Goal: Task Accomplishment & Management: Use online tool/utility

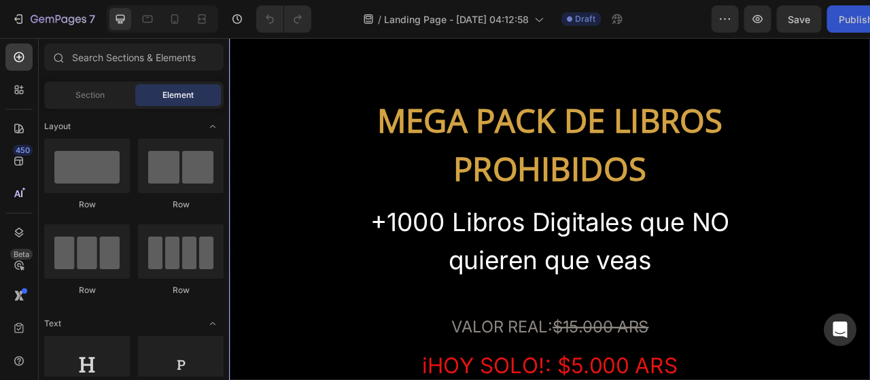
scroll to position [169, 0]
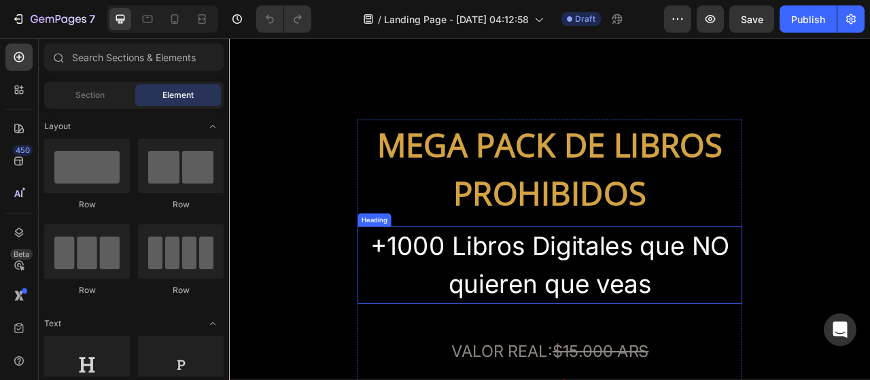
click at [513, 306] on h2 "+1000 Libros Digitales que NO quieren que veas" at bounding box center [637, 327] width 490 height 99
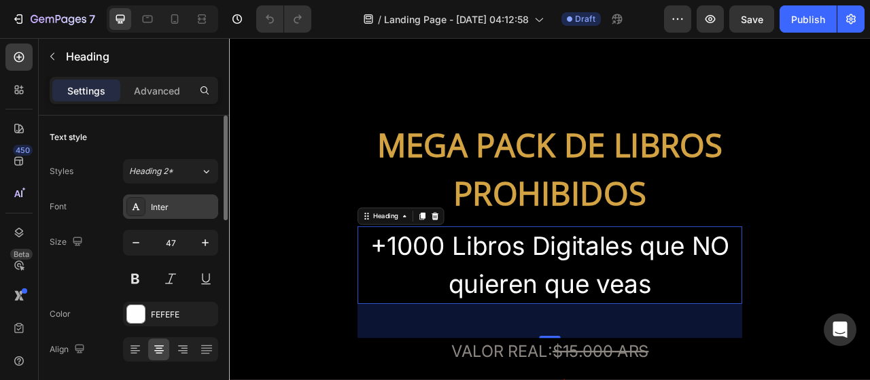
click at [181, 205] on div "Inter" at bounding box center [183, 207] width 64 height 12
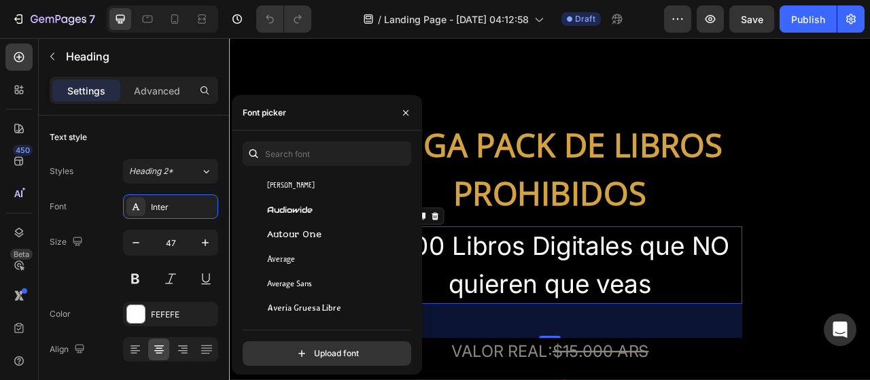
scroll to position [3346, 0]
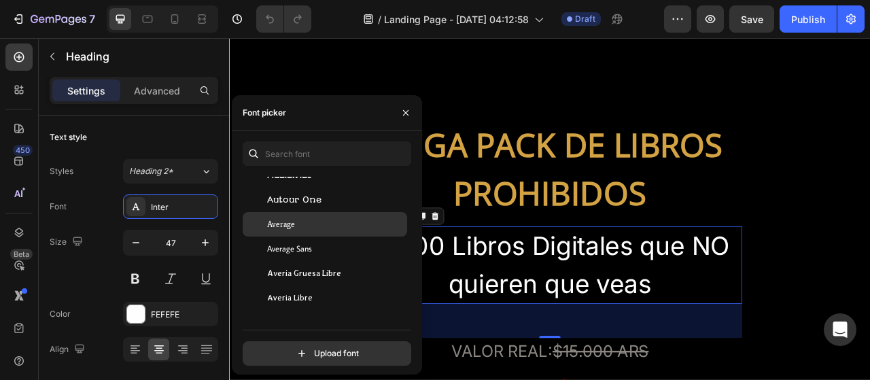
click at [333, 229] on div "Average" at bounding box center [335, 224] width 137 height 12
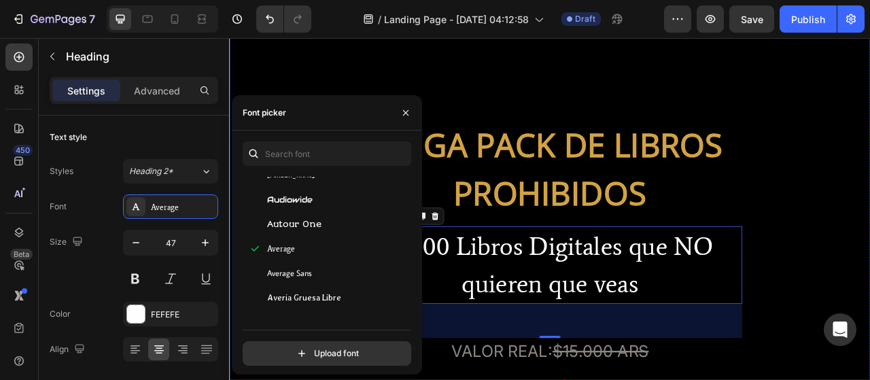
click at [870, 278] on div "MEGA PACK DE LIBROS PROHIBIDOS Heading +1000 Libros Digitales que NO quieren qu…" at bounding box center [637, 365] width 816 height 571
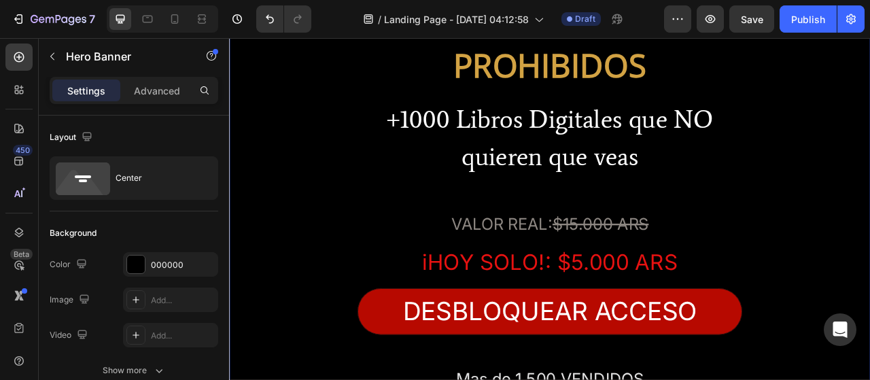
scroll to position [293, 0]
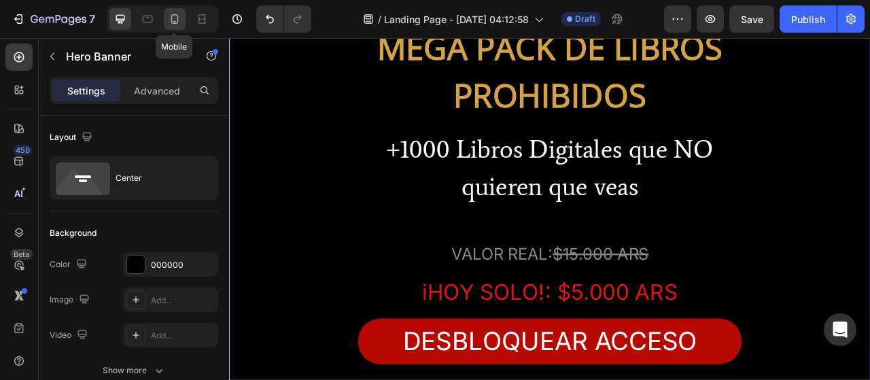
click at [175, 24] on icon at bounding box center [175, 19] width 14 height 14
type input "500"
type input "100%"
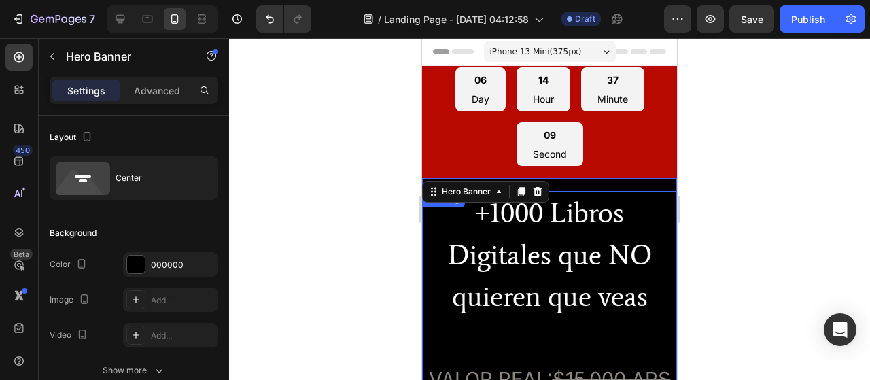
click at [540, 229] on h2 "+1000 Libros Digitales que NO quieren que veas" at bounding box center [549, 255] width 255 height 129
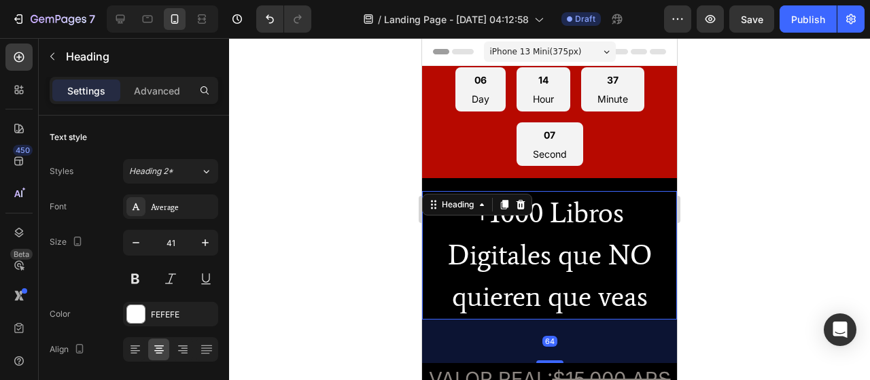
click at [540, 229] on h2 "+1000 Libros Digitales que NO quieren que veas" at bounding box center [549, 255] width 255 height 129
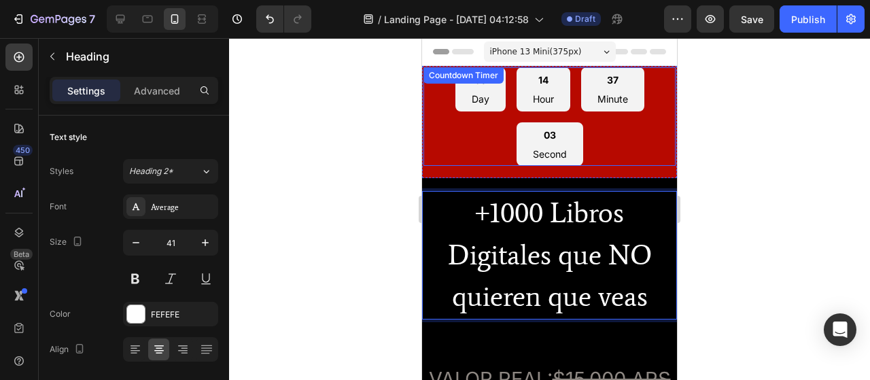
click at [614, 155] on div "06 Day 14 Hour 37 Minute 03 Second" at bounding box center [550, 116] width 252 height 99
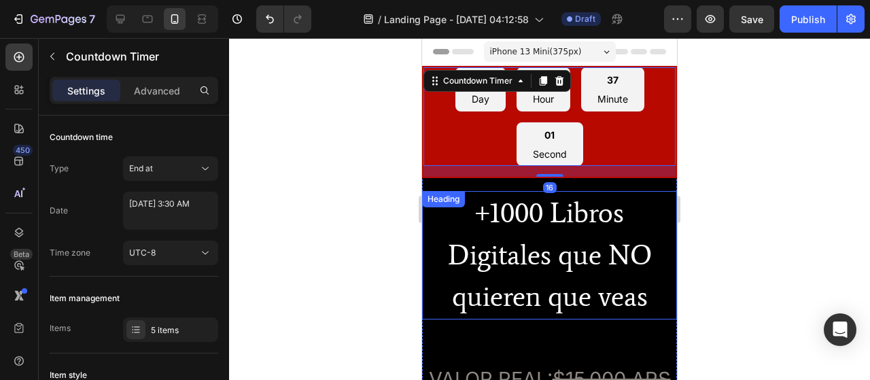
click at [578, 205] on p "+1000 Libros Digitales que NO quieren que veas" at bounding box center [550, 255] width 252 height 126
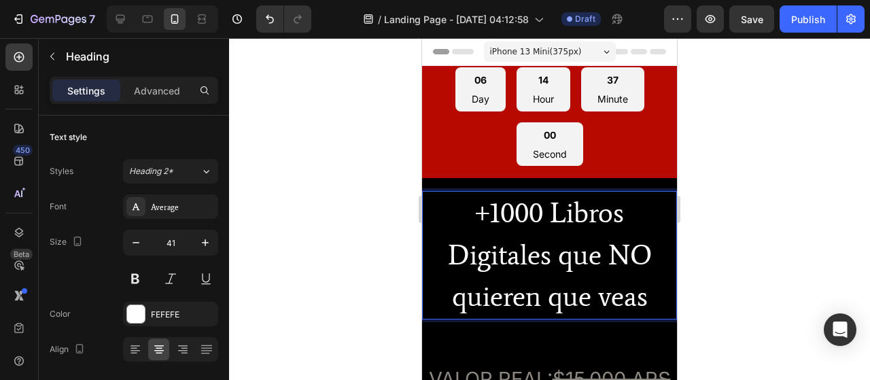
drag, startPoint x: 578, startPoint y: 205, endPoint x: 577, endPoint y: 241, distance: 35.4
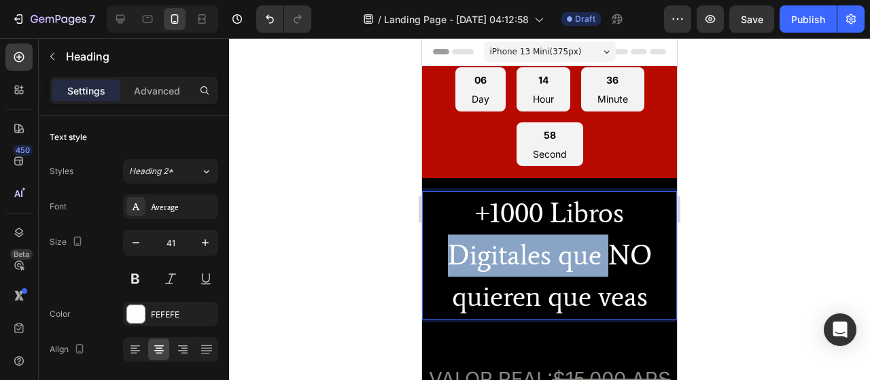
drag, startPoint x: 617, startPoint y: 186, endPoint x: 609, endPoint y: 263, distance: 78.0
click at [609, 263] on p "+1000 Libros Digitales que NO quieren que veas" at bounding box center [550, 255] width 252 height 126
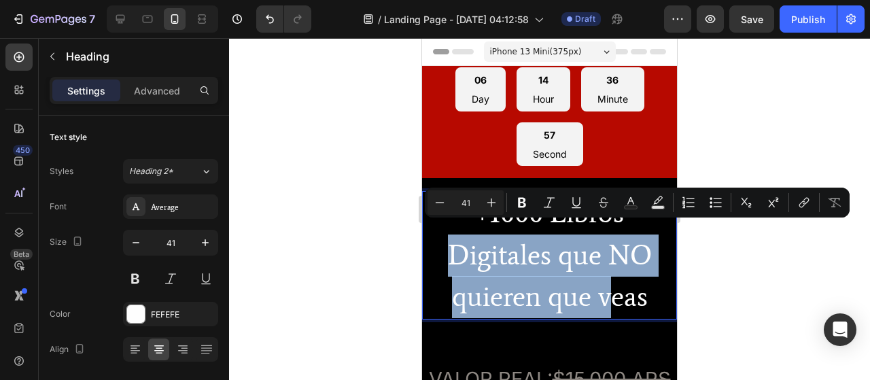
click at [609, 263] on p "+1000 Libros Digitales que NO quieren que veas" at bounding box center [550, 255] width 252 height 126
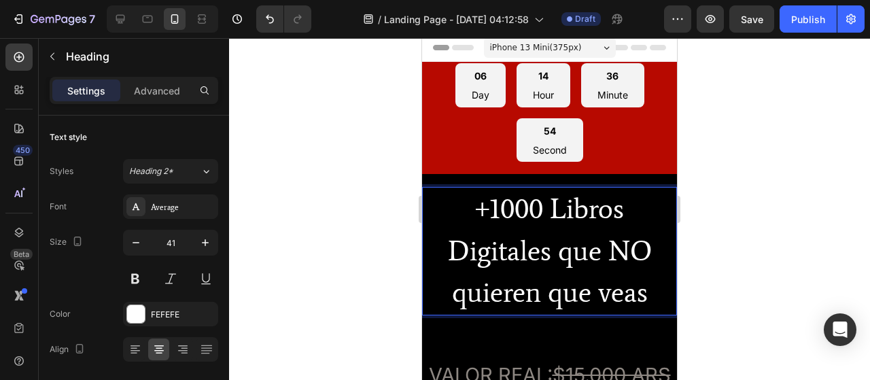
scroll to position [1, 0]
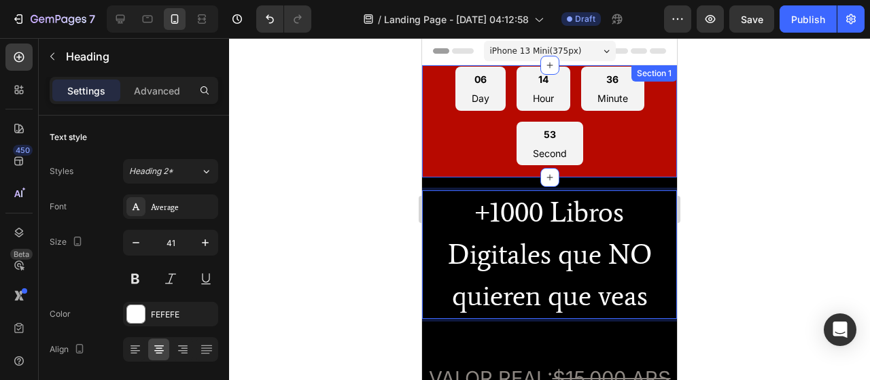
click at [624, 173] on div "06 Day 14 Hour 36 Minute 53 Second Countdown Timer" at bounding box center [550, 121] width 252 height 109
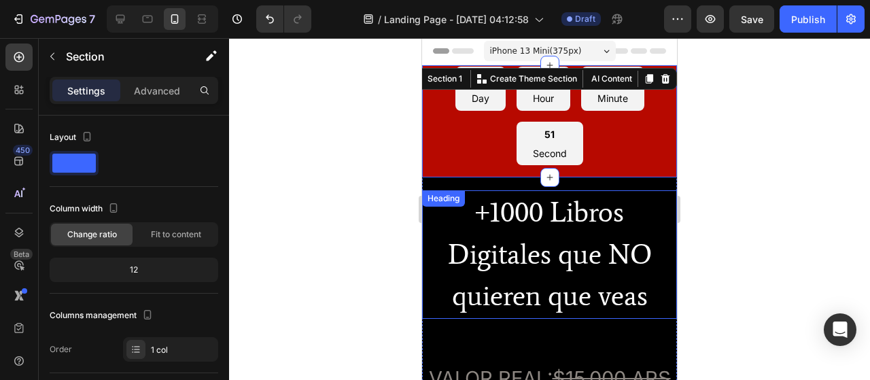
click at [600, 205] on p "+1000 Libros Digitales que NO quieren que veas" at bounding box center [550, 255] width 252 height 126
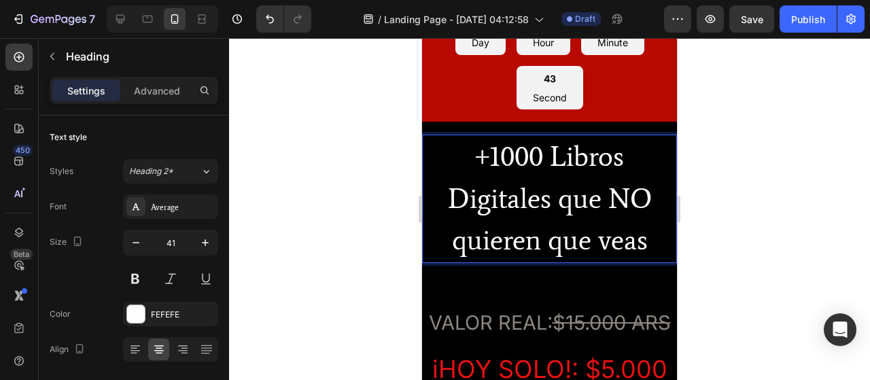
scroll to position [28, 0]
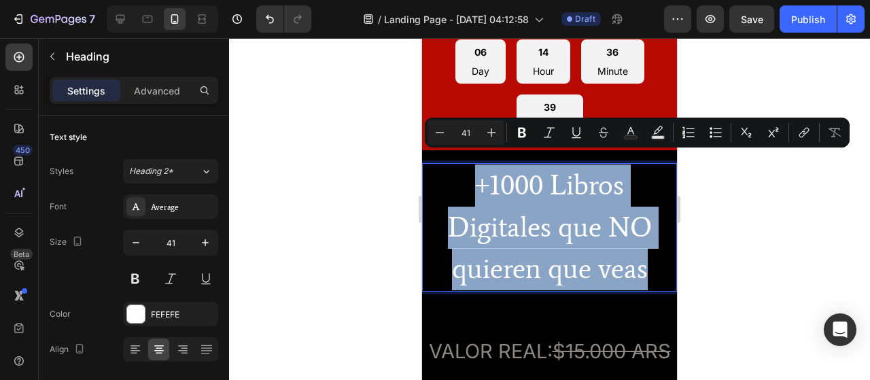
drag, startPoint x: 646, startPoint y: 254, endPoint x: 454, endPoint y: 175, distance: 208.2
click at [454, 175] on p "+1000 Libros Digitales que NO quieren que veas" at bounding box center [550, 228] width 252 height 126
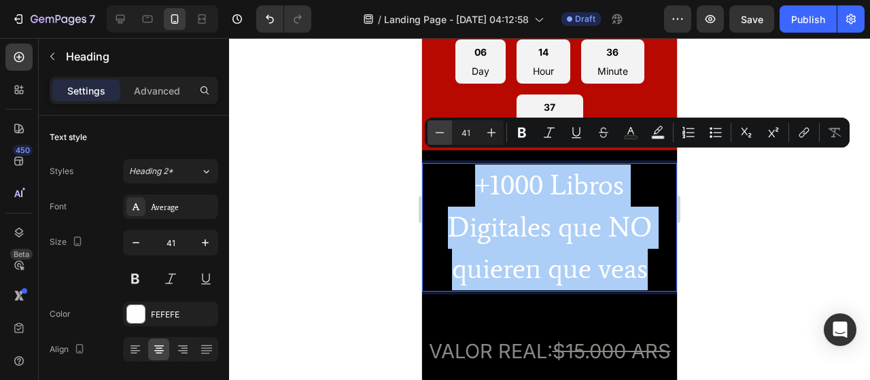
click at [445, 130] on icon "Editor contextual toolbar" at bounding box center [440, 133] width 14 height 14
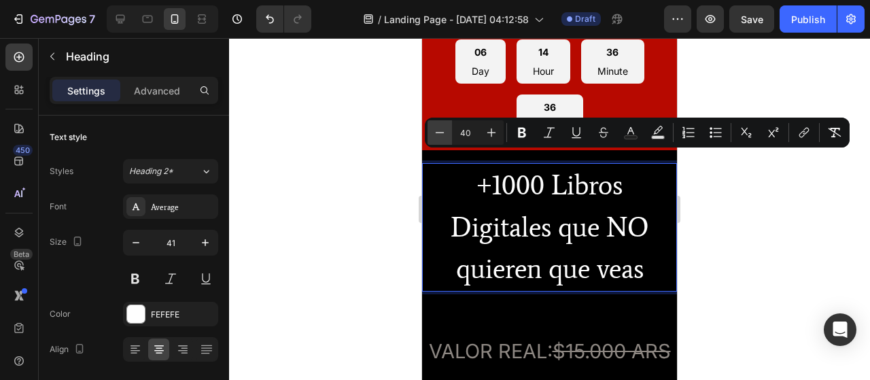
click at [445, 130] on icon "Editor contextual toolbar" at bounding box center [440, 133] width 14 height 14
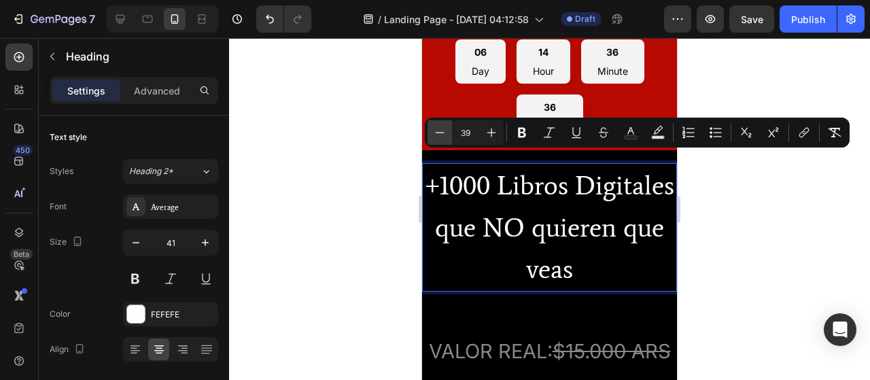
click at [445, 130] on icon "Editor contextual toolbar" at bounding box center [440, 133] width 14 height 14
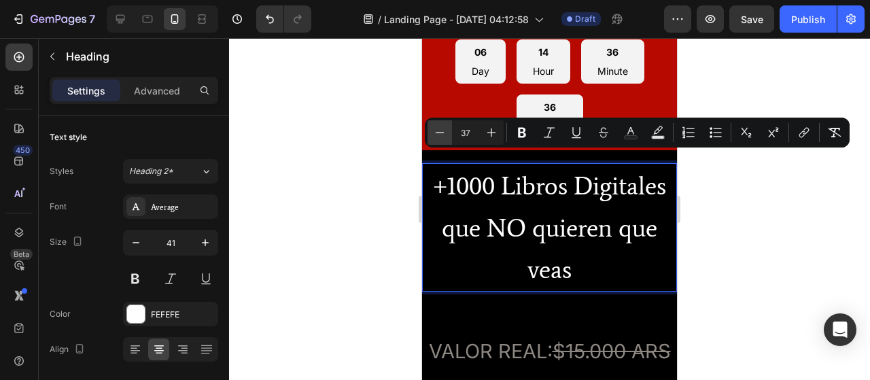
click at [445, 130] on icon "Editor contextual toolbar" at bounding box center [440, 133] width 14 height 14
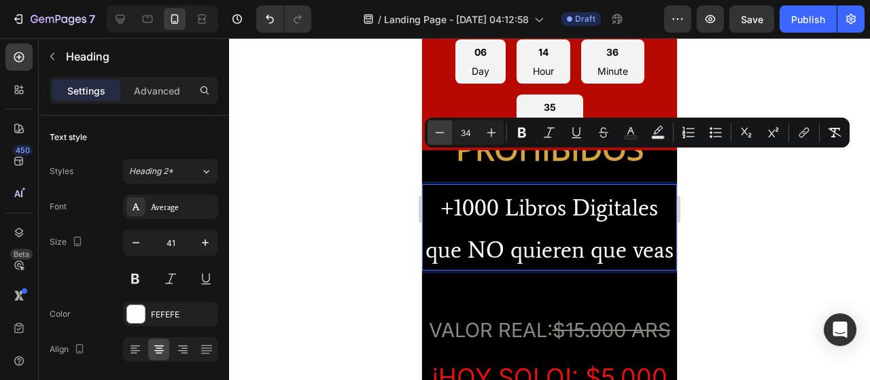
click at [445, 130] on icon "Editor contextual toolbar" at bounding box center [440, 133] width 14 height 14
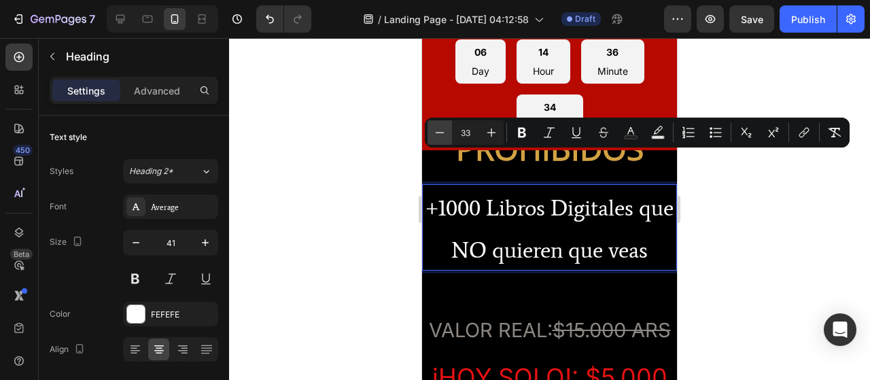
click at [445, 130] on icon "Editor contextual toolbar" at bounding box center [440, 133] width 14 height 14
type input "30"
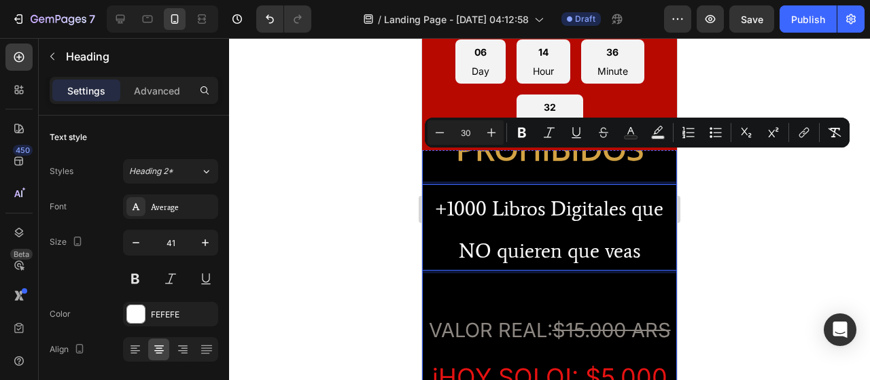
click at [510, 165] on div "MEGA PACK DE LIBROS PROHIBIDOS Heading +1000 Libros Digitales que NO quieren qu…" at bounding box center [549, 320] width 255 height 581
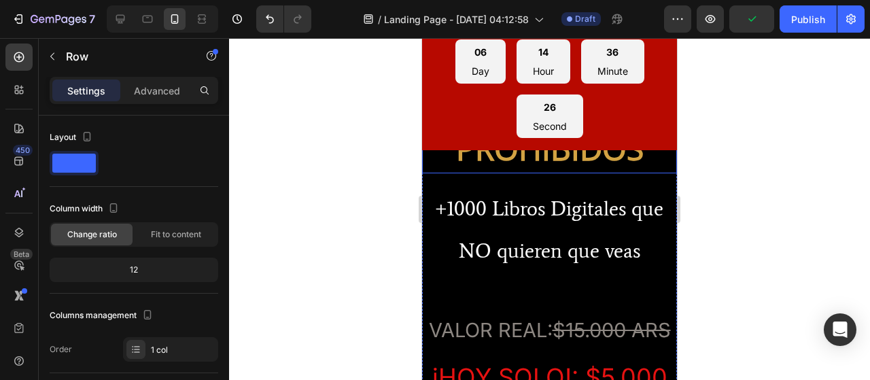
click at [511, 153] on h2 "MEGA PACK DE LIBROS PROHIBIDOS" at bounding box center [549, 101] width 255 height 143
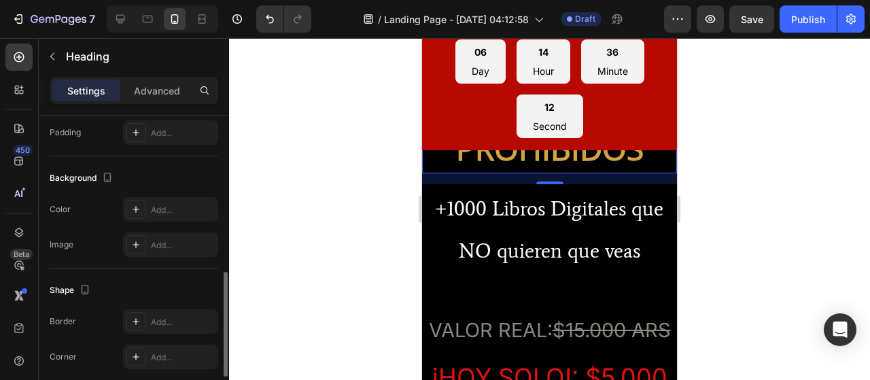
scroll to position [389, 0]
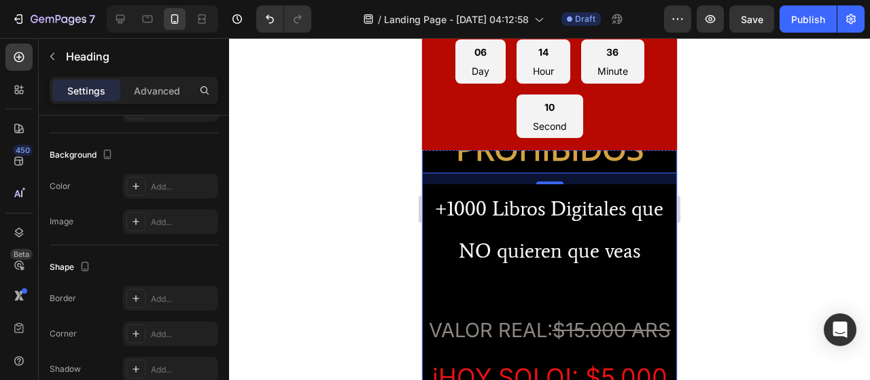
click at [556, 267] on div "MEGA PACK DE LIBROS PROHIBIDOS Heading 16 ⁠⁠⁠⁠⁠⁠⁠ +1000 Libros Digitales que NO…" at bounding box center [549, 320] width 255 height 581
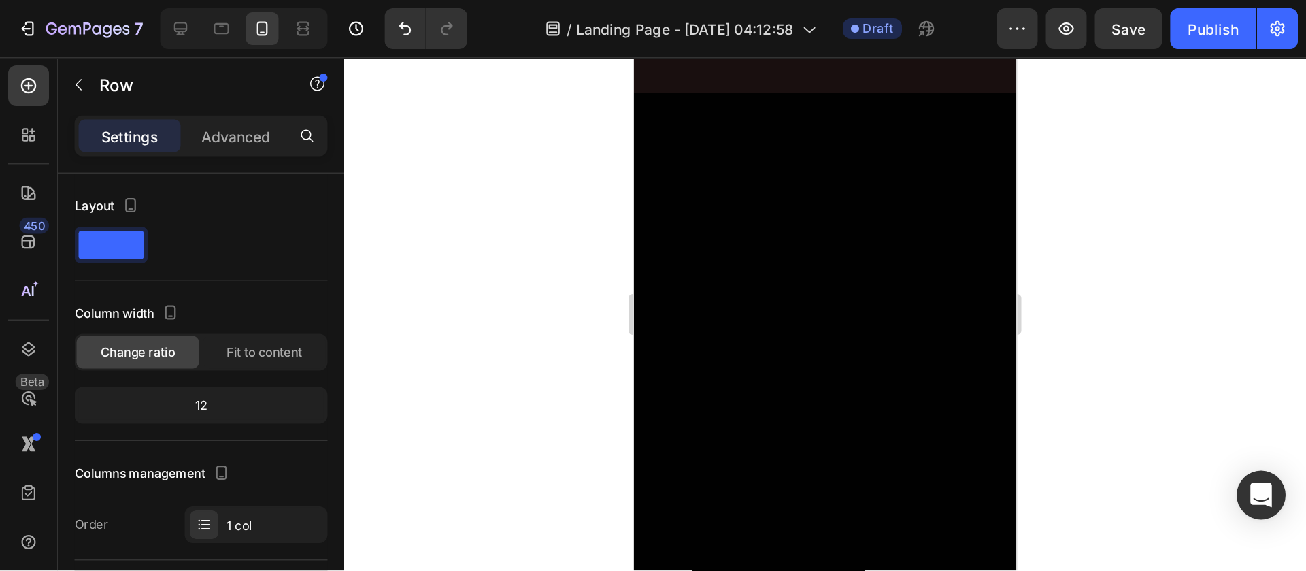
scroll to position [0, 0]
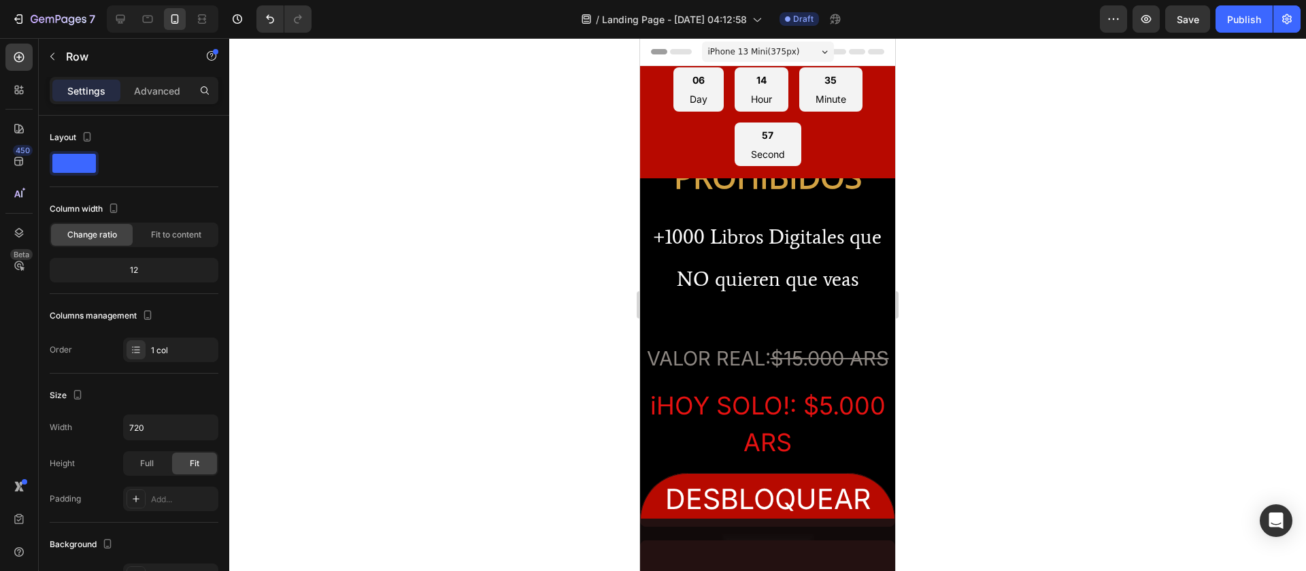
click at [780, 61] on div "iPhone 13 Mini ( 375 px)" at bounding box center [768, 51] width 132 height 20
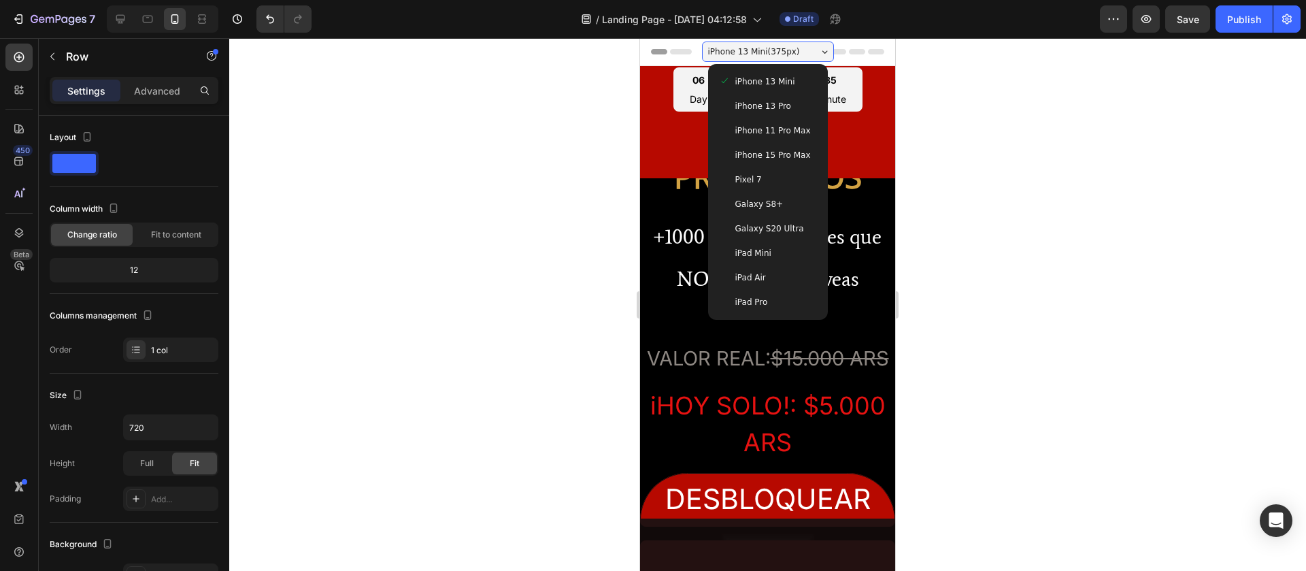
click at [743, 104] on span "iPhone 13 Pro" at bounding box center [763, 106] width 56 height 14
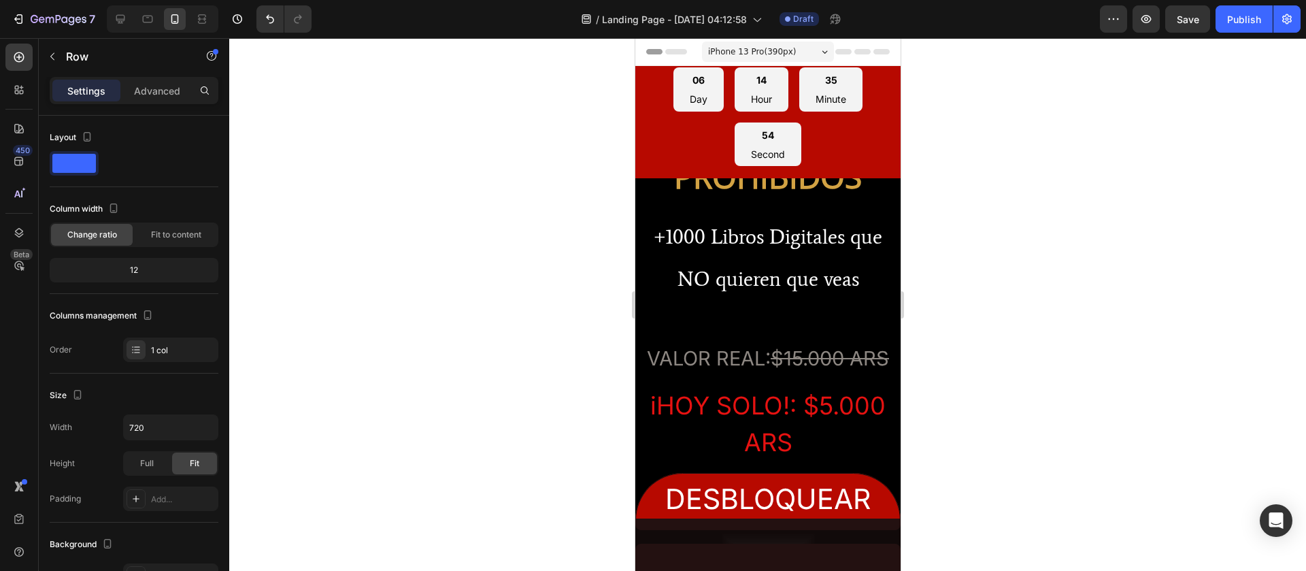
click at [787, 50] on div "iPhone 13 Pro ( 390 px)" at bounding box center [767, 51] width 132 height 20
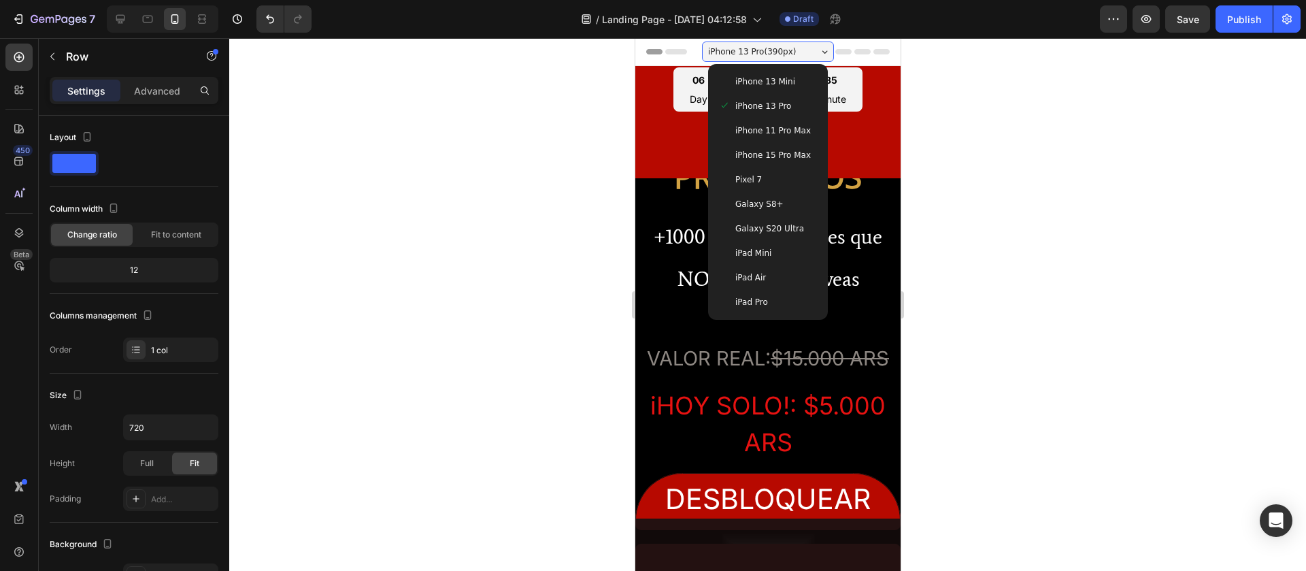
click at [763, 139] on div "iPhone 11 Pro Max" at bounding box center [767, 130] width 109 height 24
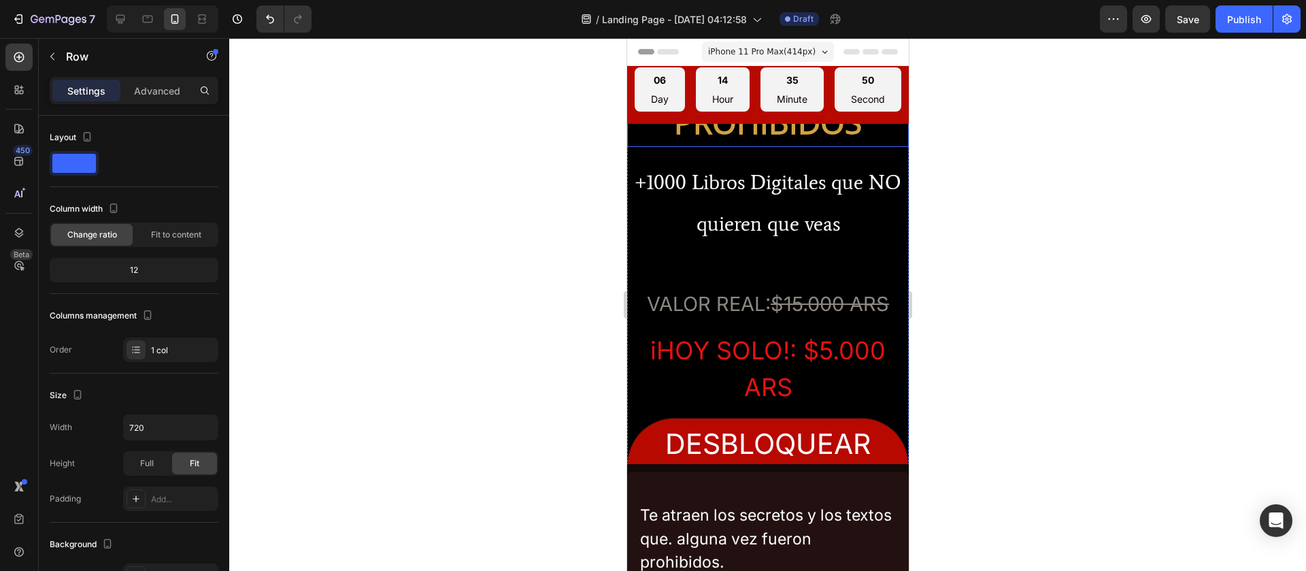
click at [792, 147] on h2 "MEGA PACK DE LIBROS PROHIBIDOS" at bounding box center [767, 74] width 282 height 143
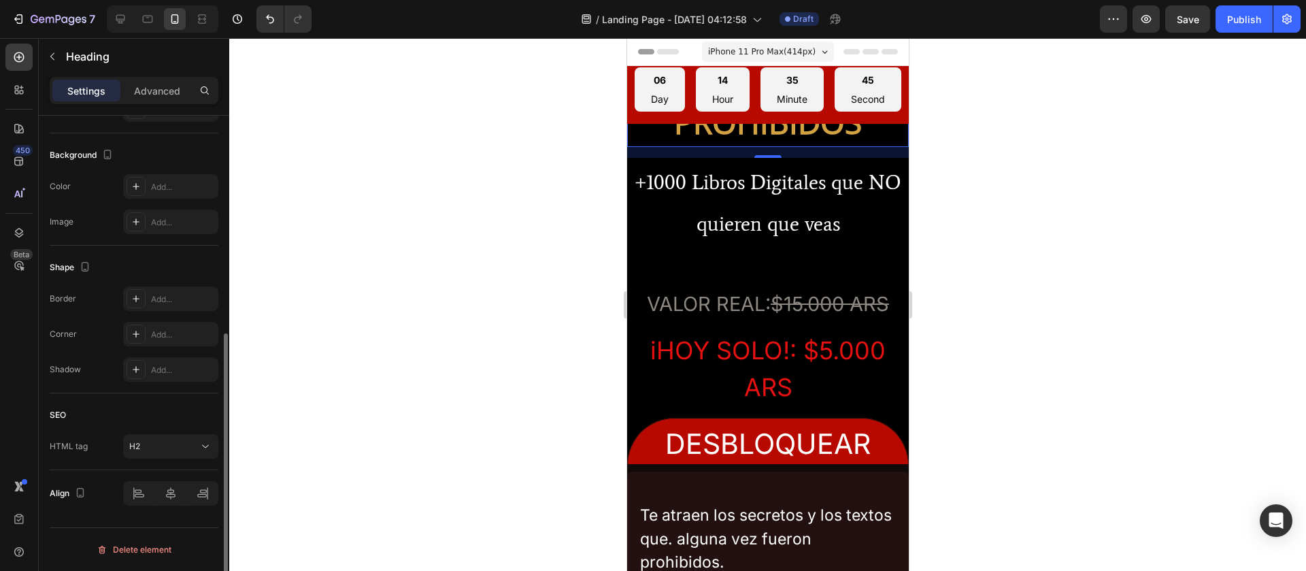
scroll to position [388, 0]
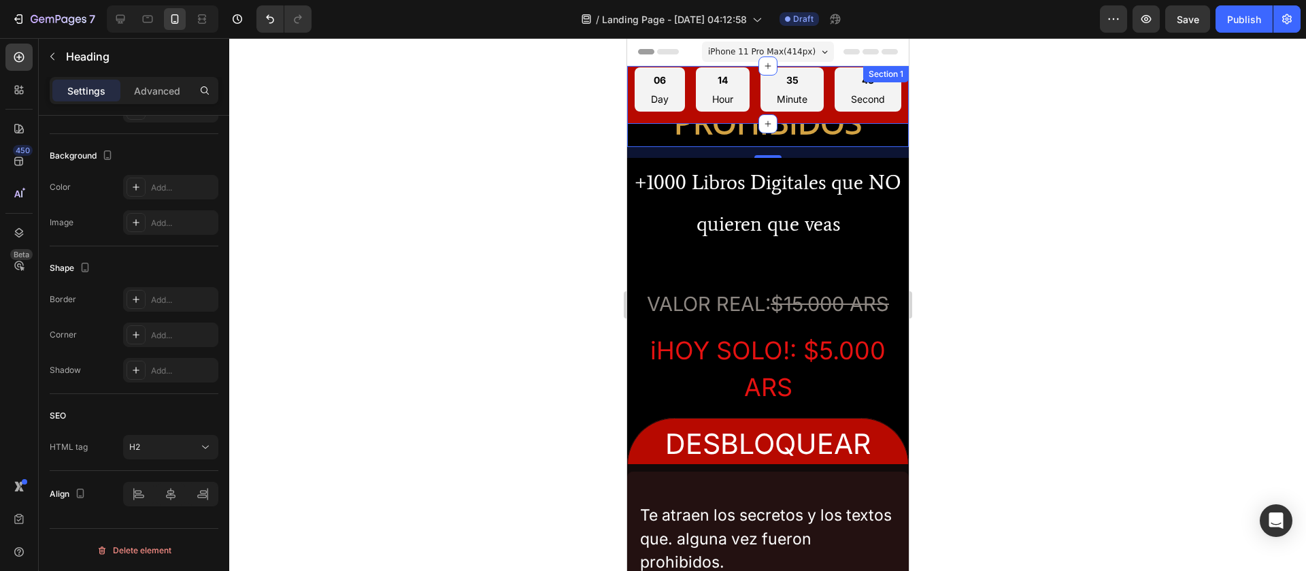
click at [868, 122] on div "06 Day 14 Hour 35 Minute 43 Second Countdown Timer" at bounding box center [767, 94] width 279 height 55
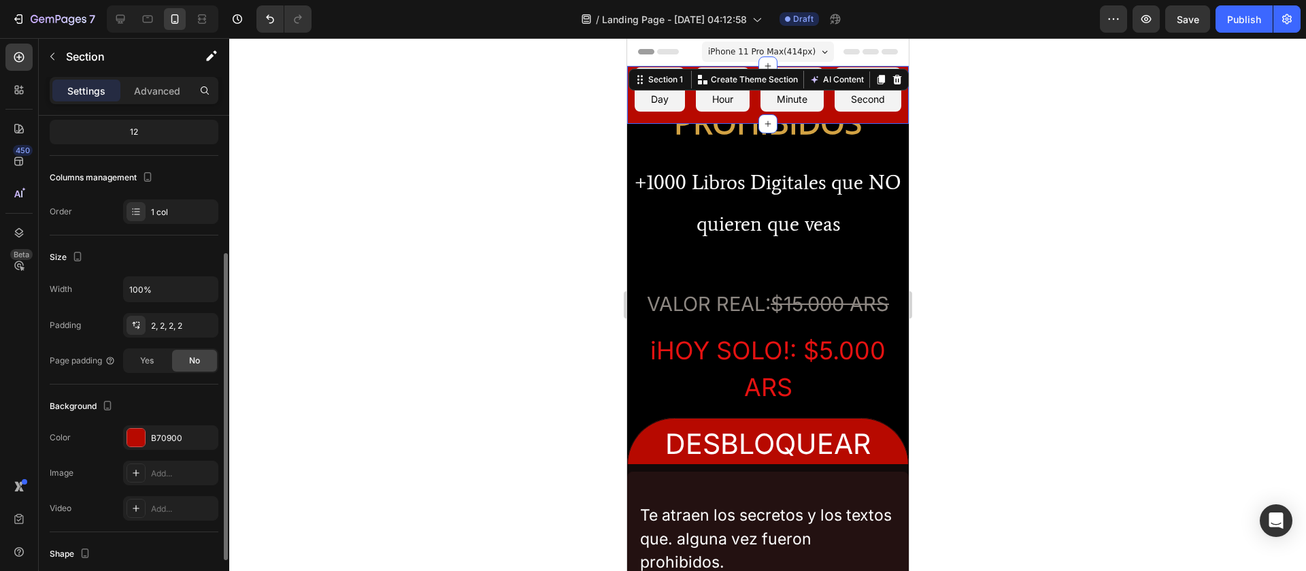
scroll to position [139, 0]
click at [204, 294] on icon "button" at bounding box center [206, 288] width 14 height 14
click at [145, 240] on div "Size Width 100% Padding 2, 2, 2, 2 Page padding Yes No" at bounding box center [134, 308] width 169 height 149
click at [161, 130] on div "12" at bounding box center [133, 130] width 163 height 19
click at [130, 131] on div "12" at bounding box center [133, 130] width 163 height 19
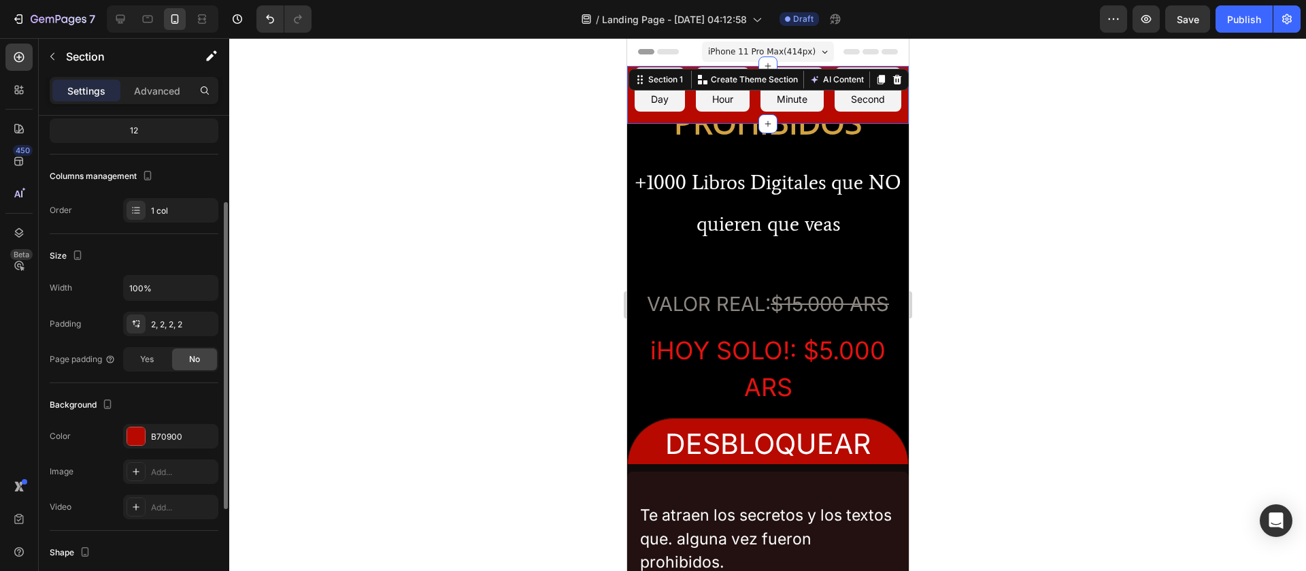
click at [130, 131] on div "12" at bounding box center [133, 130] width 163 height 19
click at [684, 112] on div "06 Day 14 Hour 35 Minute 18 Second" at bounding box center [767, 89] width 267 height 44
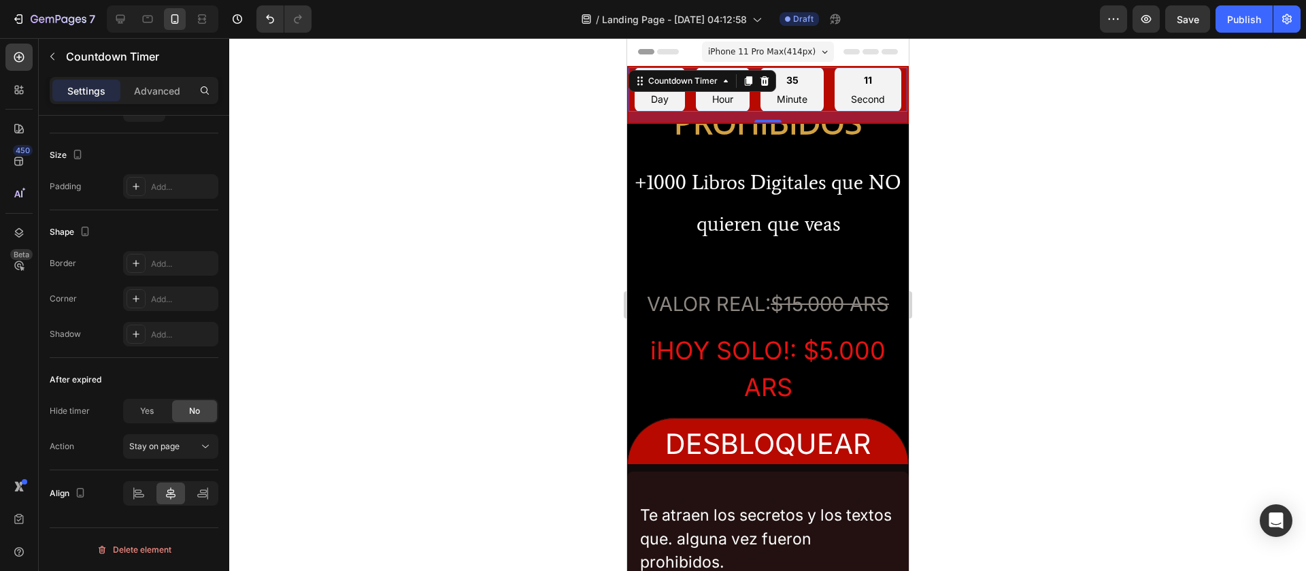
scroll to position [0, 0]
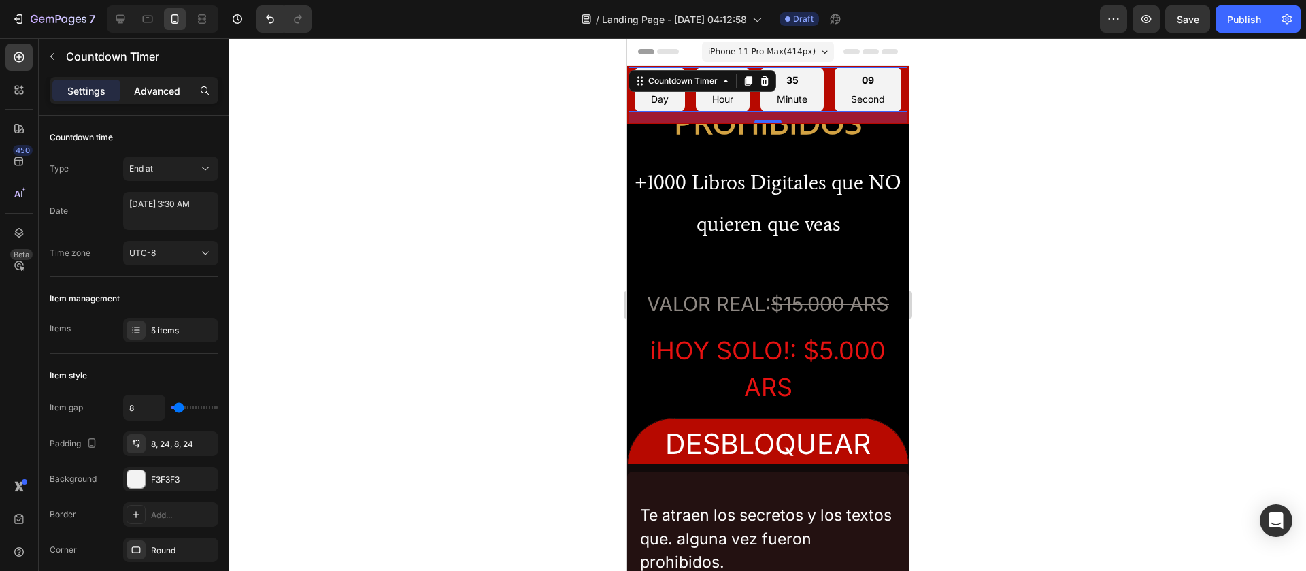
click at [154, 98] on div "Advanced" at bounding box center [157, 91] width 68 height 22
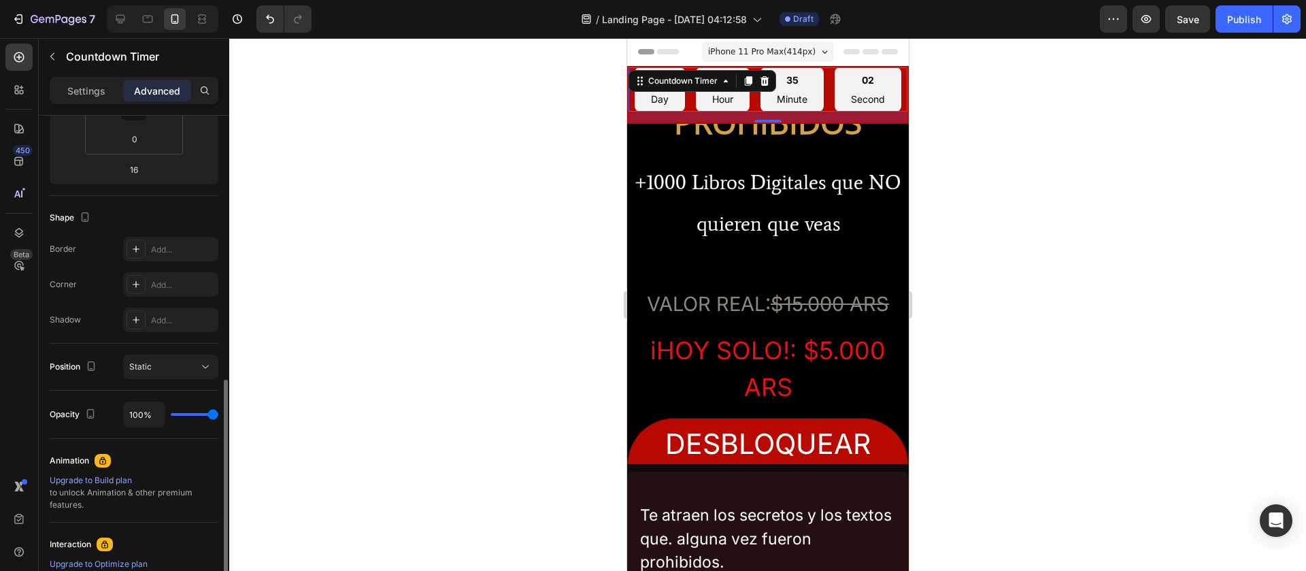
scroll to position [450, 0]
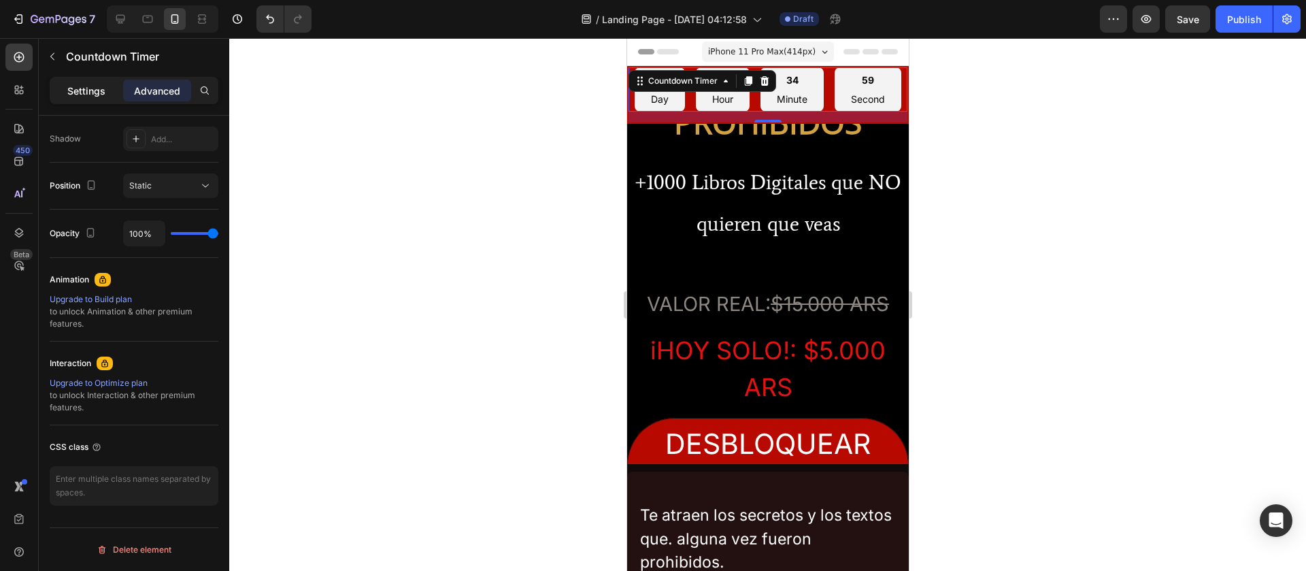
click at [95, 89] on p "Settings" at bounding box center [86, 91] width 38 height 14
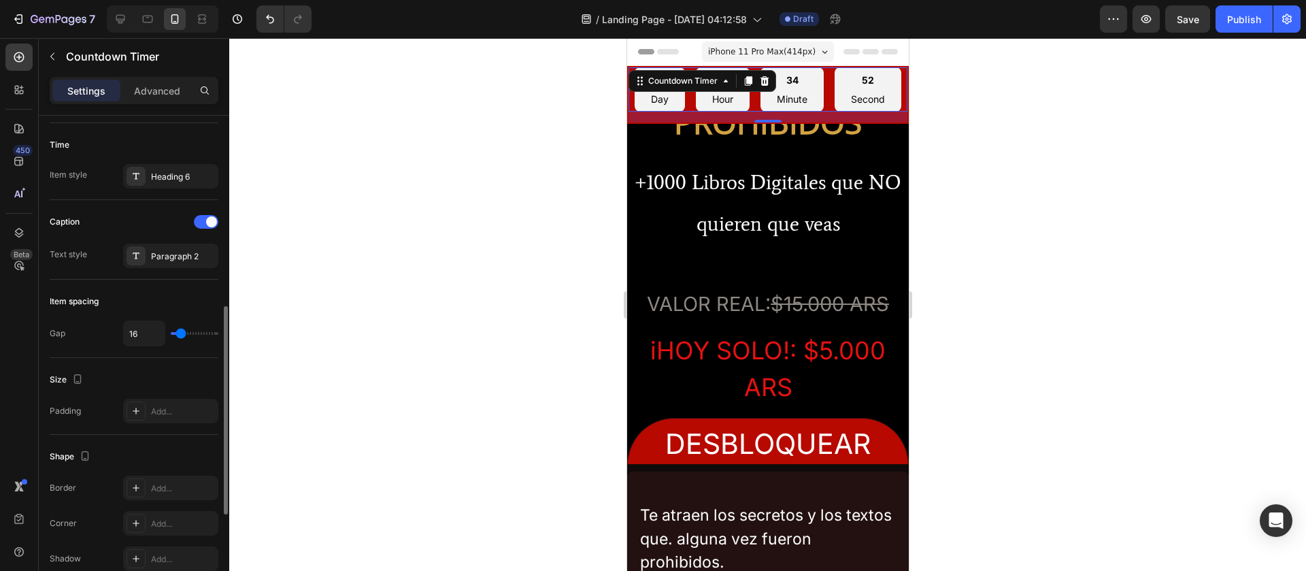
scroll to position [457, 0]
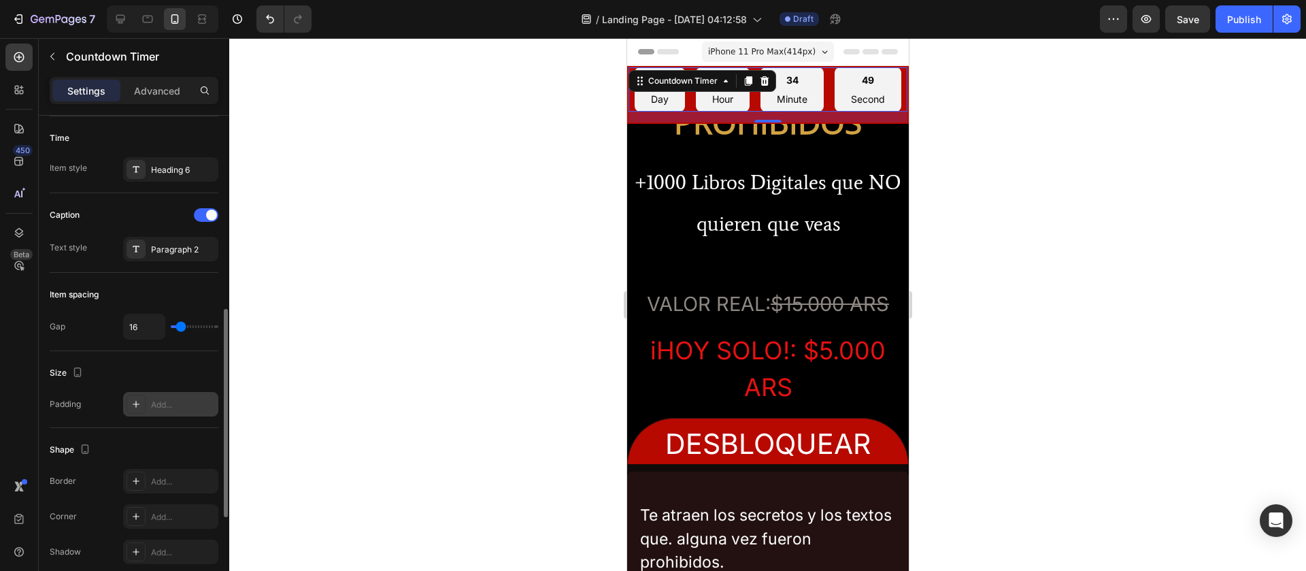
click at [135, 379] on icon at bounding box center [136, 404] width 11 height 11
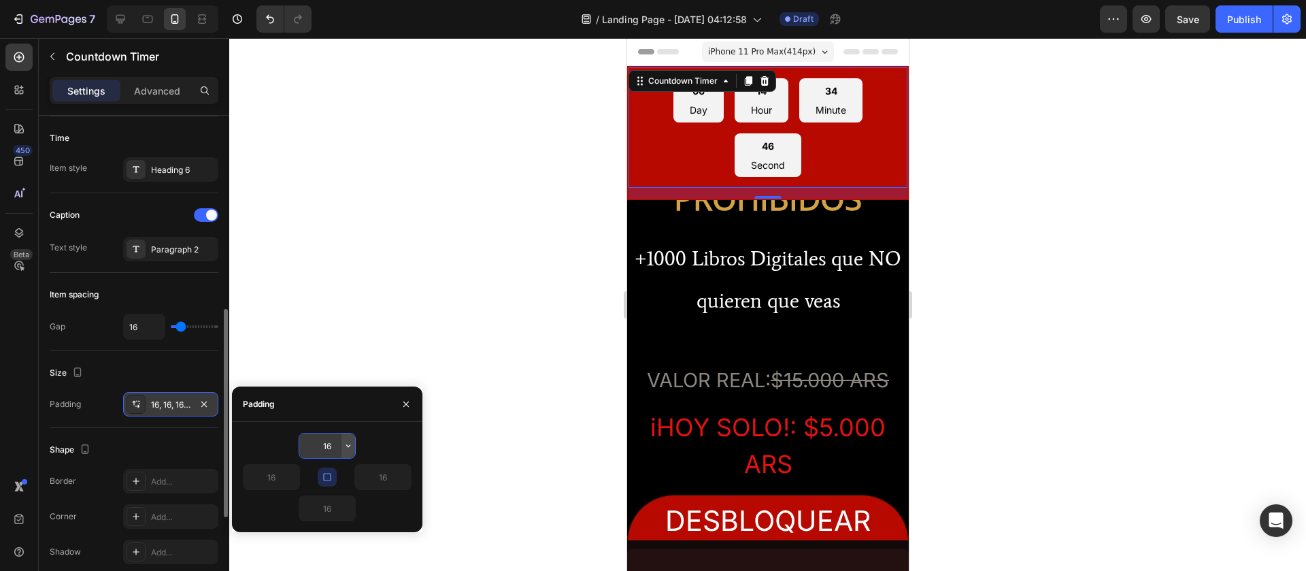
click at [343, 379] on button "button" at bounding box center [348, 445] width 14 height 24
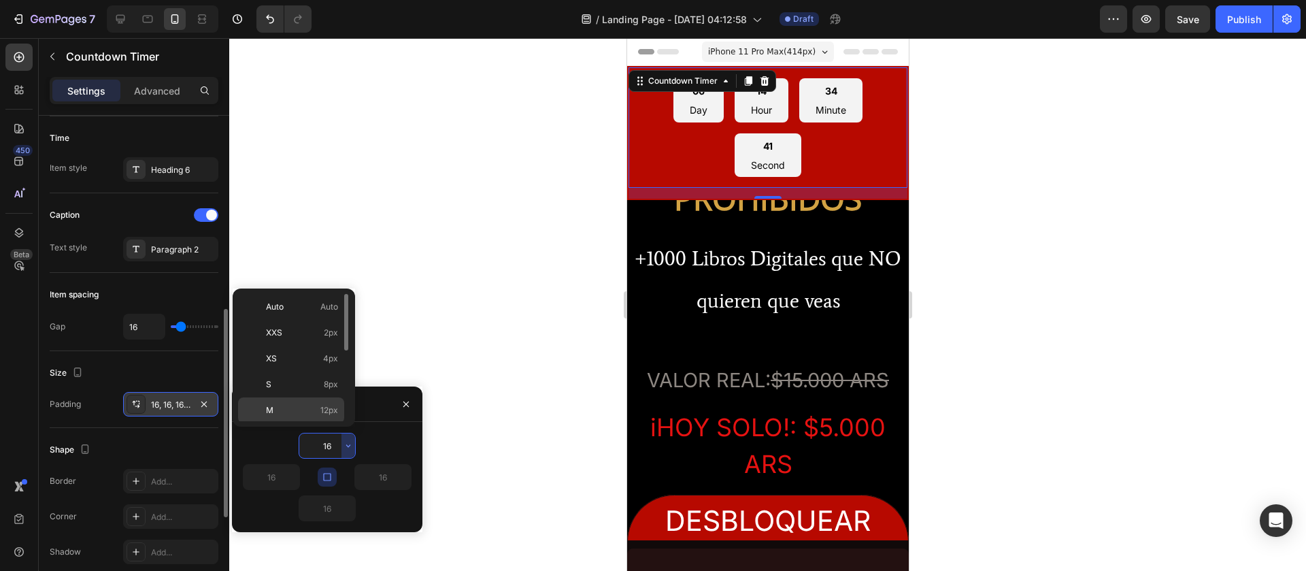
click at [292, 379] on p "M 12px" at bounding box center [302, 410] width 72 height 12
type input "12"
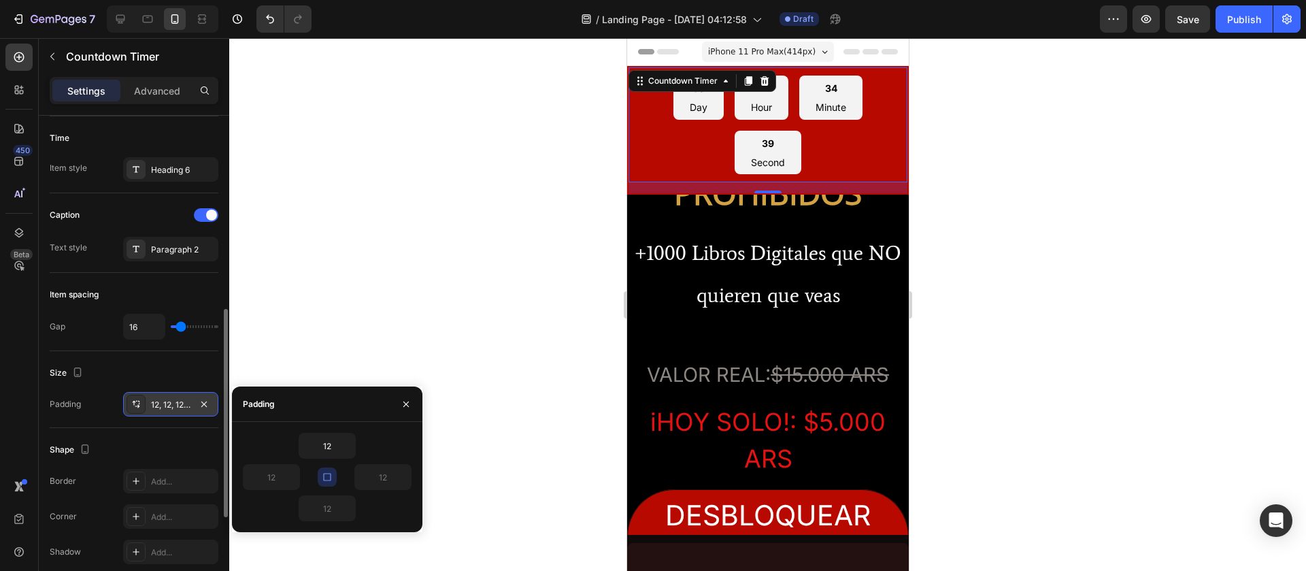
scroll to position [675, 0]
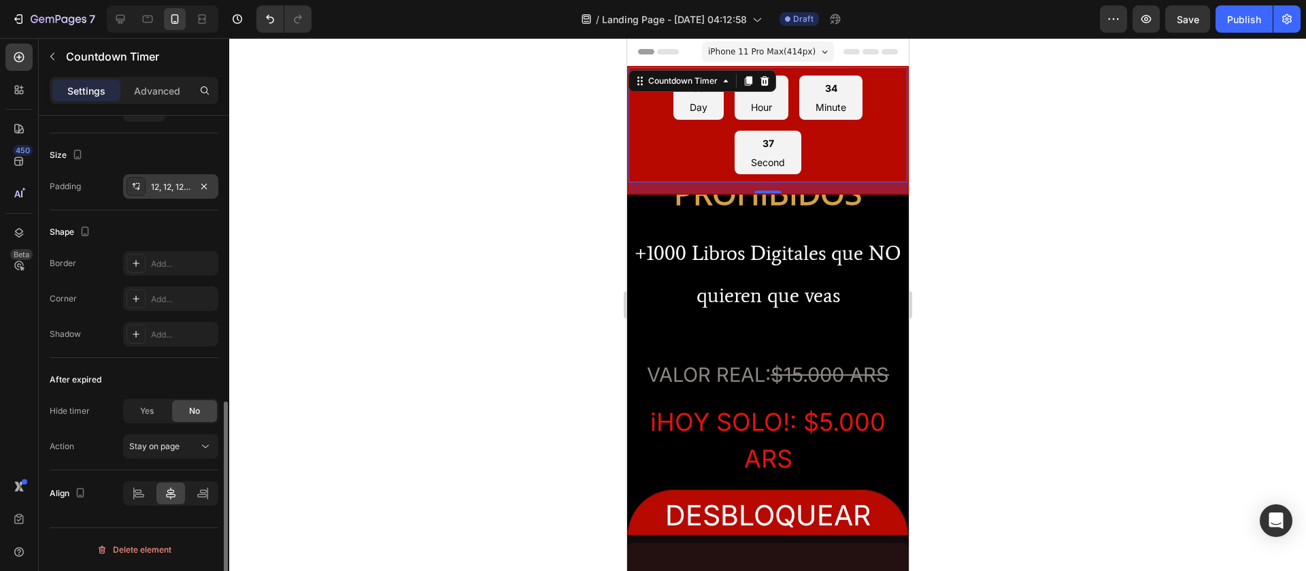
click at [150, 377] on div "After expired" at bounding box center [134, 380] width 169 height 22
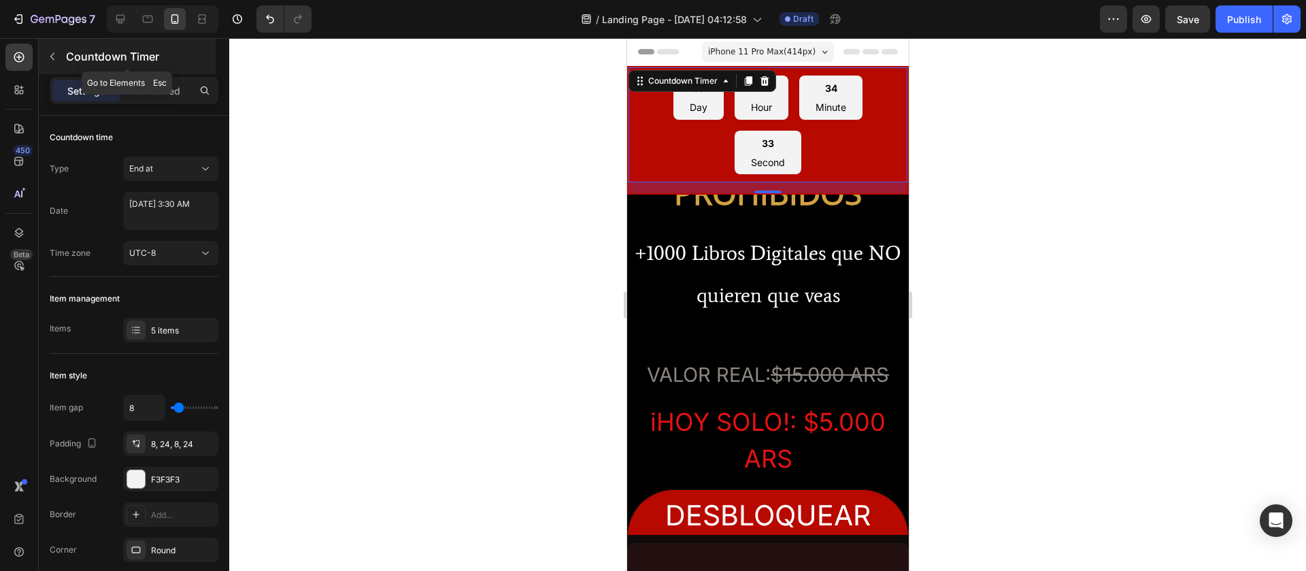
click at [57, 64] on button "button" at bounding box center [52, 57] width 22 height 22
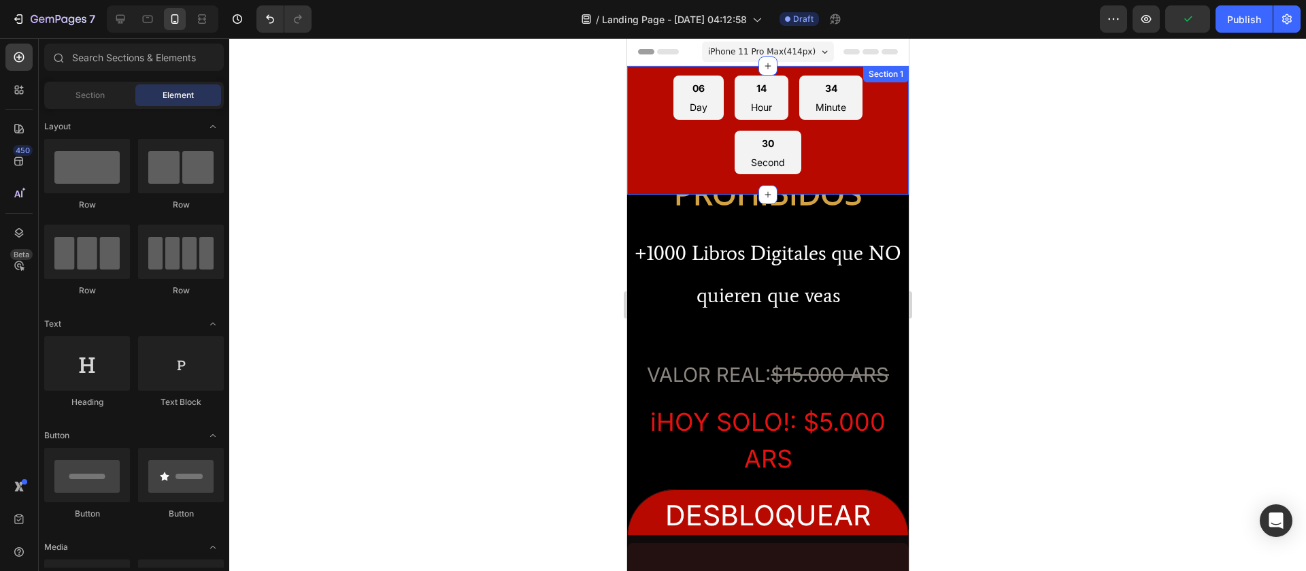
click at [677, 186] on div "06 Day 14 Hour 34 Minute 30 Second Countdown Timer" at bounding box center [767, 130] width 279 height 126
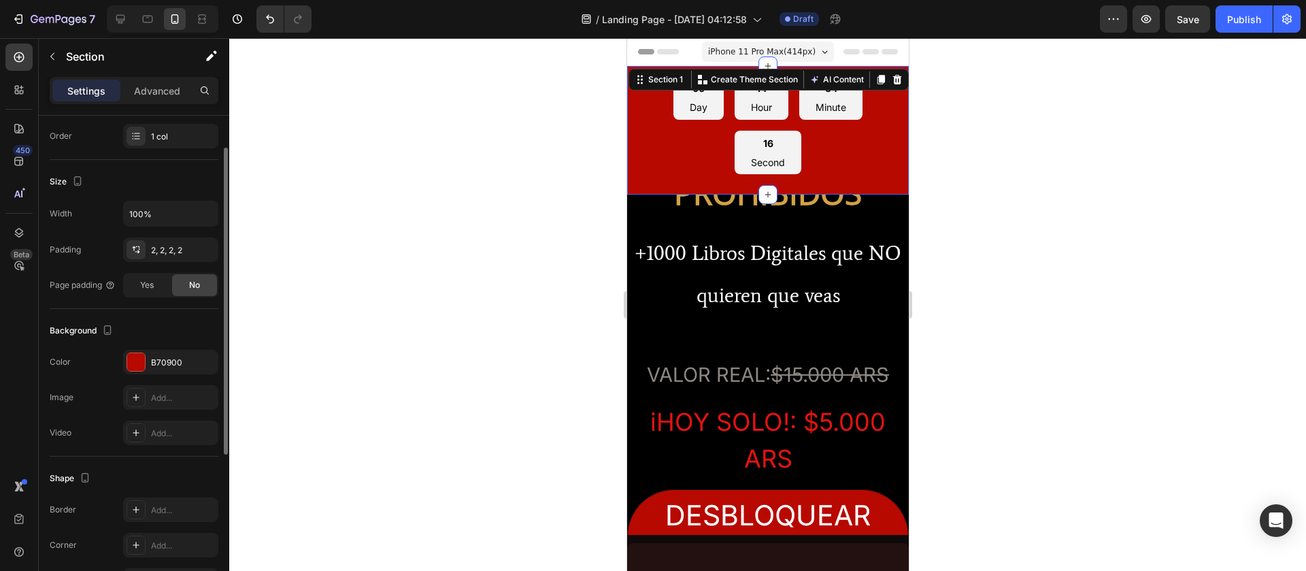
scroll to position [151, 0]
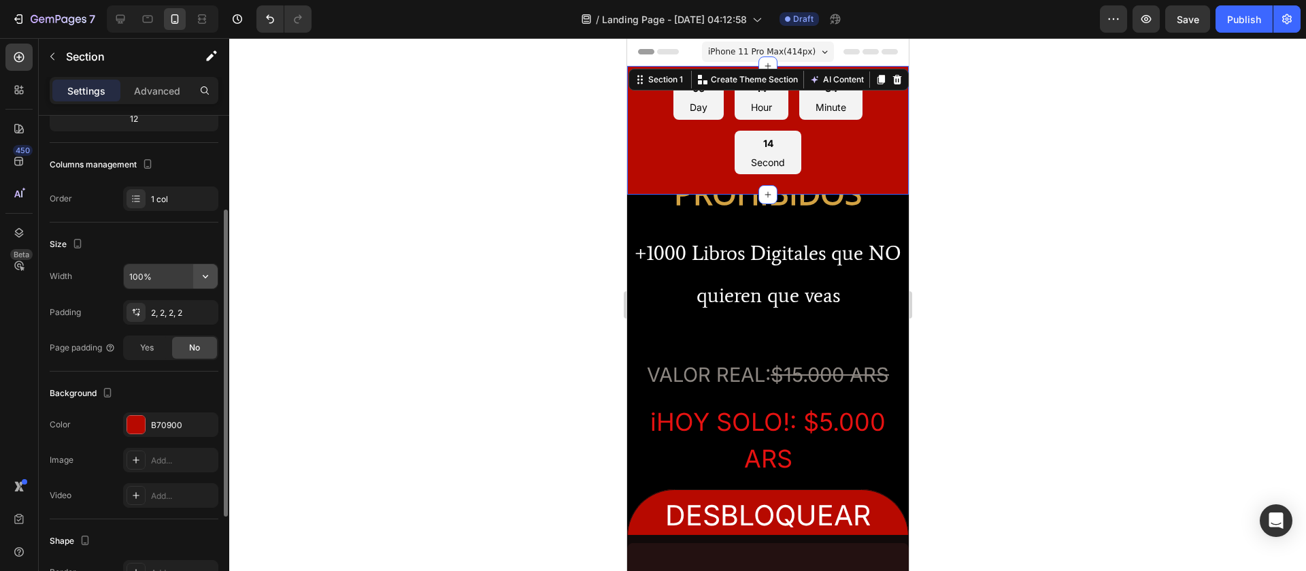
click at [207, 276] on icon "button" at bounding box center [206, 276] width 14 height 14
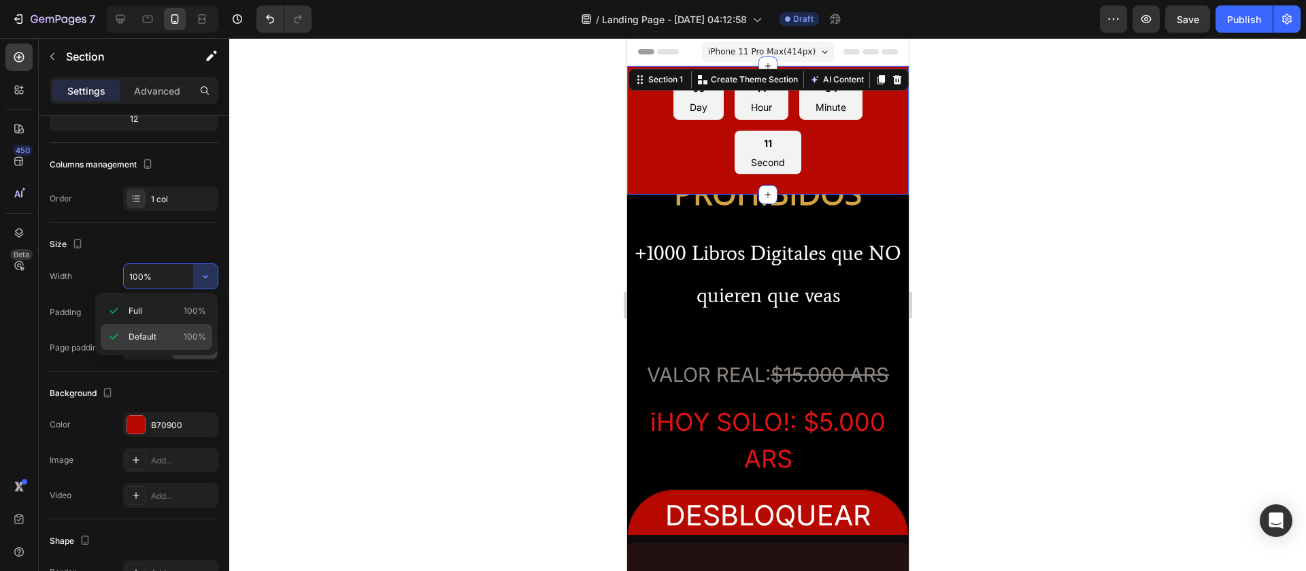
click at [157, 328] on div "Default 100%" at bounding box center [157, 337] width 112 height 26
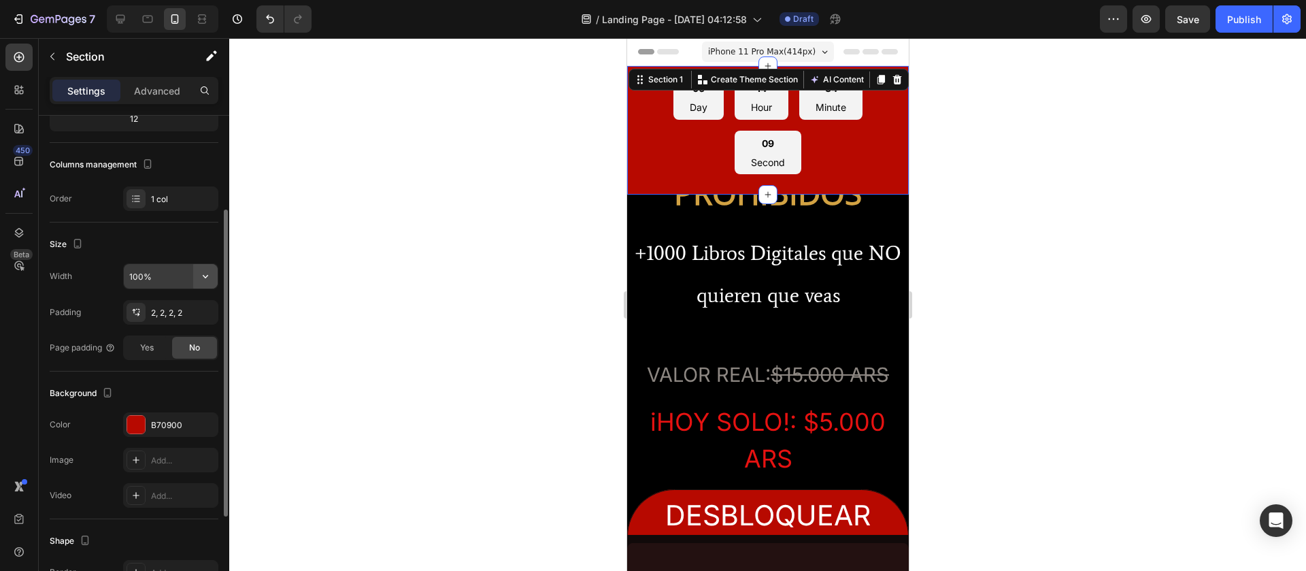
click at [201, 284] on button "button" at bounding box center [205, 276] width 24 height 24
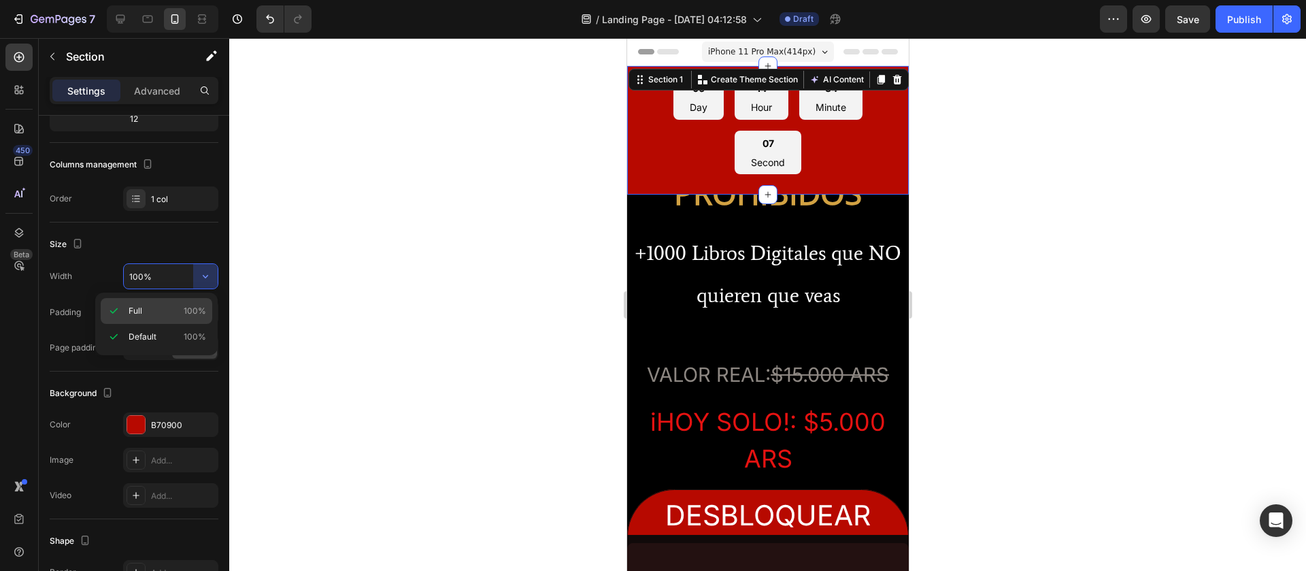
click at [152, 314] on p "Full 100%" at bounding box center [168, 311] width 78 height 12
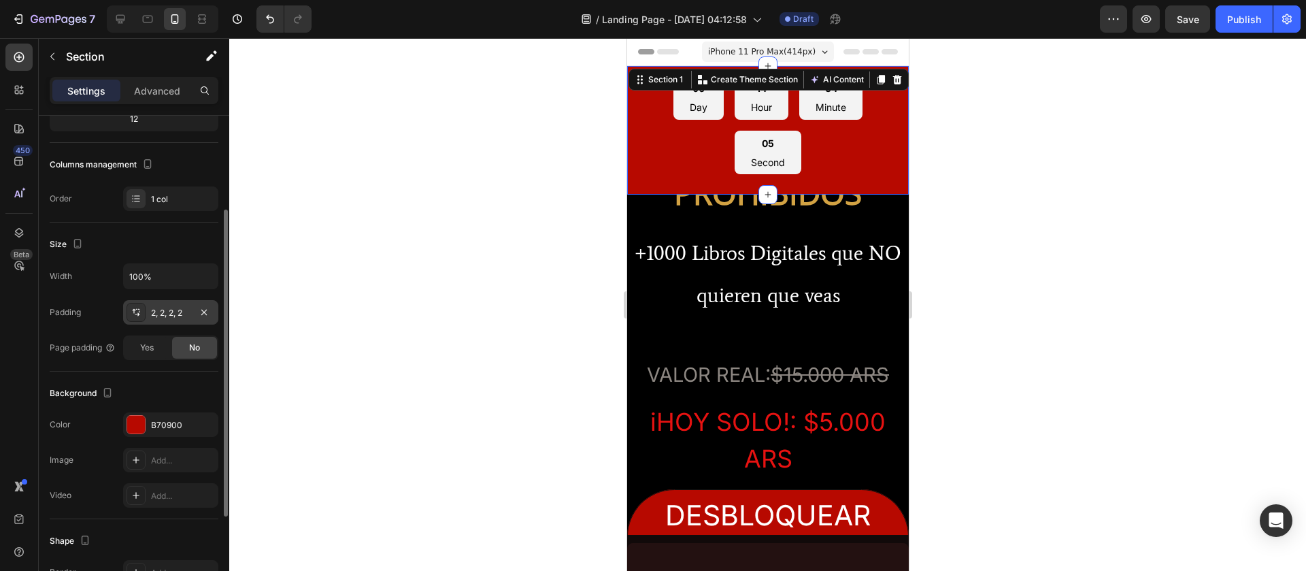
click at [134, 309] on icon at bounding box center [134, 311] width 3 height 5
click at [161, 248] on div "Size" at bounding box center [134, 244] width 169 height 22
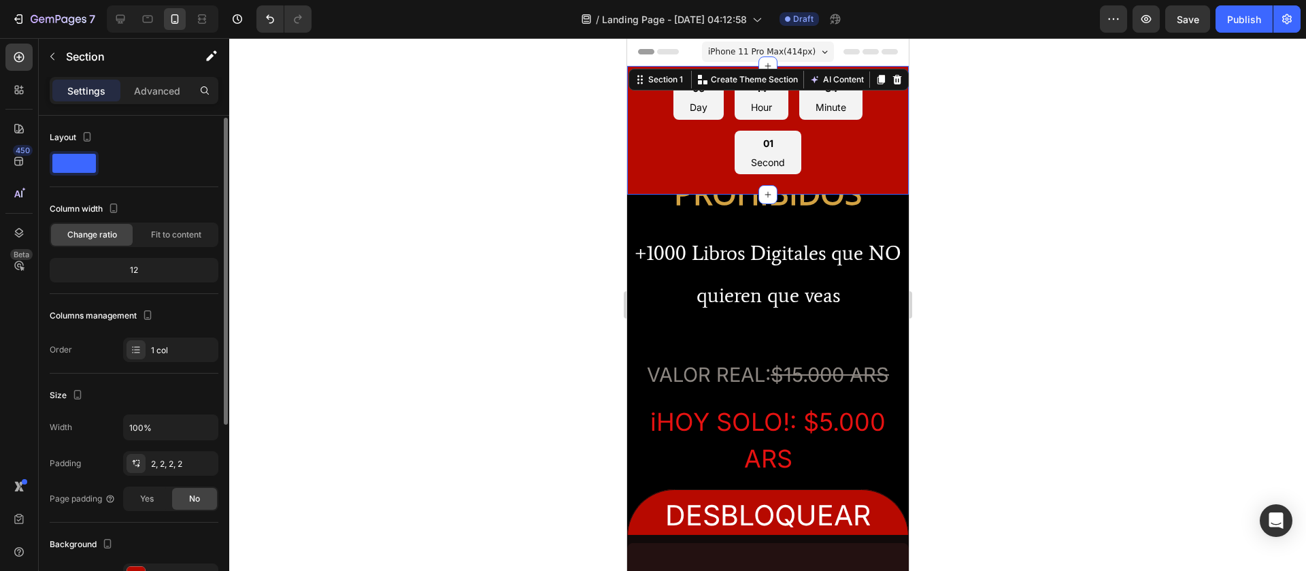
scroll to position [1, 0]
click at [142, 273] on div "12" at bounding box center [133, 268] width 163 height 19
click at [137, 271] on div "12" at bounding box center [133, 268] width 163 height 19
click at [154, 233] on span "Fit to content" at bounding box center [176, 233] width 50 height 12
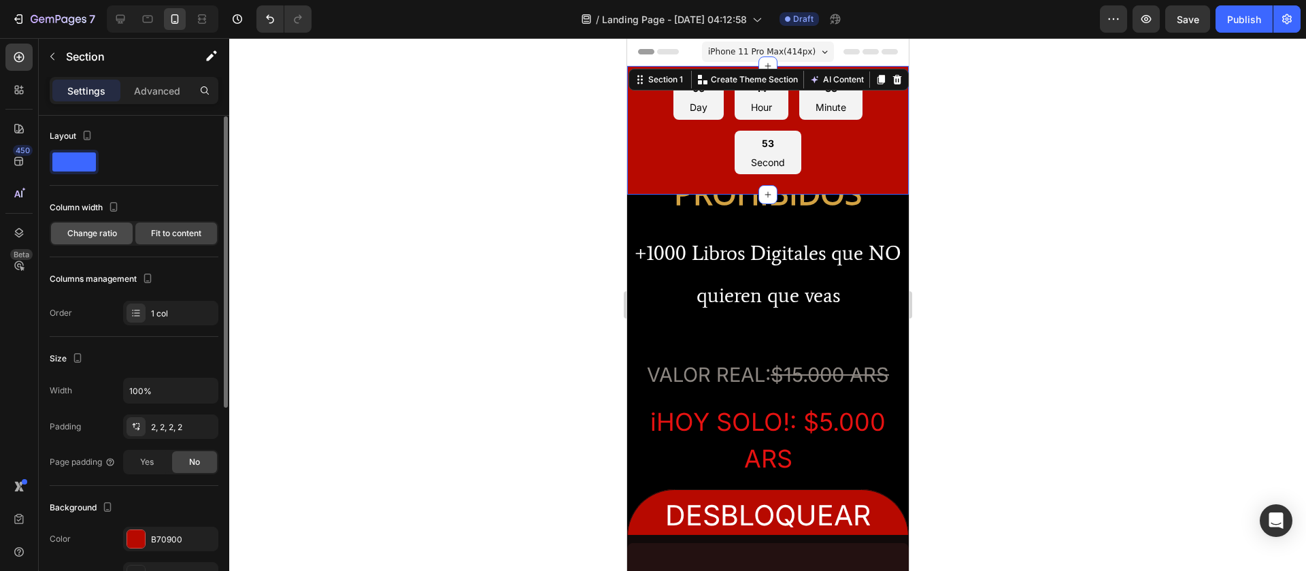
click at [114, 235] on span "Change ratio" at bounding box center [92, 233] width 50 height 12
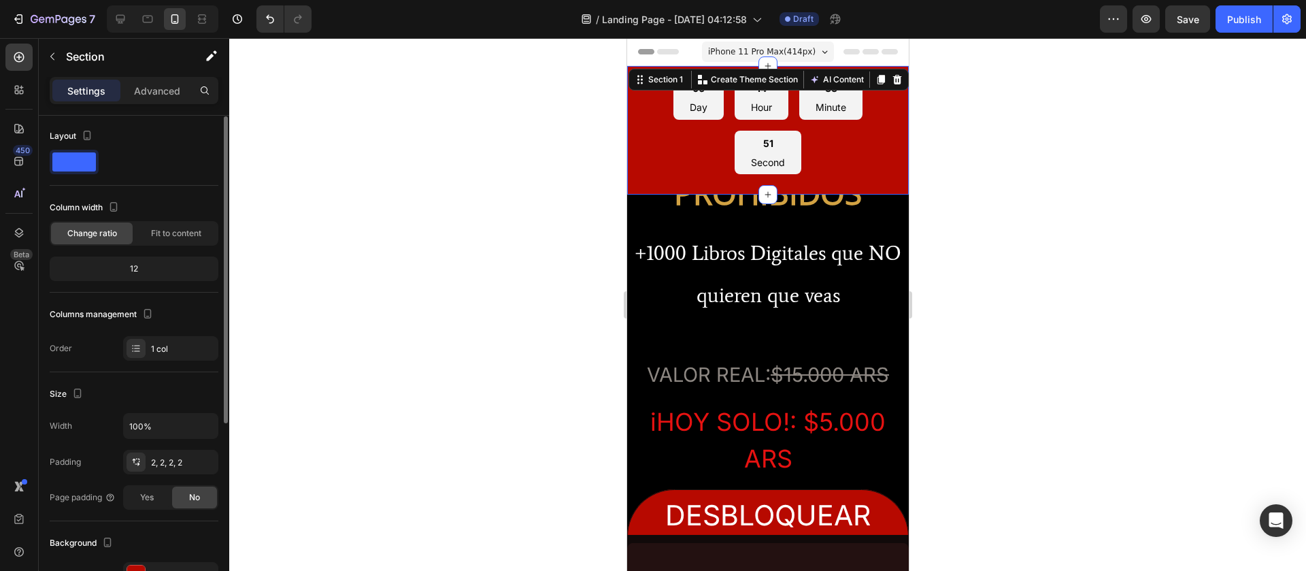
click at [135, 276] on div "12" at bounding box center [133, 268] width 163 height 19
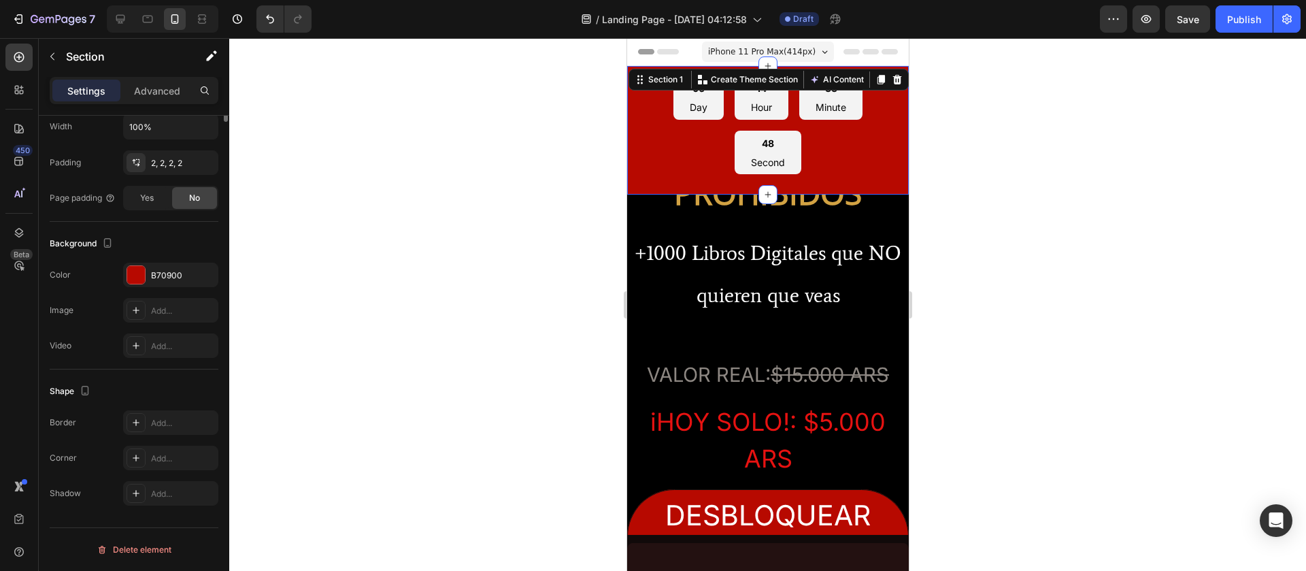
scroll to position [0, 0]
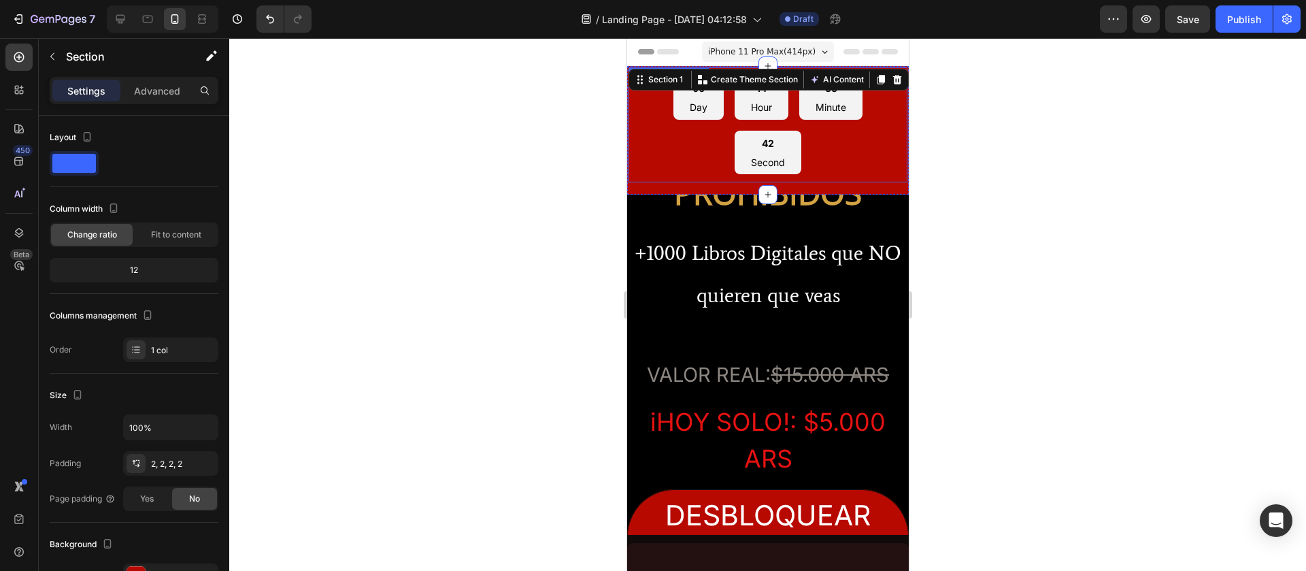
click at [811, 131] on div "06 Day 14 Hour 33 Minute 42 Second" at bounding box center [767, 124] width 262 height 99
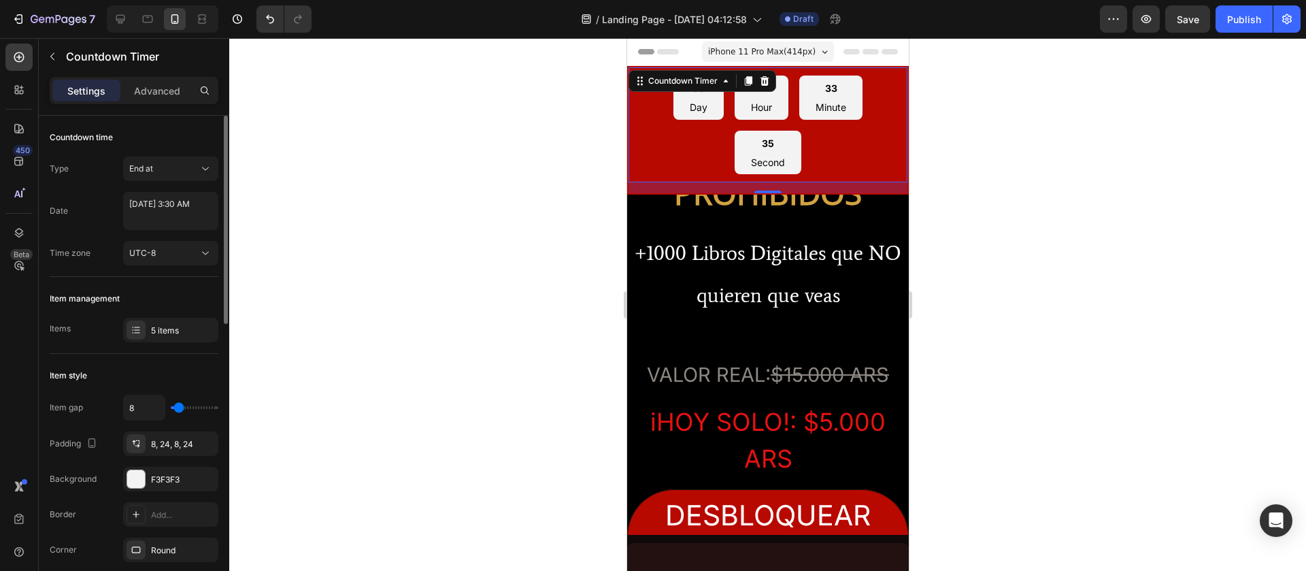
type input "84"
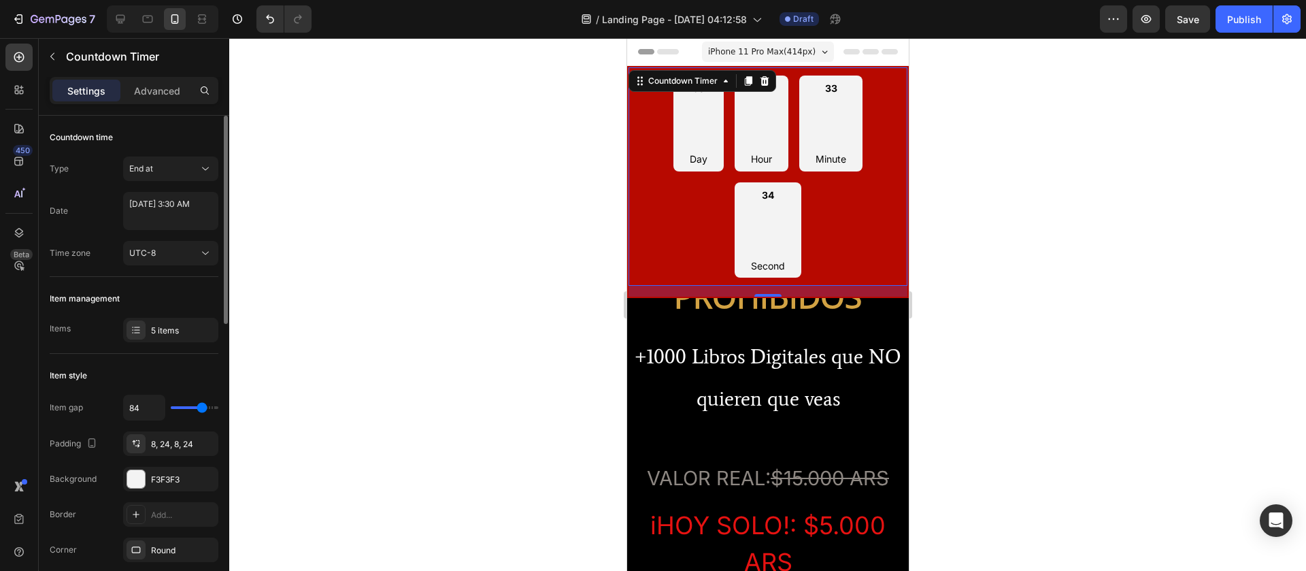
type input "82"
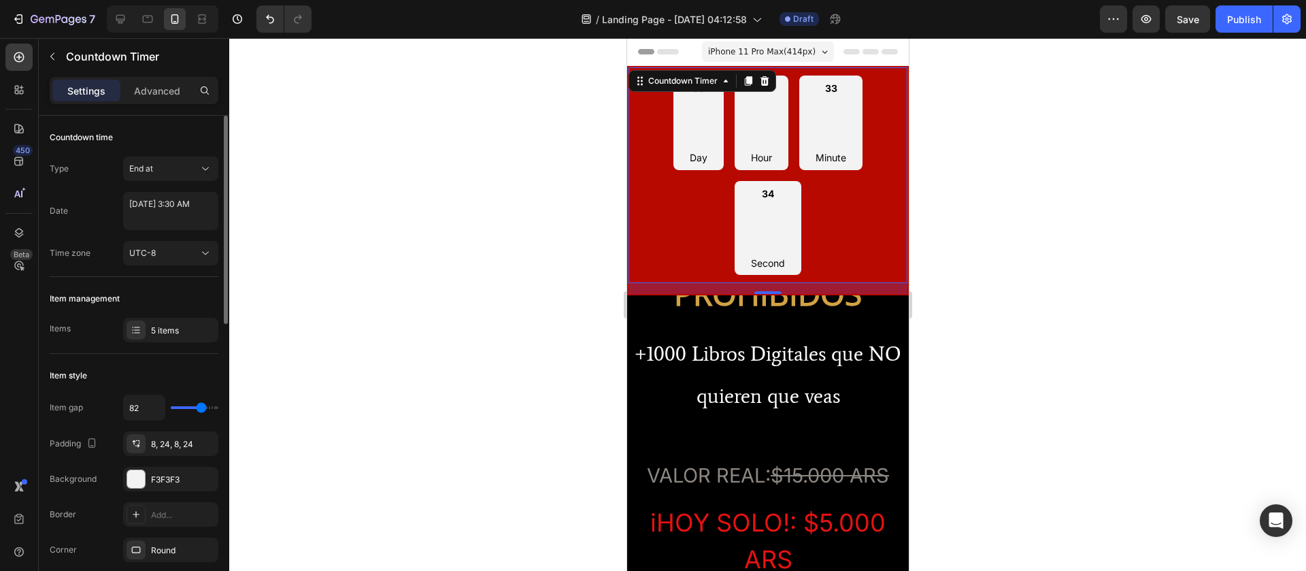
type input "69"
type input "0"
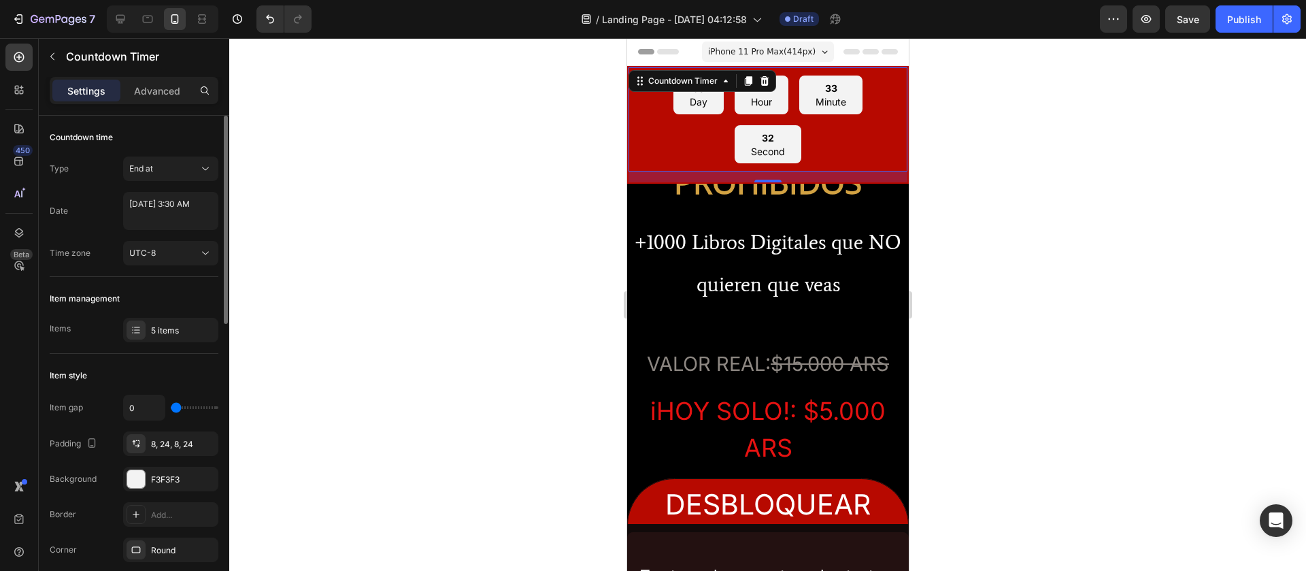
drag, startPoint x: 179, startPoint y: 407, endPoint x: 153, endPoint y: 405, distance: 26.0
type input "0"
click at [171, 379] on input "range" at bounding box center [195, 407] width 48 height 3
click at [165, 379] on div "8, 24, 8, 24" at bounding box center [170, 443] width 95 height 24
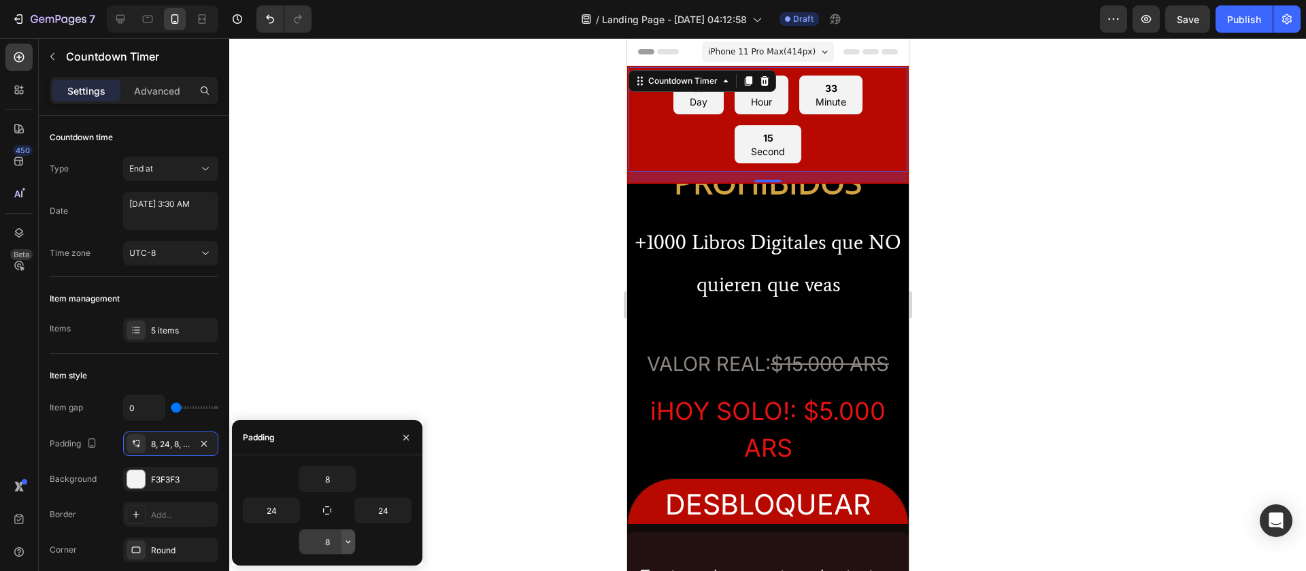
click at [347, 379] on icon "button" at bounding box center [348, 541] width 11 height 11
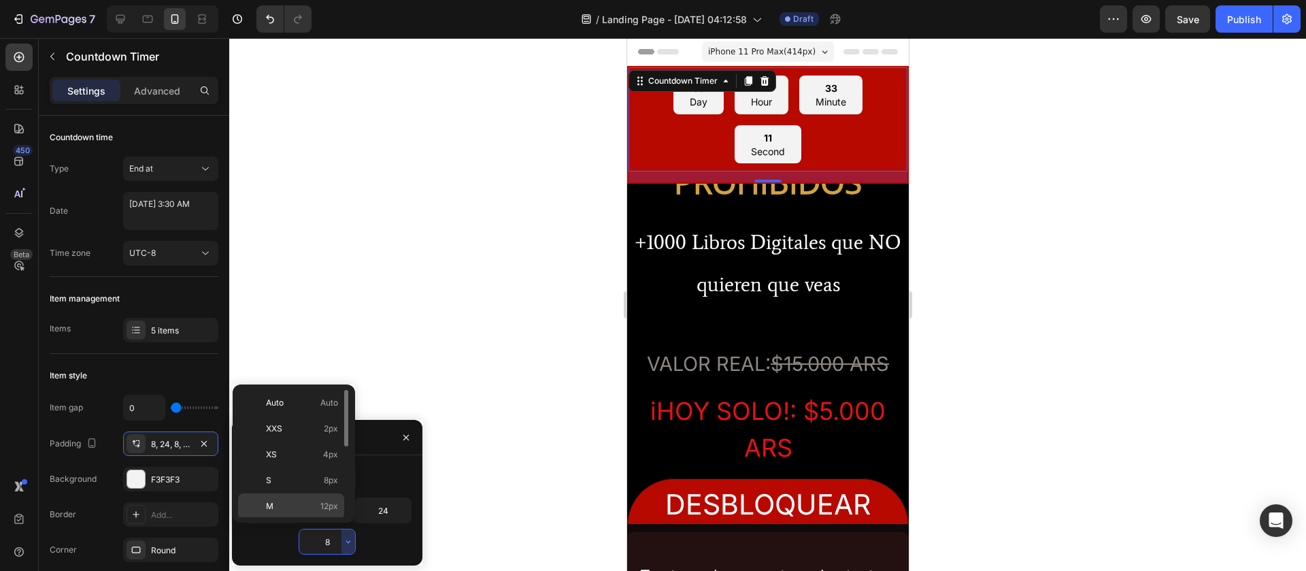
click at [299, 379] on p "M 12px" at bounding box center [302, 506] width 72 height 12
type input "12"
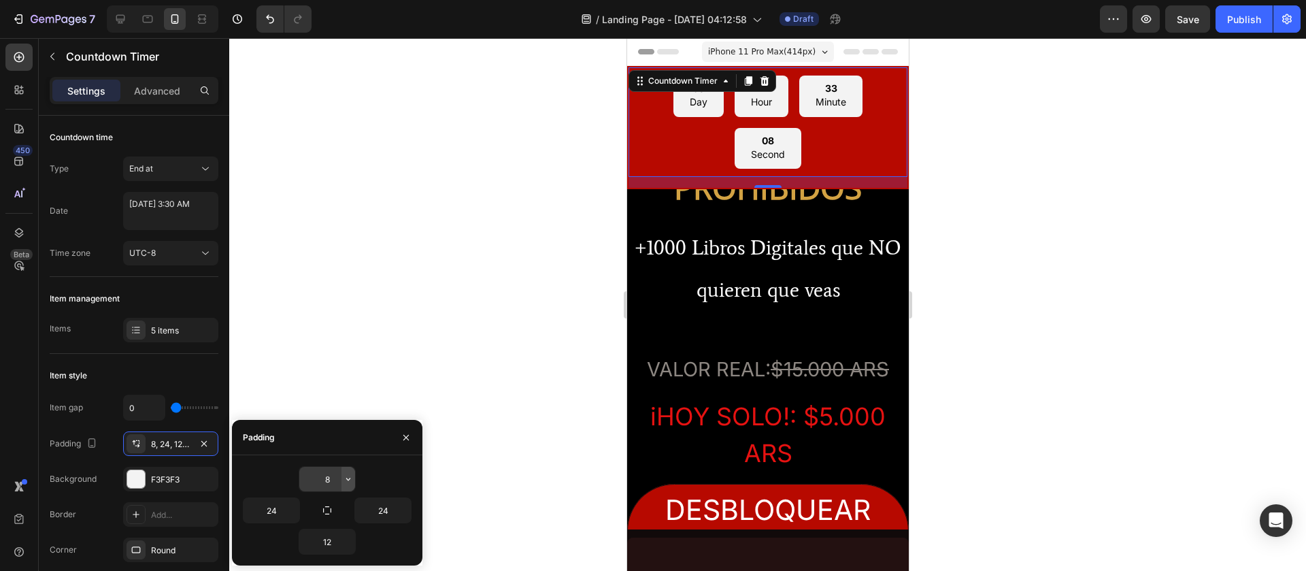
click at [347, 379] on icon "button" at bounding box center [348, 478] width 11 height 11
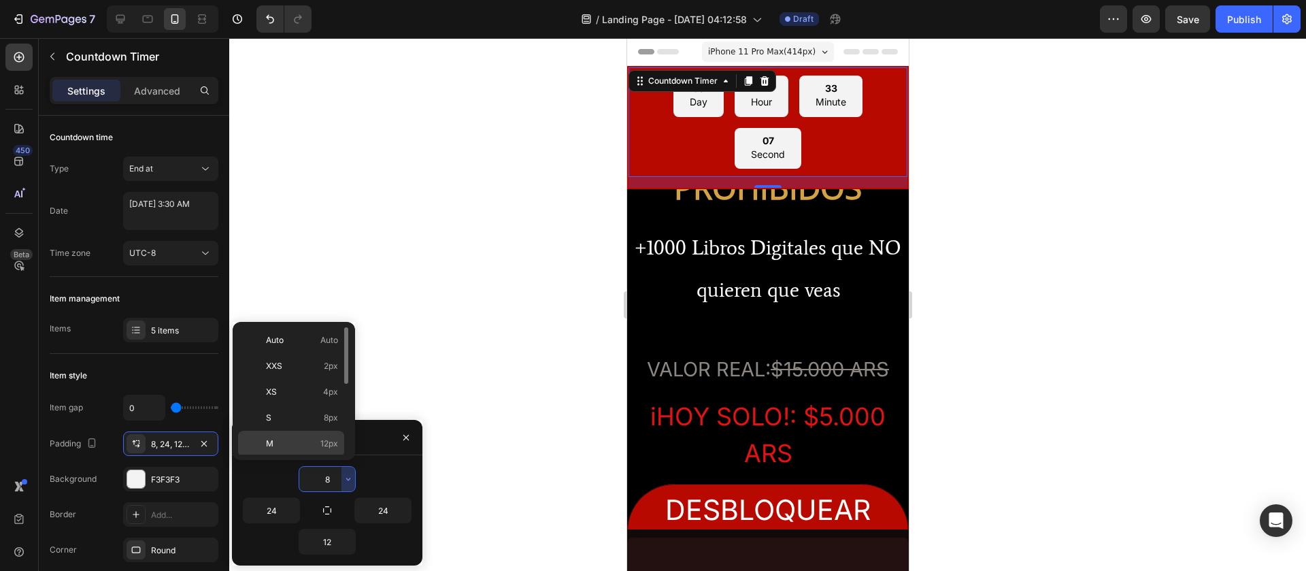
click at [314, 379] on div "M 12px" at bounding box center [291, 443] width 106 height 26
type input "12"
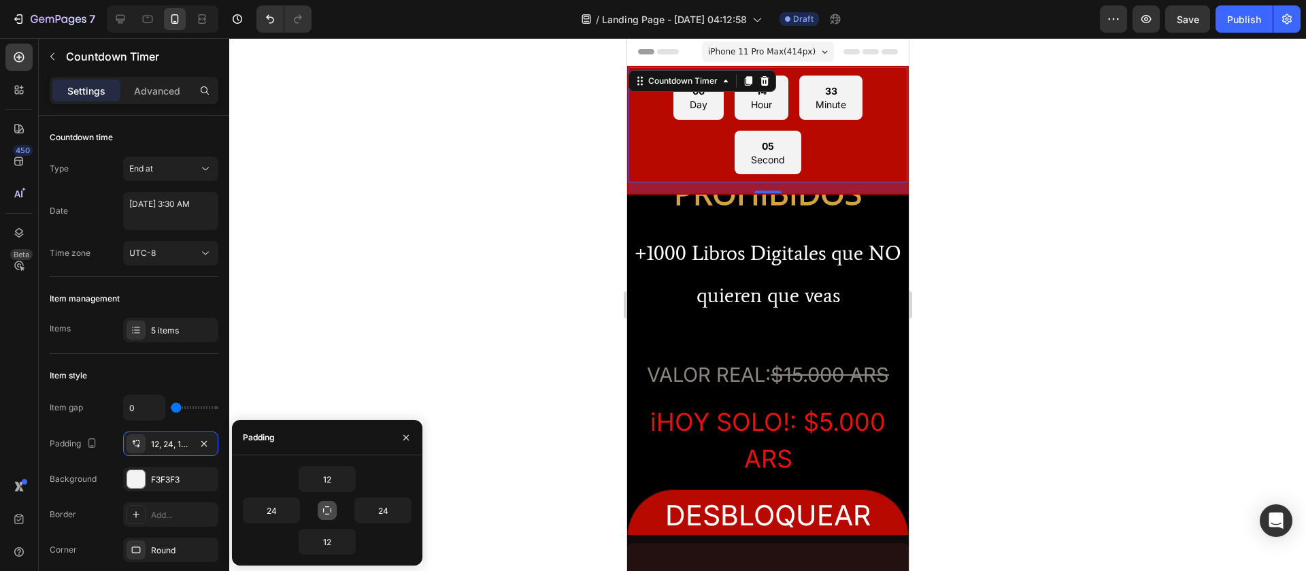
click at [333, 379] on button "button" at bounding box center [327, 510] width 19 height 19
type input "12"
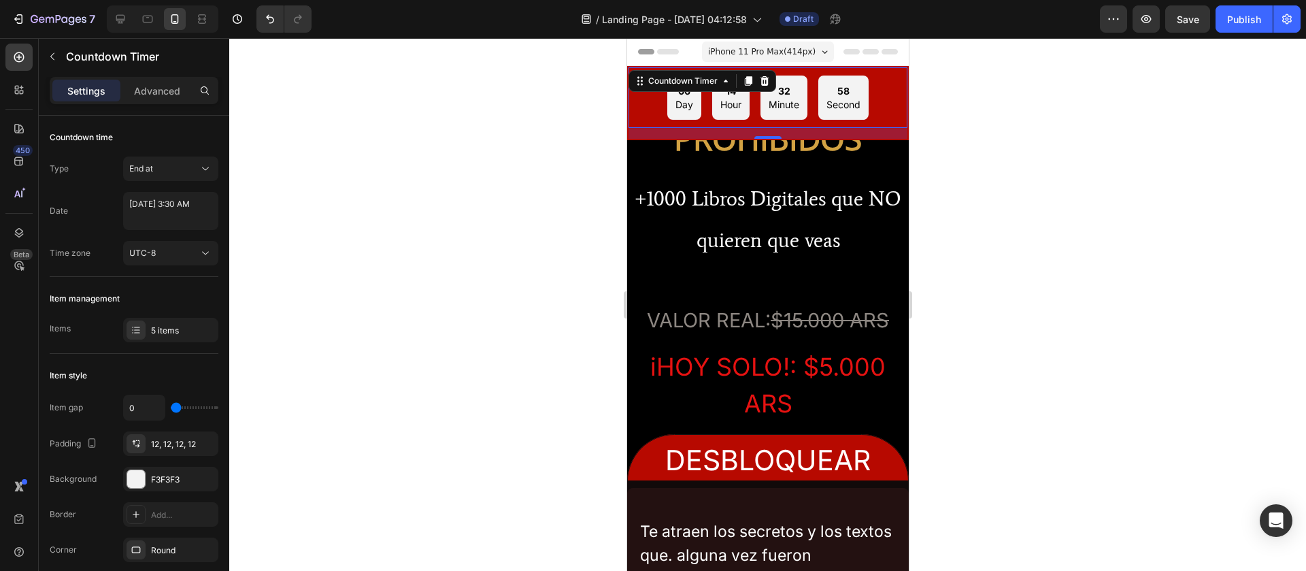
click at [853, 137] on div "16" at bounding box center [767, 133] width 279 height 11
click at [870, 195] on div at bounding box center [767, 304] width 1076 height 532
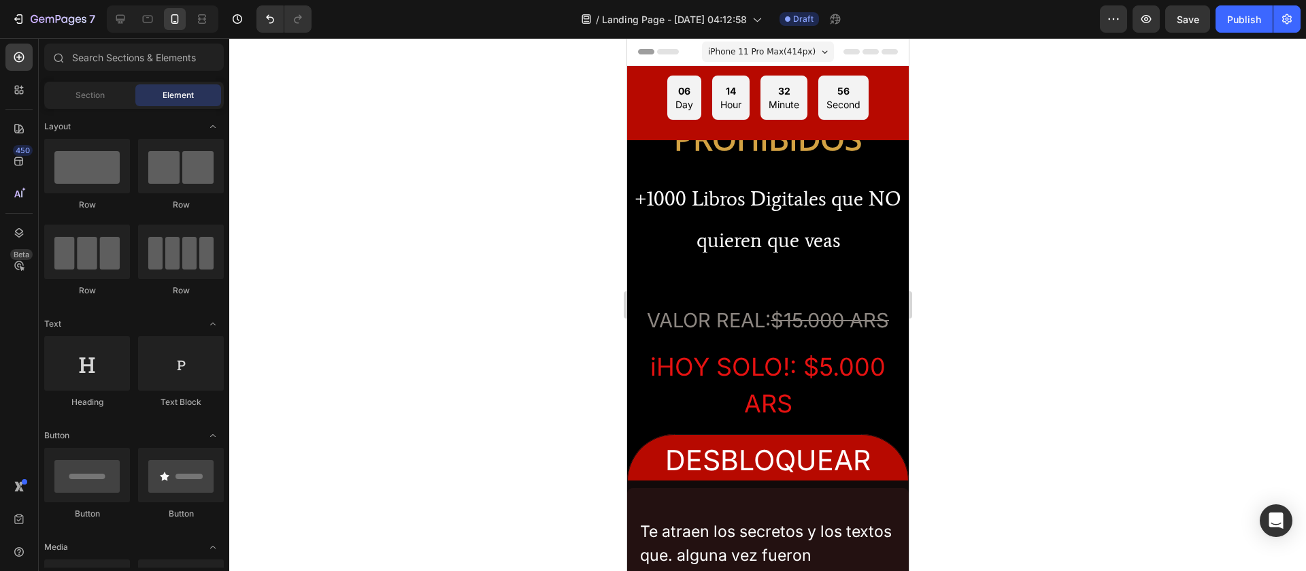
click at [870, 195] on div at bounding box center [767, 304] width 1076 height 532
click at [870, 133] on div "06 Day 14 Hour 32 Minute 54 Second Countdown Timer" at bounding box center [767, 102] width 279 height 71
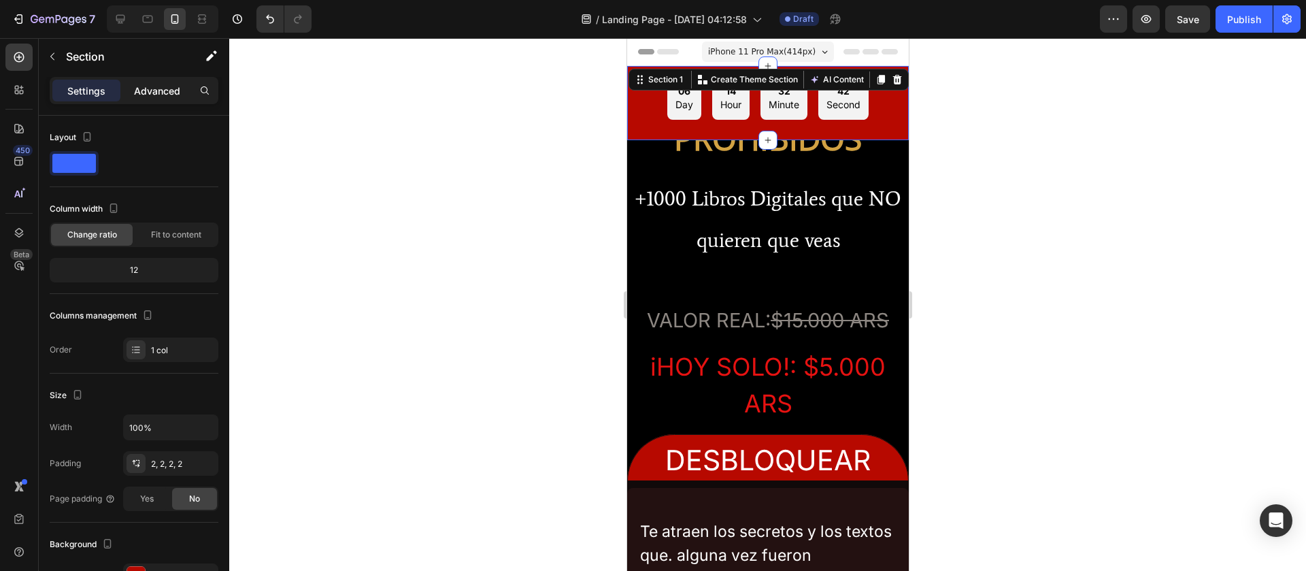
click at [161, 86] on p "Advanced" at bounding box center [157, 91] width 46 height 14
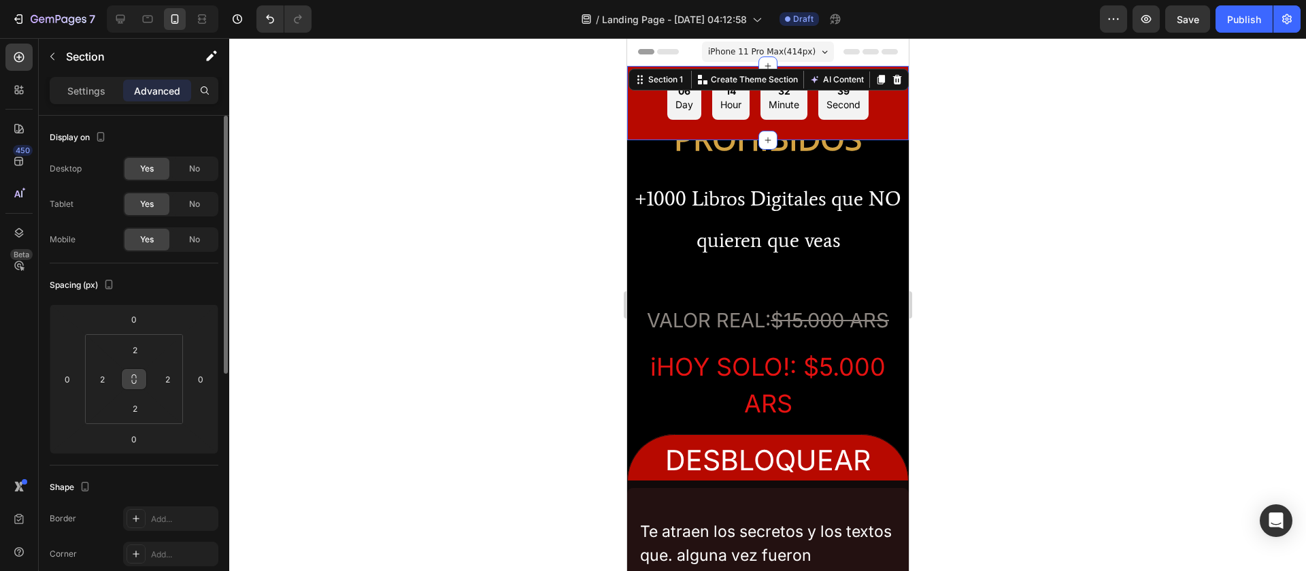
click at [133, 379] on icon at bounding box center [134, 378] width 11 height 11
click at [131, 379] on div "2 2 2 2" at bounding box center [134, 379] width 98 height 90
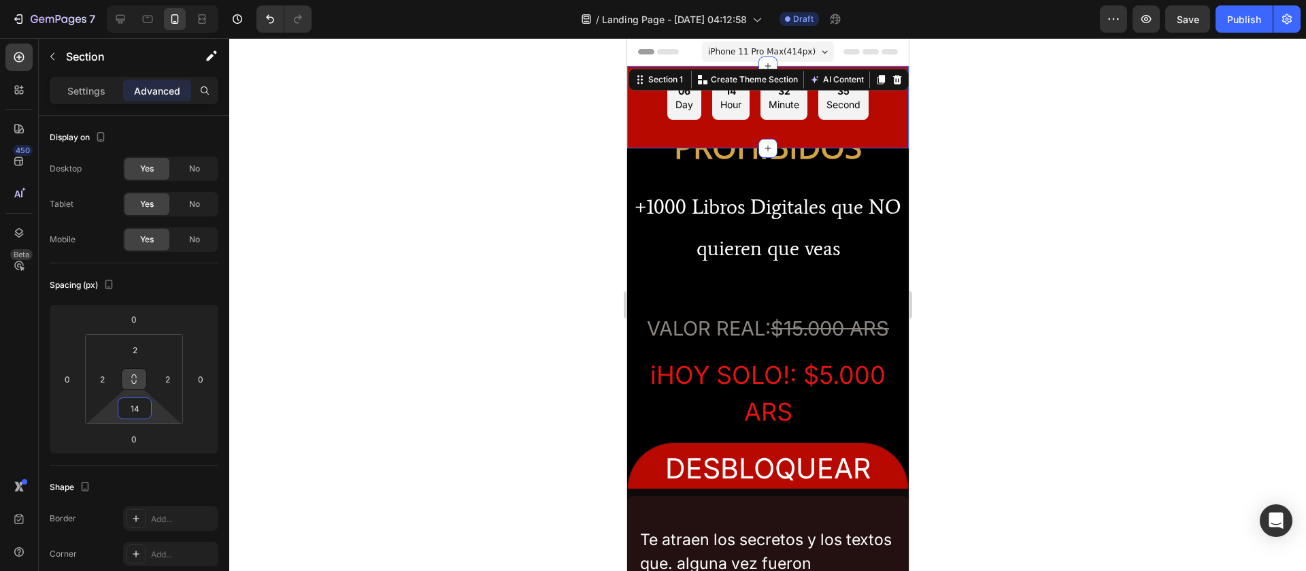
type input "0"
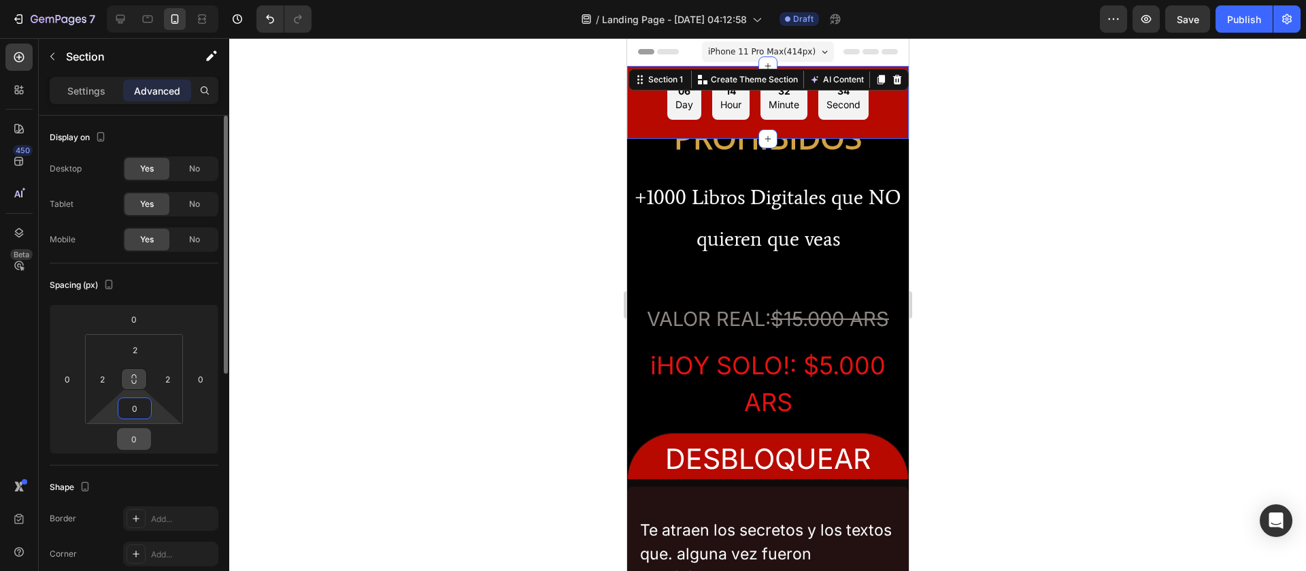
drag, startPoint x: 131, startPoint y: 394, endPoint x: 129, endPoint y: 429, distance: 35.4
click at [129, 0] on html "7 / Landing Page - [DATE] 04:12:58 Draft Preview Save Publish 450 Beta Sections…" at bounding box center [653, 0] width 1306 height 0
click at [146, 334] on div "2 2 0 2" at bounding box center [134, 379] width 98 height 90
drag, startPoint x: 142, startPoint y: 334, endPoint x: 130, endPoint y: 273, distance: 61.7
click at [130, 273] on div "Spacing (px) 0 0 0 0 2 2 0 2" at bounding box center [134, 364] width 169 height 202
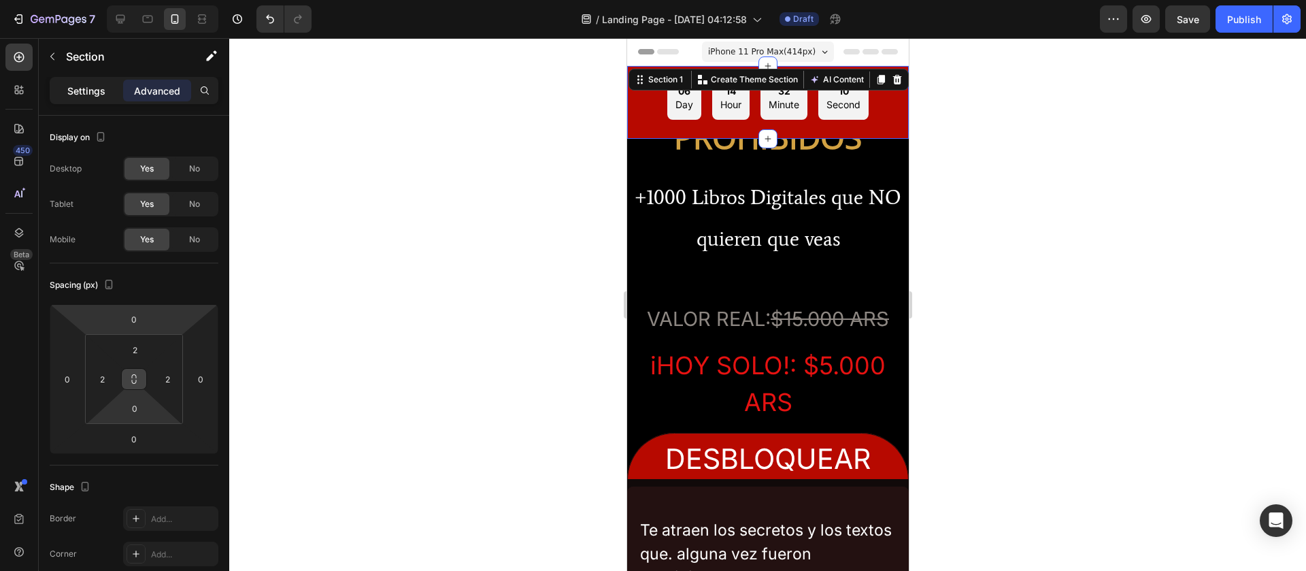
click at [92, 97] on div "Settings" at bounding box center [86, 91] width 68 height 22
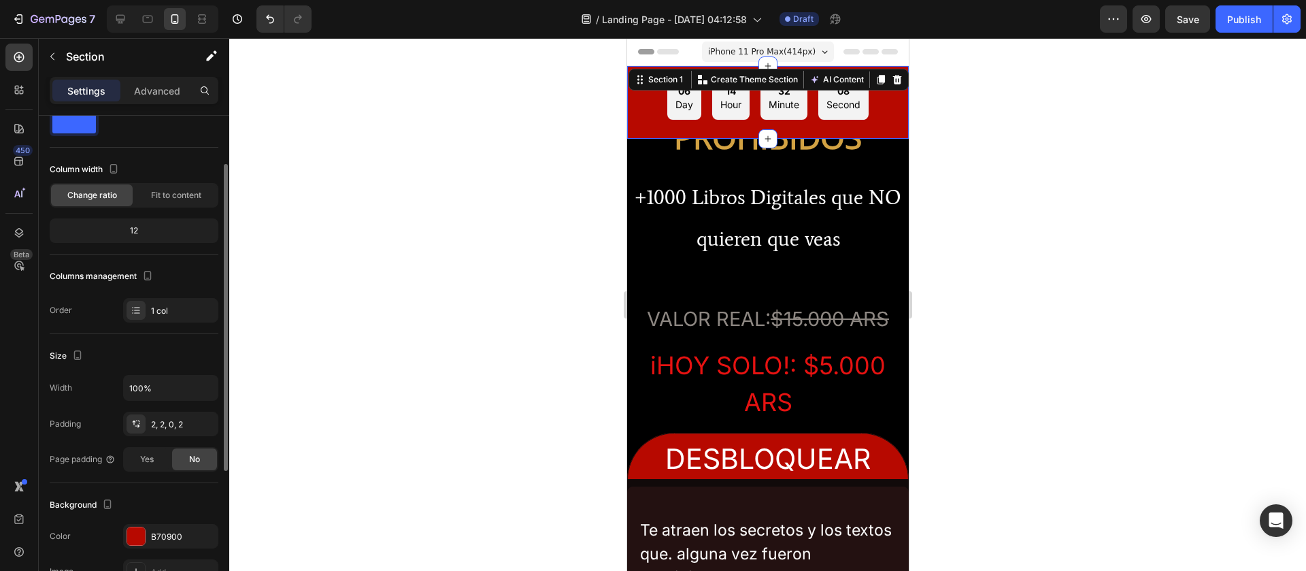
scroll to position [54, 0]
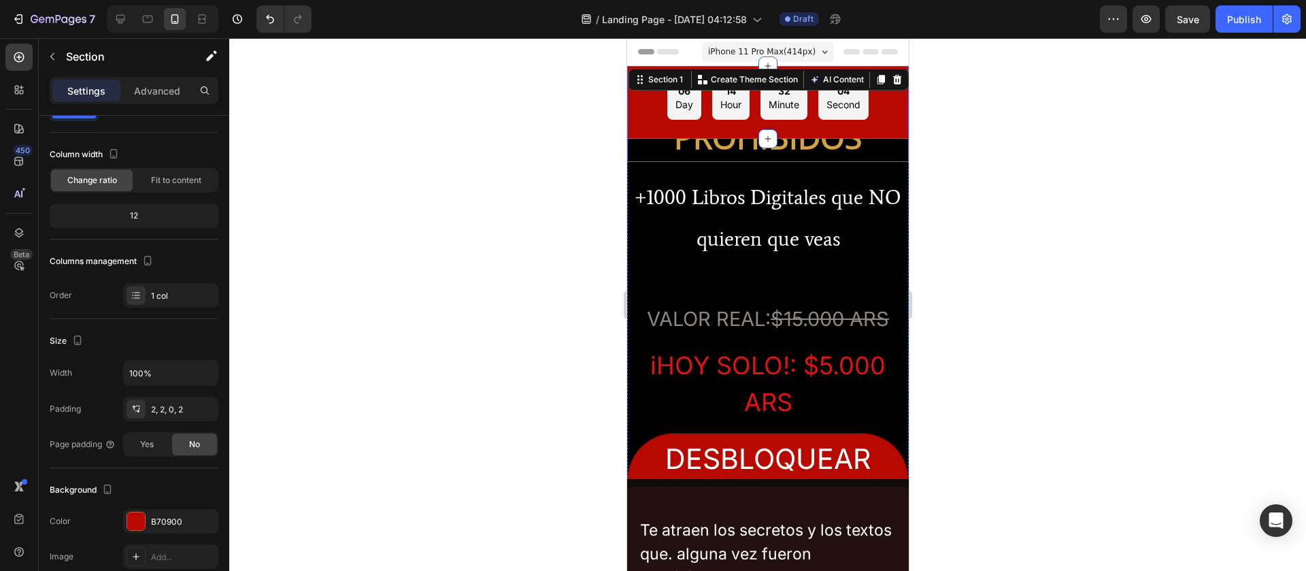
click at [858, 145] on h2 "MEGA PACK DE LIBROS PROHIBIDOS" at bounding box center [767, 89] width 282 height 143
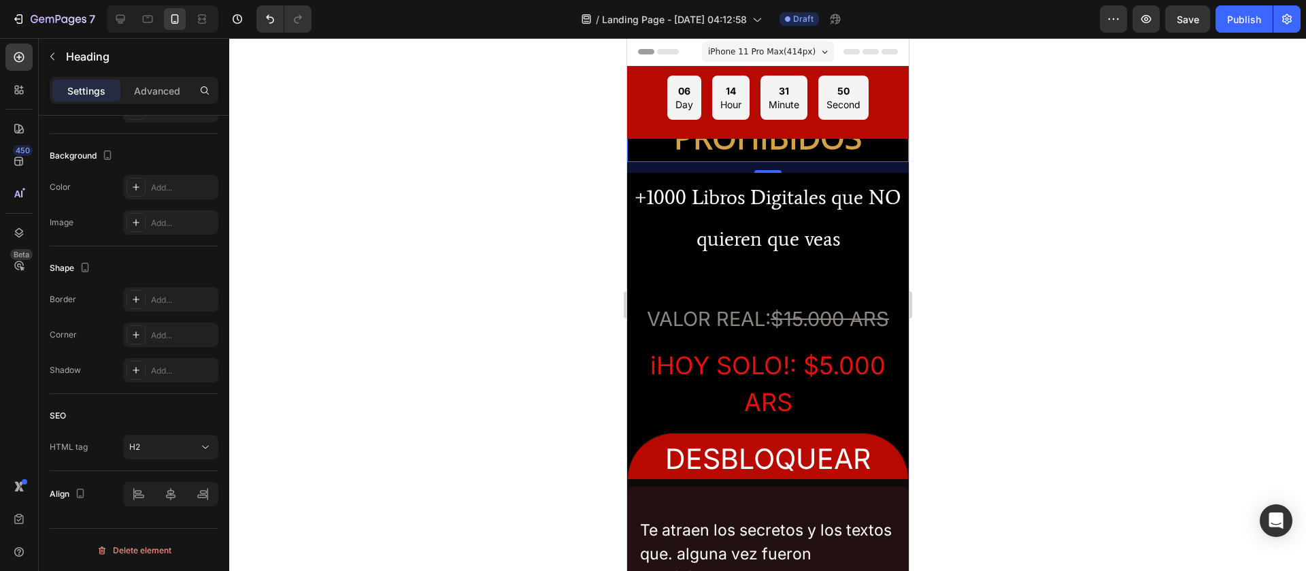
scroll to position [0, 0]
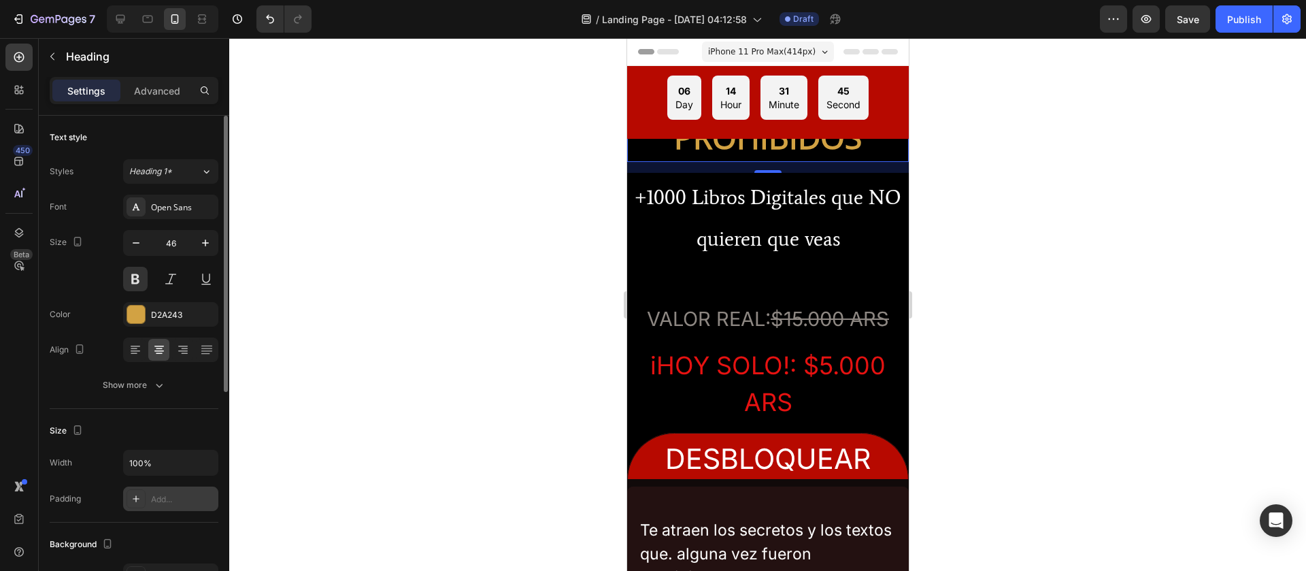
click at [135, 379] on icon at bounding box center [136, 498] width 11 height 11
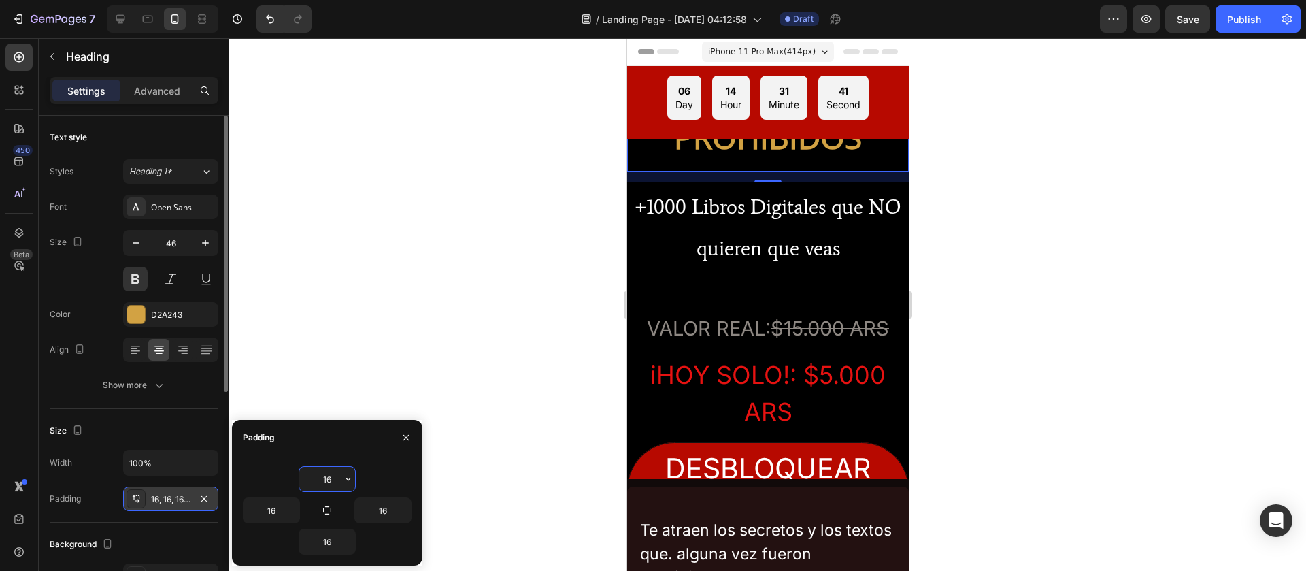
click at [336, 379] on input "16" at bounding box center [327, 479] width 56 height 24
drag, startPoint x: 324, startPoint y: 507, endPoint x: 324, endPoint y: 490, distance: 16.3
click at [324, 379] on div "16 16 16 16" at bounding box center [327, 510] width 169 height 88
click at [350, 379] on icon "button" at bounding box center [348, 478] width 11 height 11
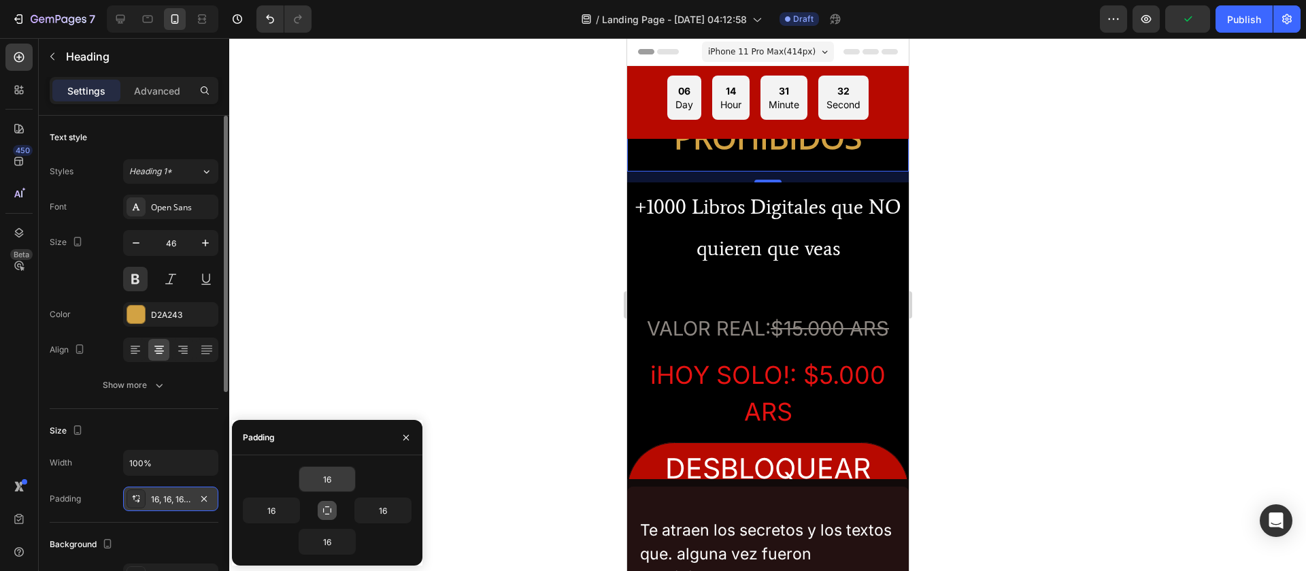
click at [328, 379] on icon "button" at bounding box center [327, 510] width 8 height 8
drag, startPoint x: 328, startPoint y: 506, endPoint x: 329, endPoint y: 490, distance: 16.3
click at [329, 379] on div "16 16 16 16" at bounding box center [327, 510] width 169 height 88
drag, startPoint x: 325, startPoint y: 460, endPoint x: 318, endPoint y: 518, distance: 58.9
click at [318, 379] on div "16 16 16 16" at bounding box center [327, 510] width 190 height 110
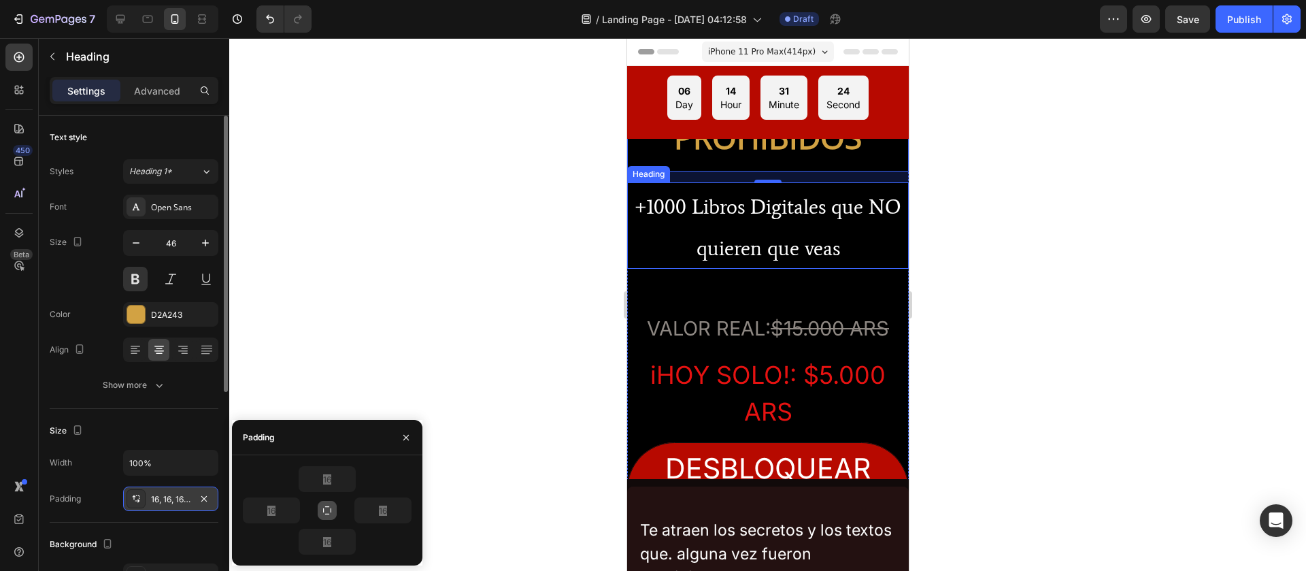
drag, startPoint x: 765, startPoint y: 182, endPoint x: 762, endPoint y: 224, distance: 43.0
click at [762, 224] on div "MEGA PACK DE LIBROS PROHIBIDOS Heading 16 +1000 Libros Digitales que NO quieren…" at bounding box center [767, 309] width 282 height 600
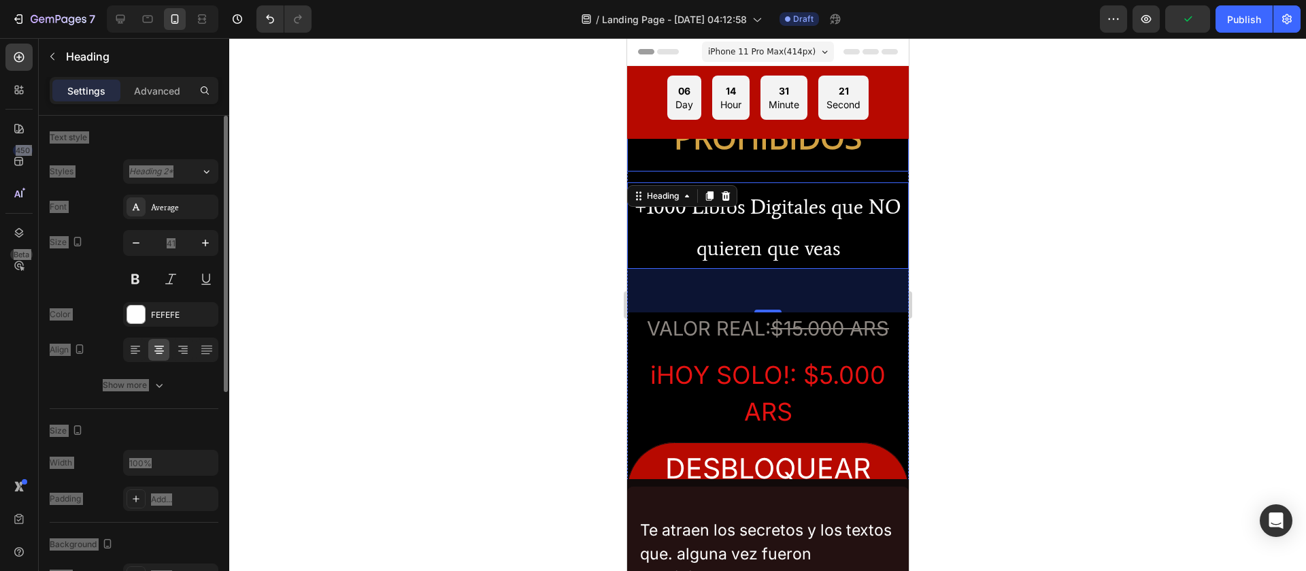
click at [764, 163] on h2 "MEGA PACK DE LIBROS PROHIBIDOS" at bounding box center [767, 90] width 282 height 163
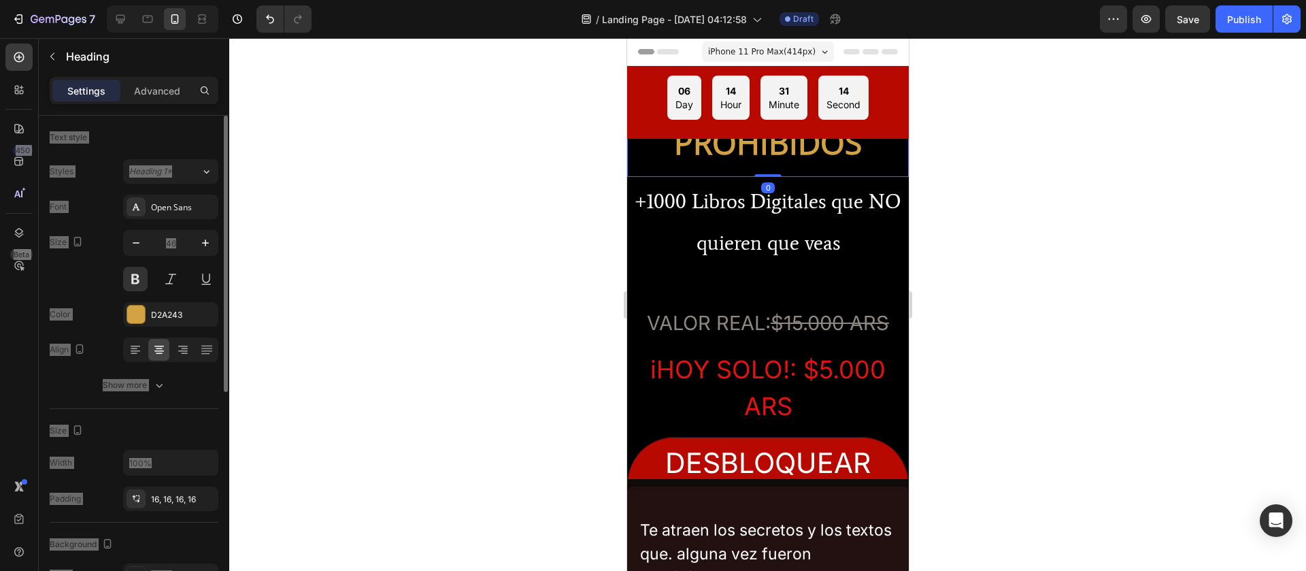
drag, startPoint x: 766, startPoint y: 181, endPoint x: 812, endPoint y: 135, distance: 65.4
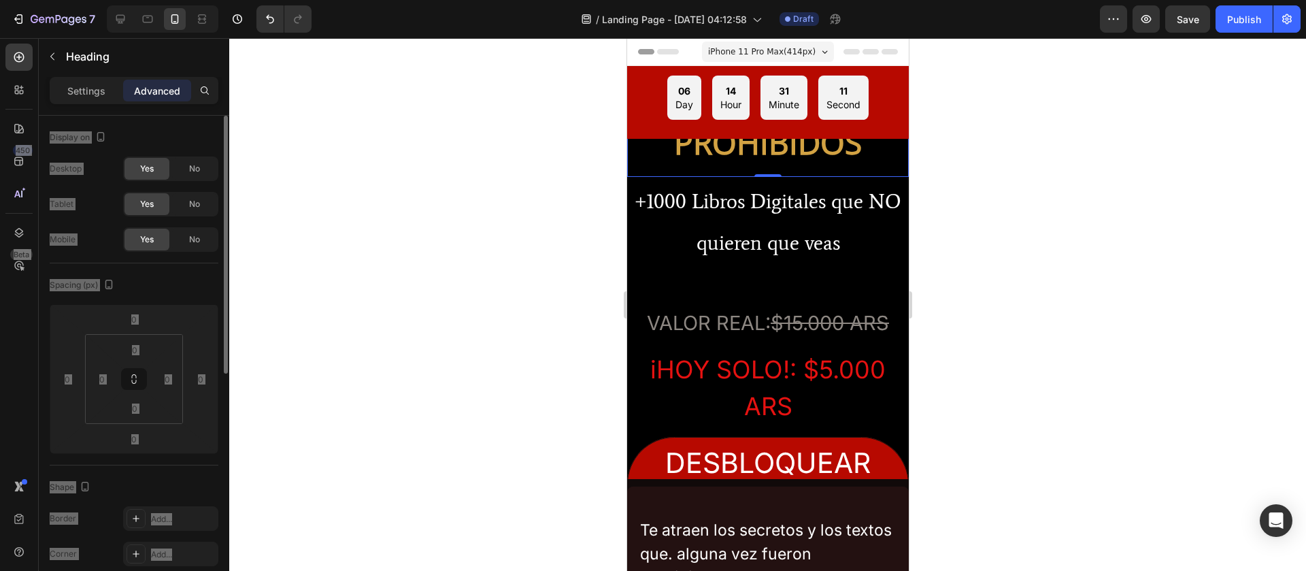
click at [863, 163] on p "MEGA PACK DE LIBROS PROHIBIDOS" at bounding box center [767, 95] width 260 height 141
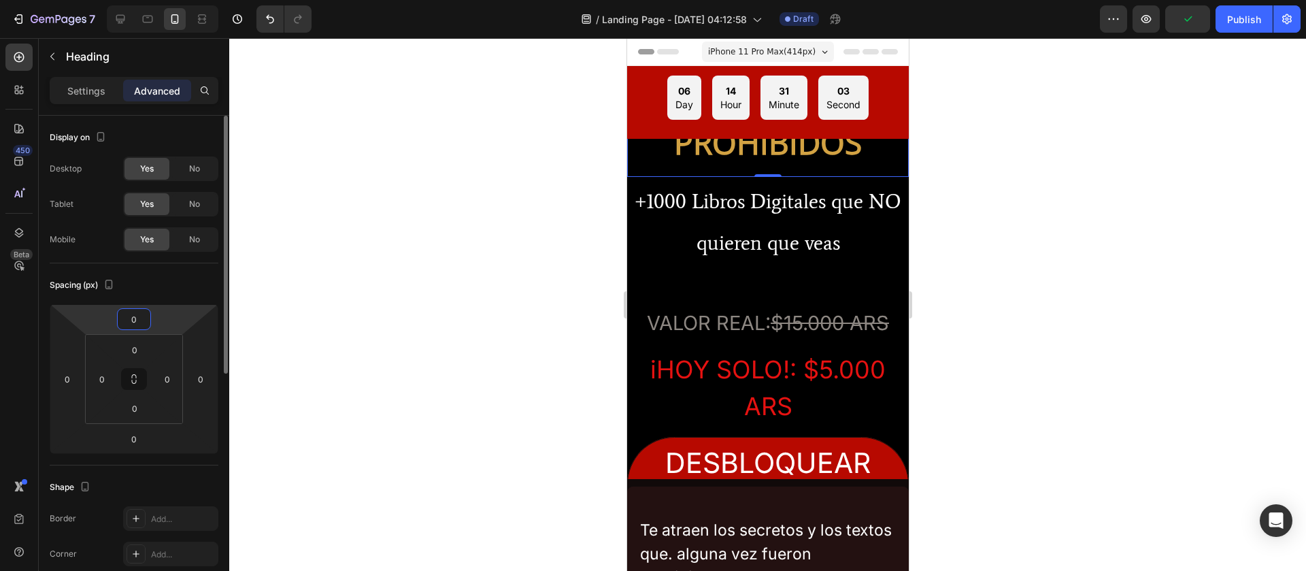
click at [137, 324] on input "0" at bounding box center [133, 319] width 27 height 20
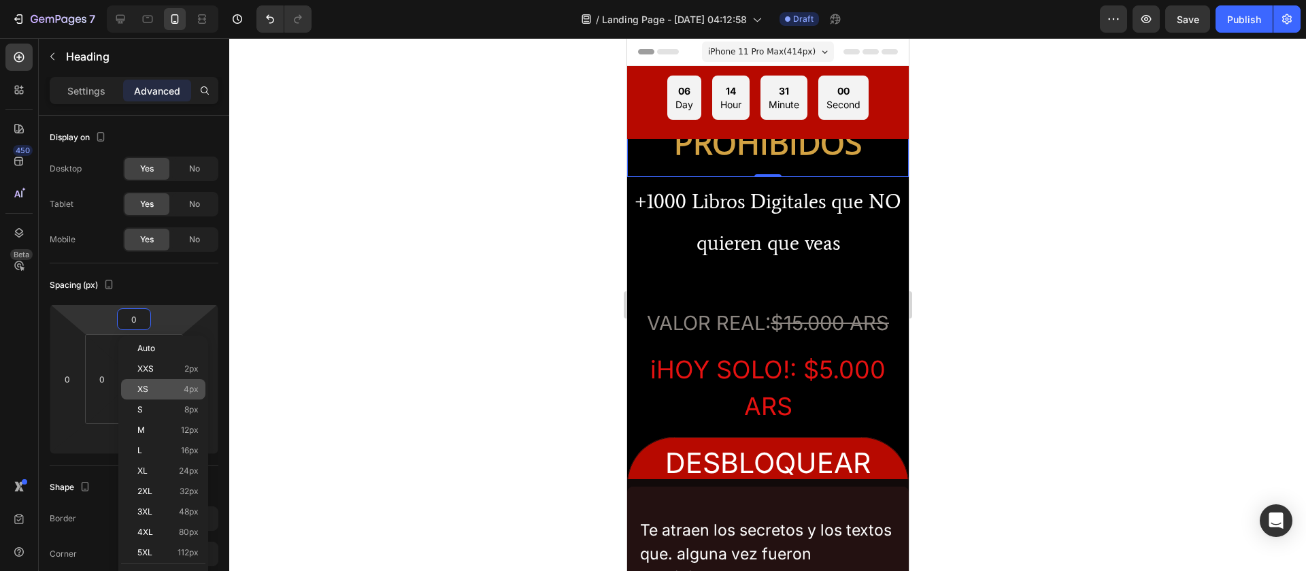
click at [199, 379] on div "XS 4px" at bounding box center [163, 389] width 84 height 20
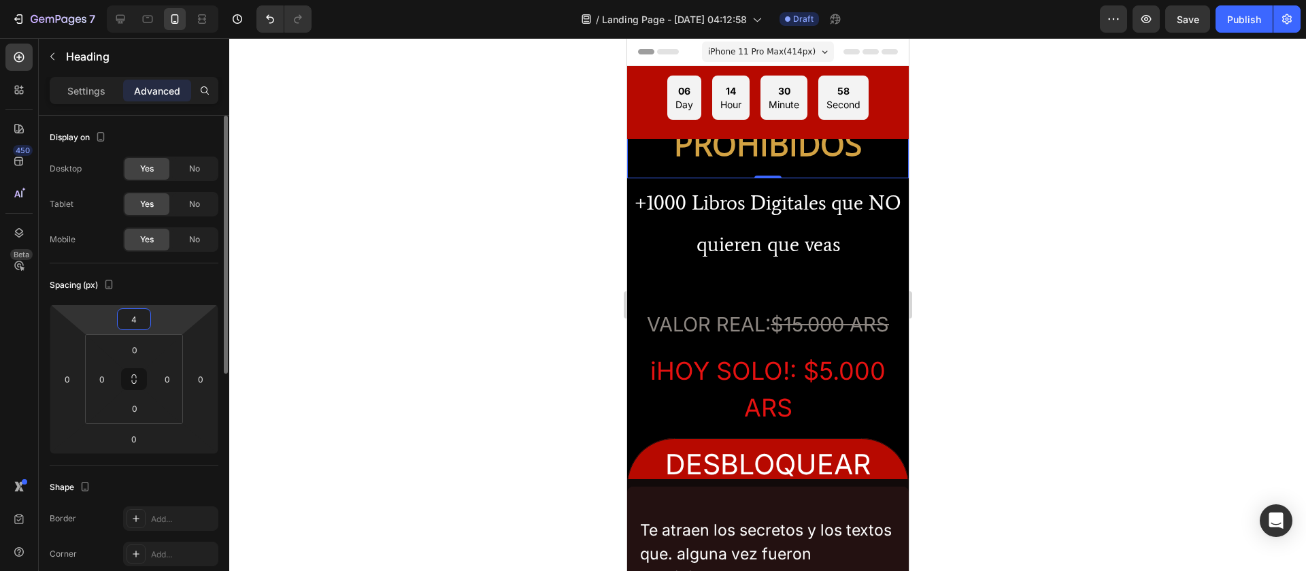
click at [131, 309] on input "4" at bounding box center [133, 319] width 27 height 20
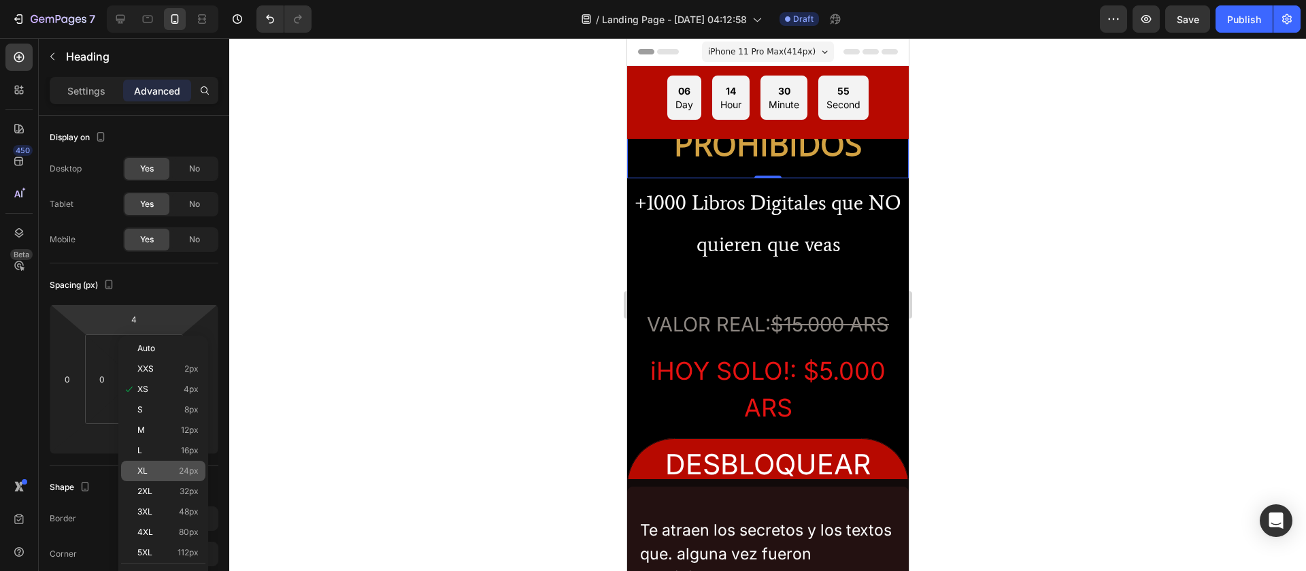
click at [191, 379] on span "24px" at bounding box center [189, 471] width 20 height 10
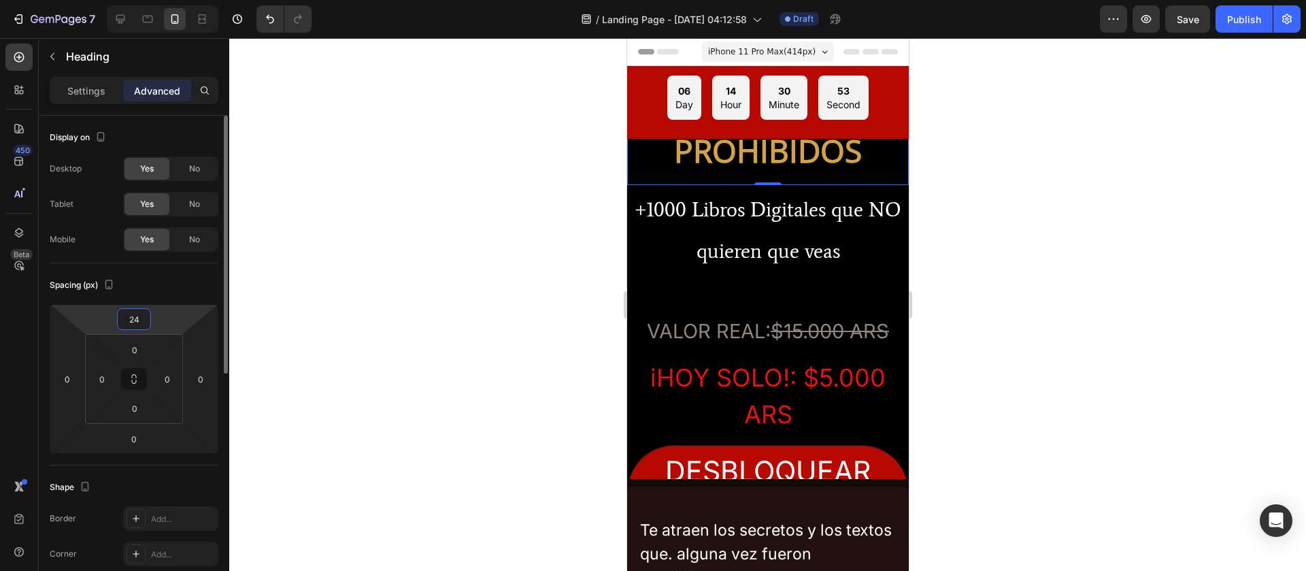
click at [147, 321] on input "24" at bounding box center [133, 319] width 27 height 20
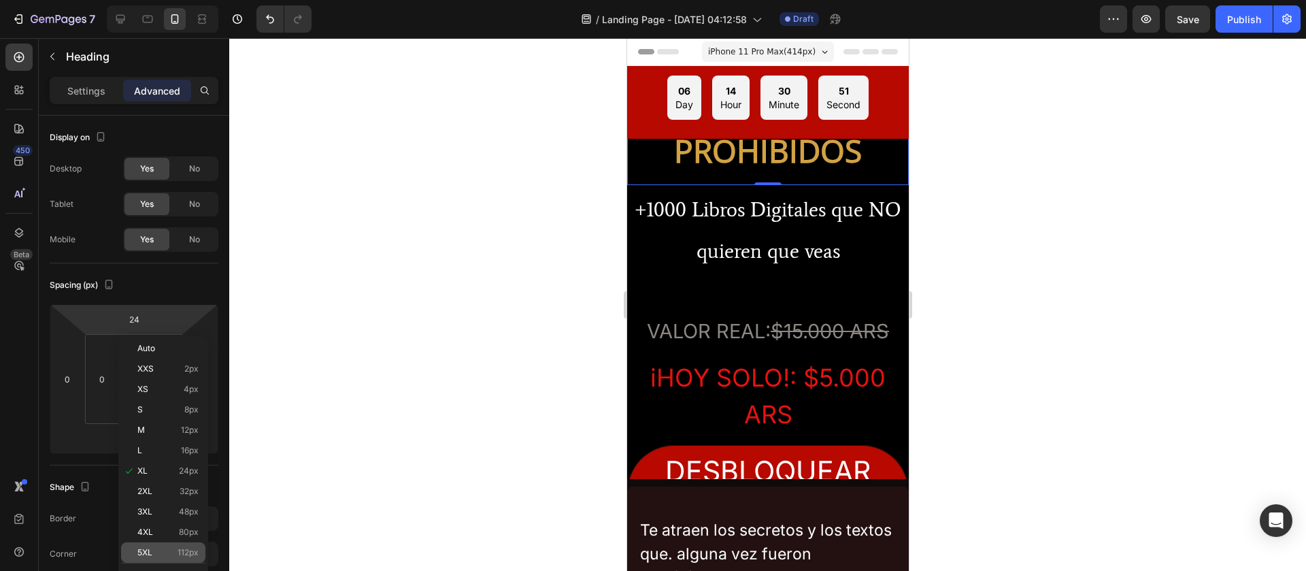
click at [181, 379] on div "5XL 112px" at bounding box center [163, 552] width 84 height 20
type input "112"
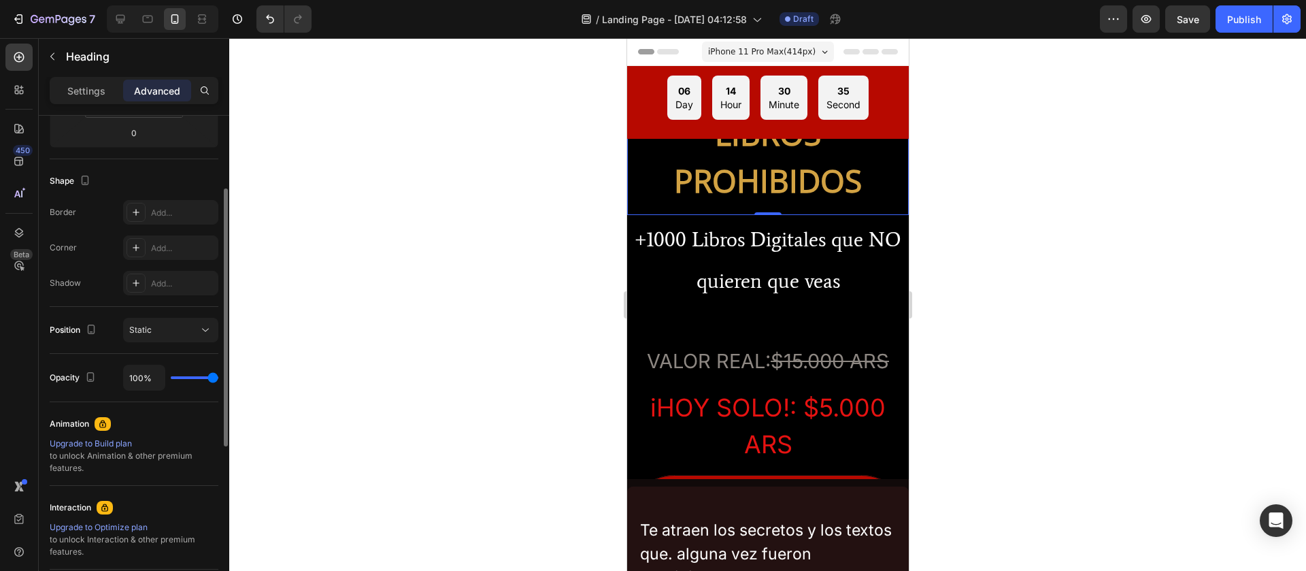
scroll to position [209, 0]
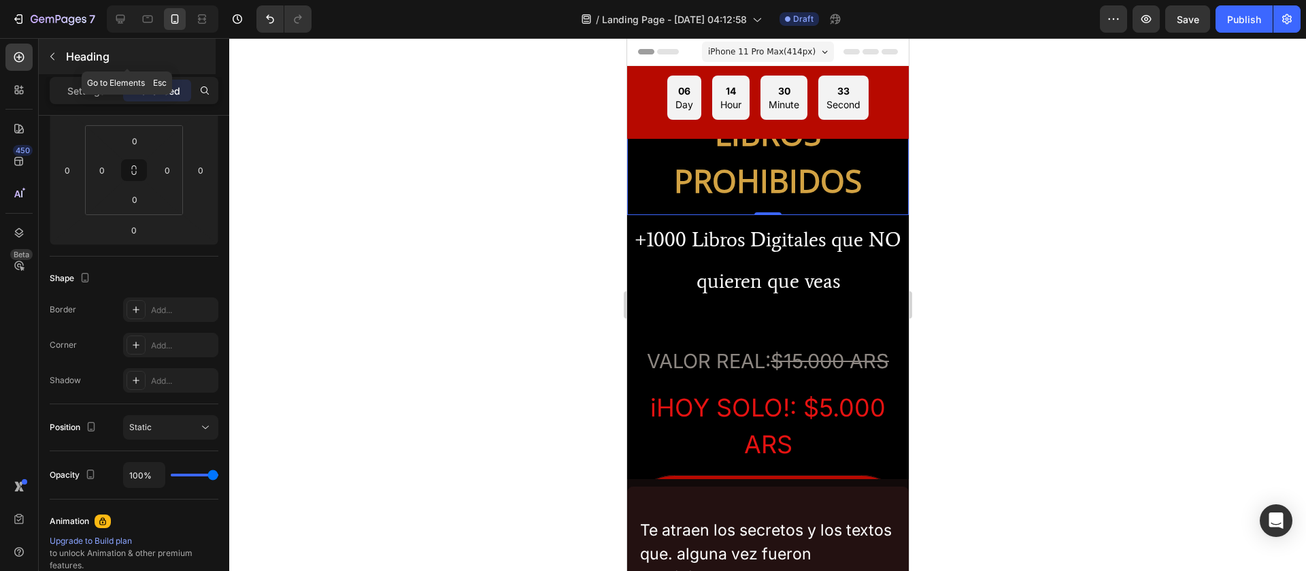
click at [58, 63] on button "button" at bounding box center [52, 57] width 22 height 22
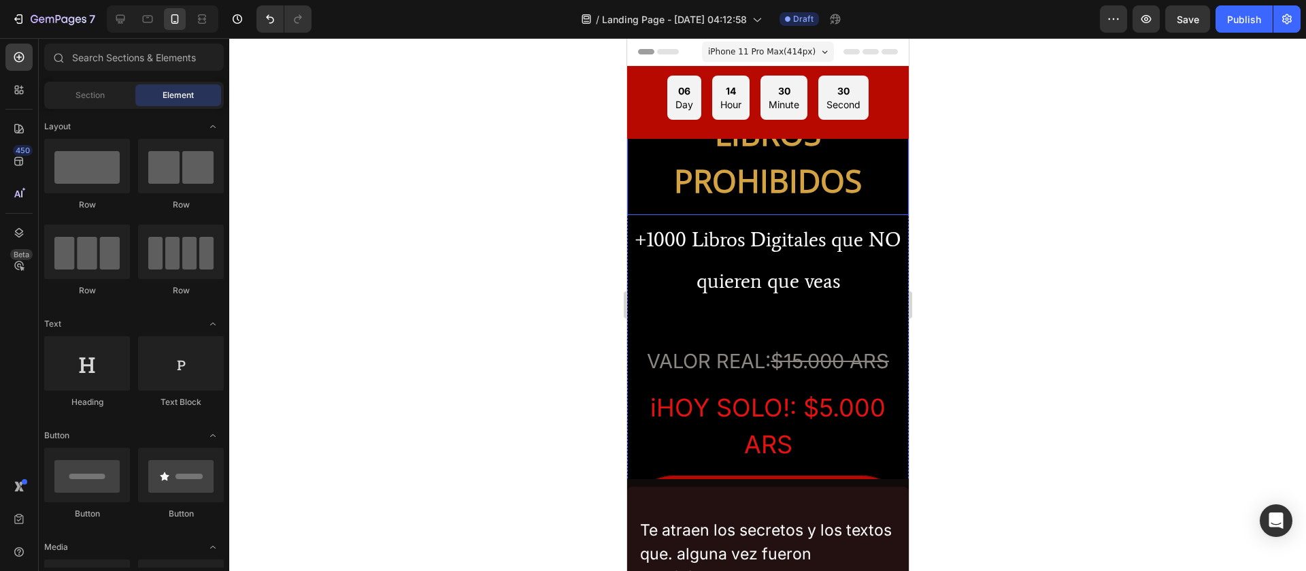
click at [698, 154] on p "MEGA PACK DE LIBROS PROHIBIDOS" at bounding box center [767, 133] width 260 height 141
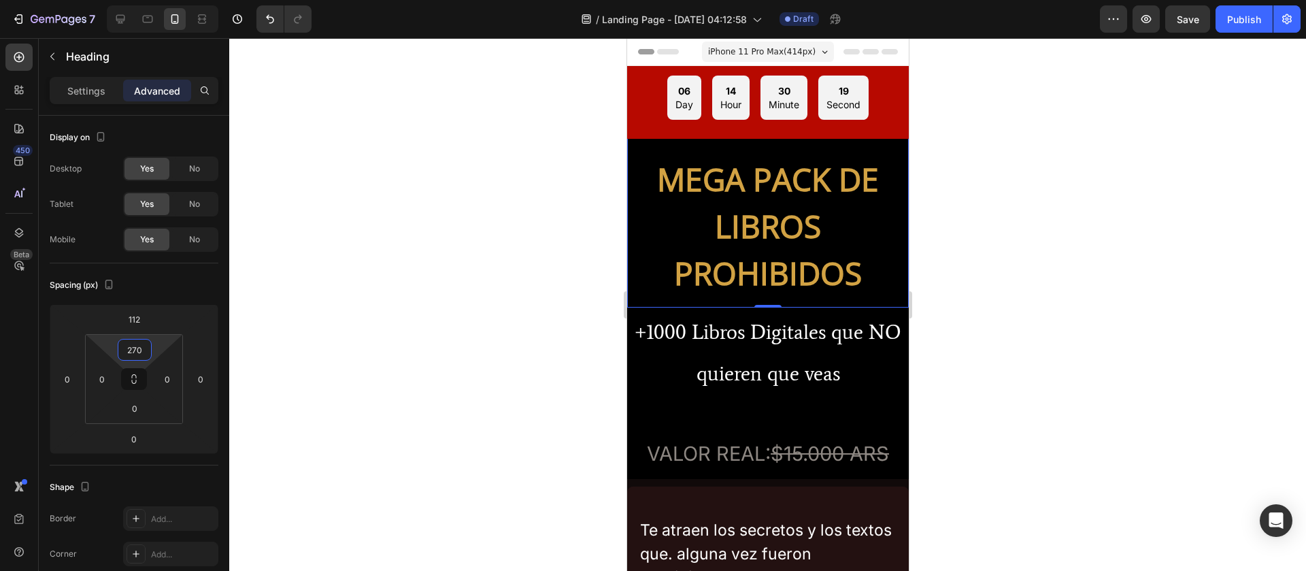
type input "272"
drag, startPoint x: 132, startPoint y: 363, endPoint x: 135, endPoint y: 224, distance: 138.8
click at [135, 0] on html "7 / Landing Page - [DATE] 04:12:58 Draft Preview Save Publish 450 Beta Sections…" at bounding box center [653, 0] width 1306 height 0
click at [870, 379] on div at bounding box center [767, 304] width 1076 height 532
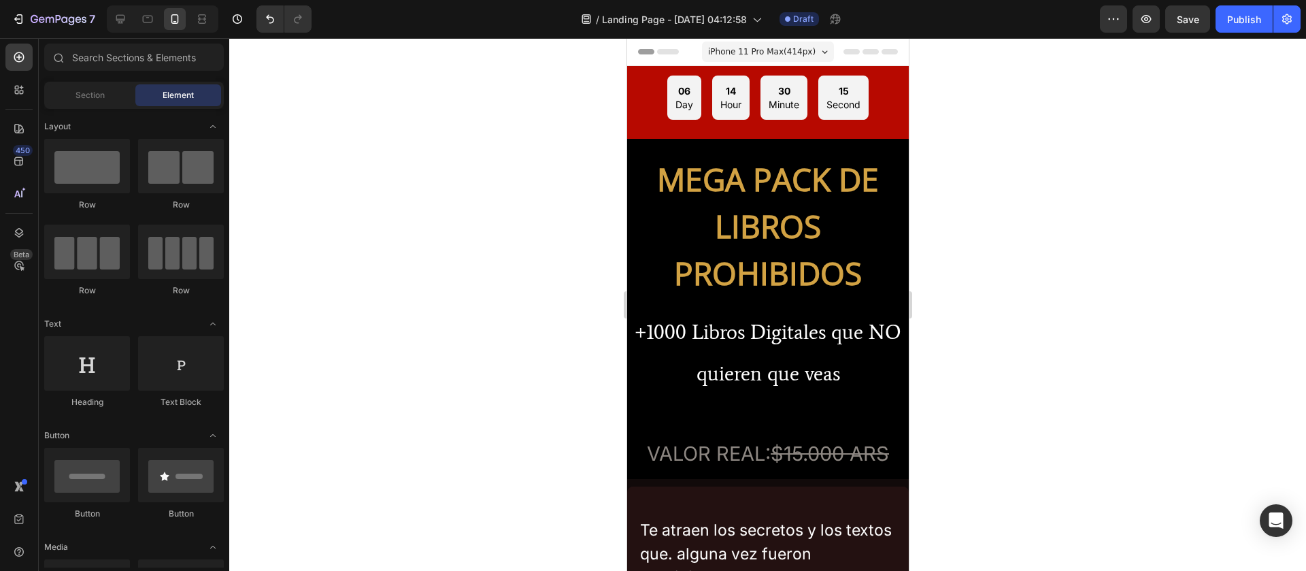
click at [870, 379] on div at bounding box center [767, 304] width 1076 height 532
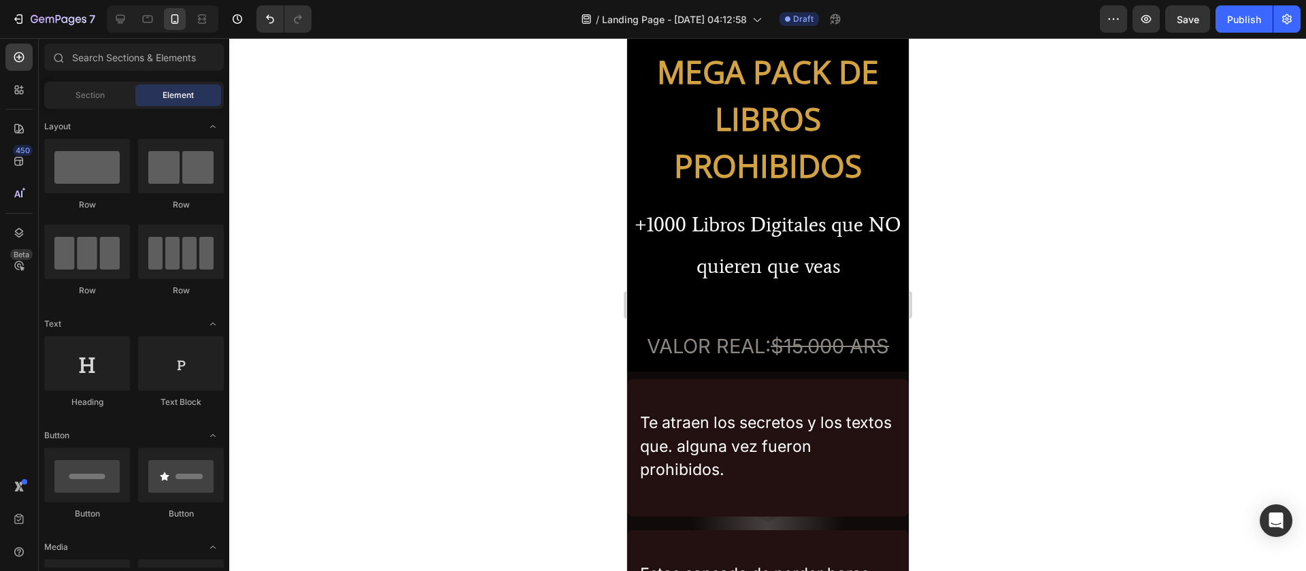
scroll to position [83, 0]
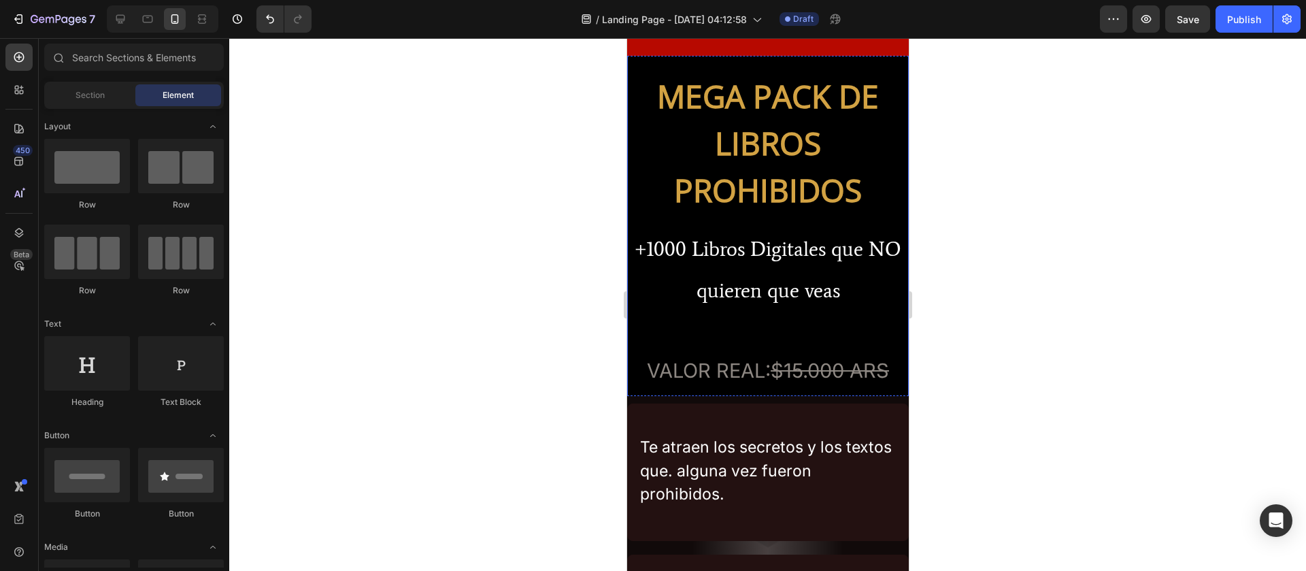
click at [736, 330] on div "MEGA PACK DE LIBROS PROHIBIDOS Heading +1000 Libros Digitales que NO quieren qu…" at bounding box center [767, 226] width 282 height 850
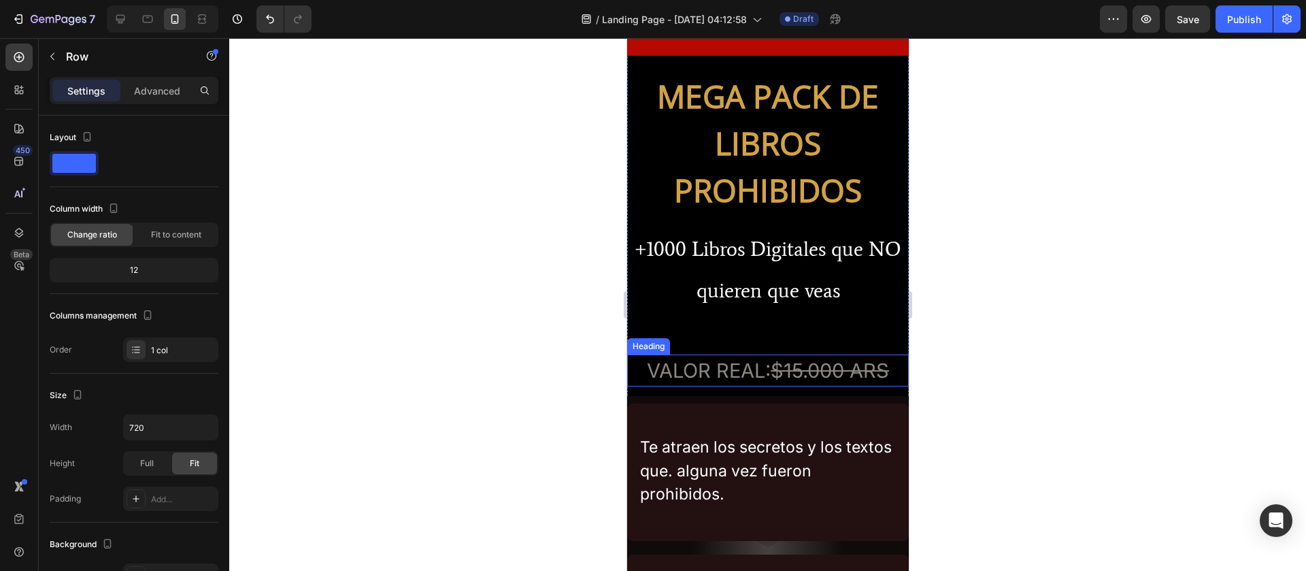
click at [741, 379] on h2 "VALOR REAL: $15.000 ARS" at bounding box center [767, 370] width 282 height 33
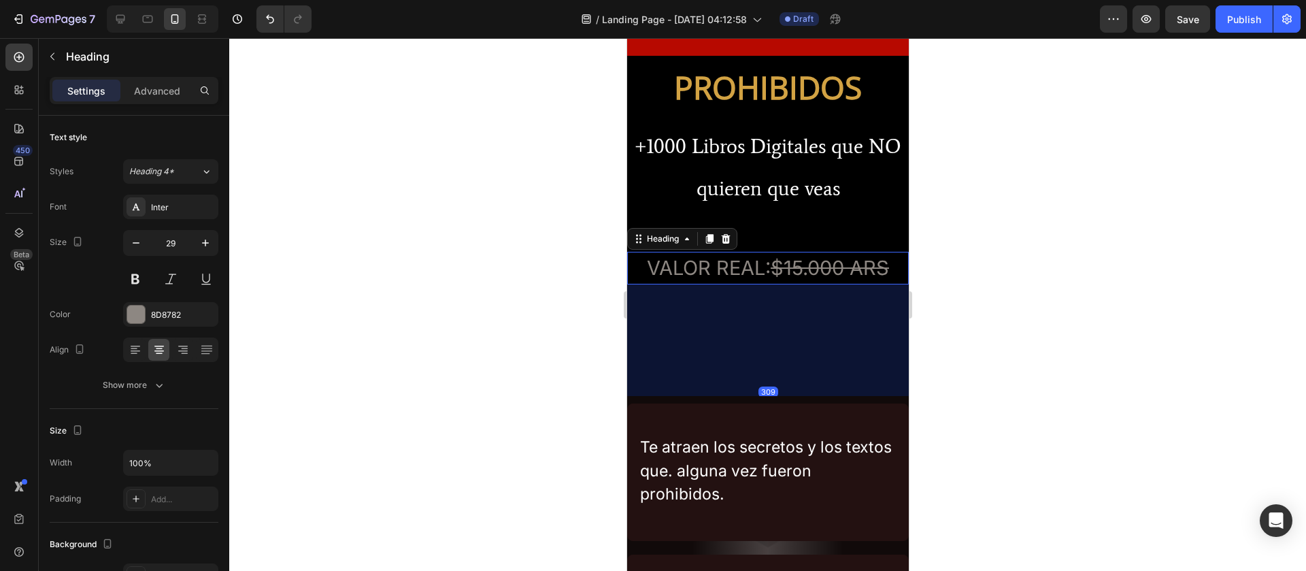
drag, startPoint x: 767, startPoint y: 394, endPoint x: 774, endPoint y: 509, distance: 115.1
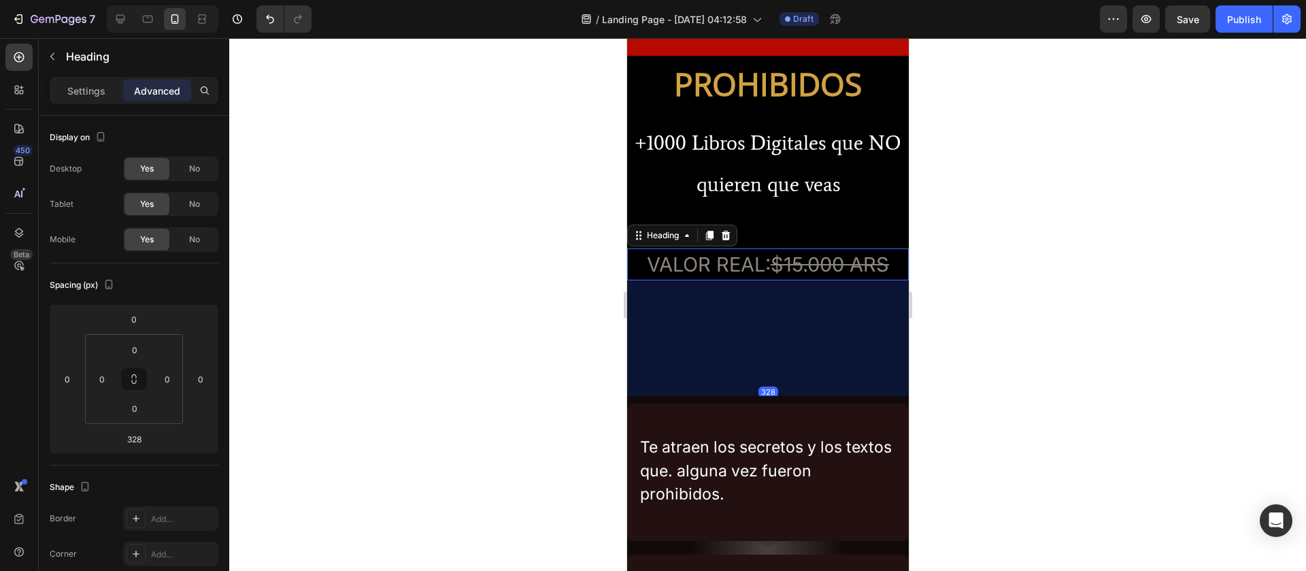
click at [737, 344] on div "328" at bounding box center [767, 391] width 282 height 223
click at [760, 305] on div "328" at bounding box center [767, 391] width 282 height 223
click at [762, 379] on div "Sientes que el conocimiento oficial nunca te basto y quieres ir mas alla.. Text…" at bounding box center [767, 321] width 282 height 137
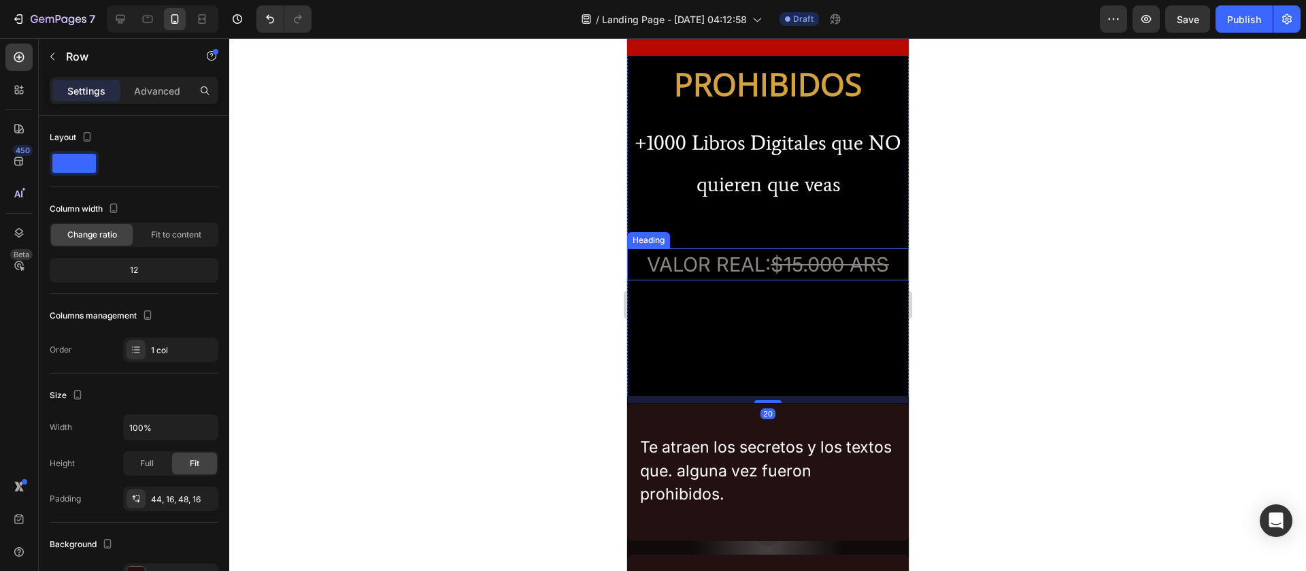
click at [745, 273] on h2 "VALOR REAL: $15.000 ARS" at bounding box center [767, 264] width 282 height 33
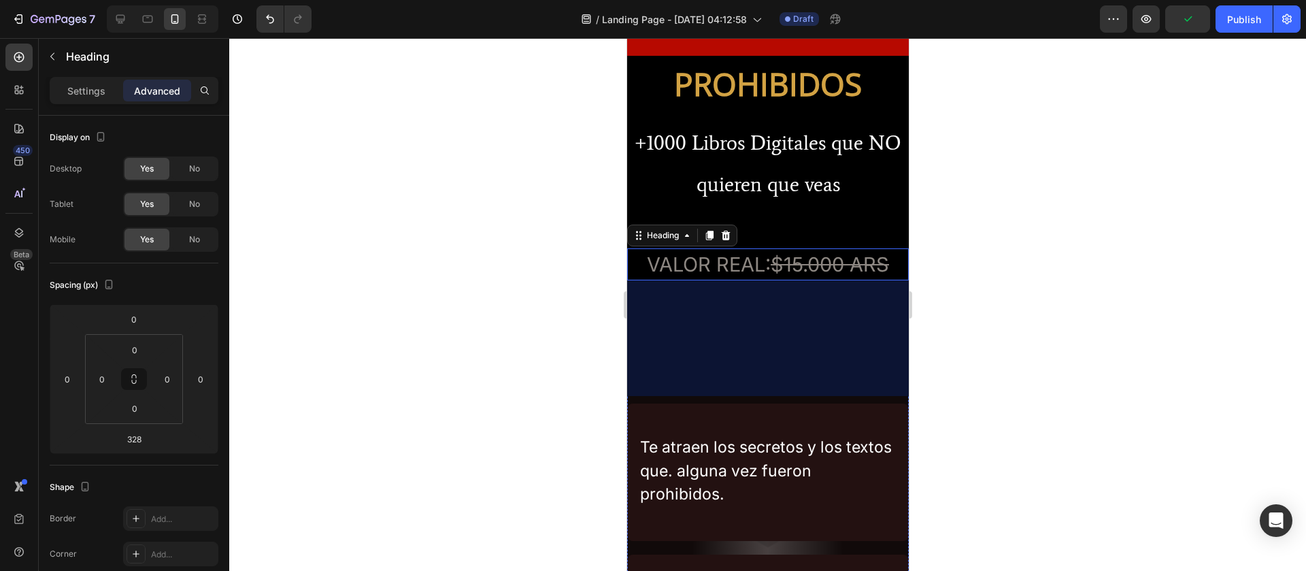
click at [760, 379] on div "Sientes que el conocimiento oficial nunca te basto y quieres ir mas alla.. Text…" at bounding box center [767, 321] width 282 height 137
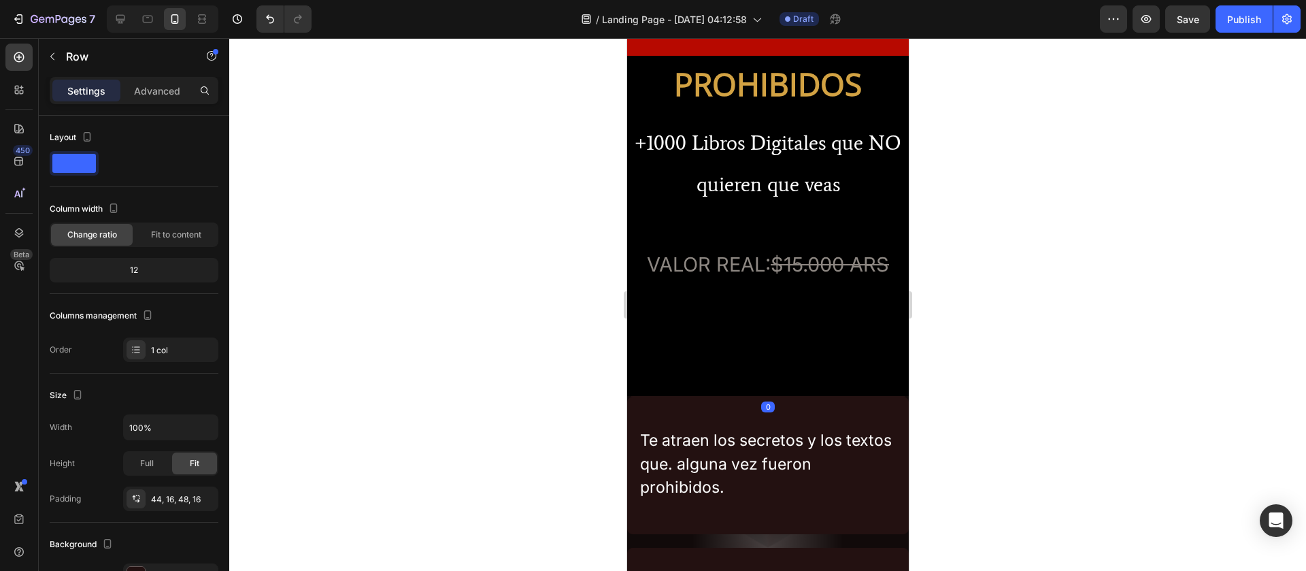
drag, startPoint x: 769, startPoint y: 428, endPoint x: 743, endPoint y: 307, distance: 123.1
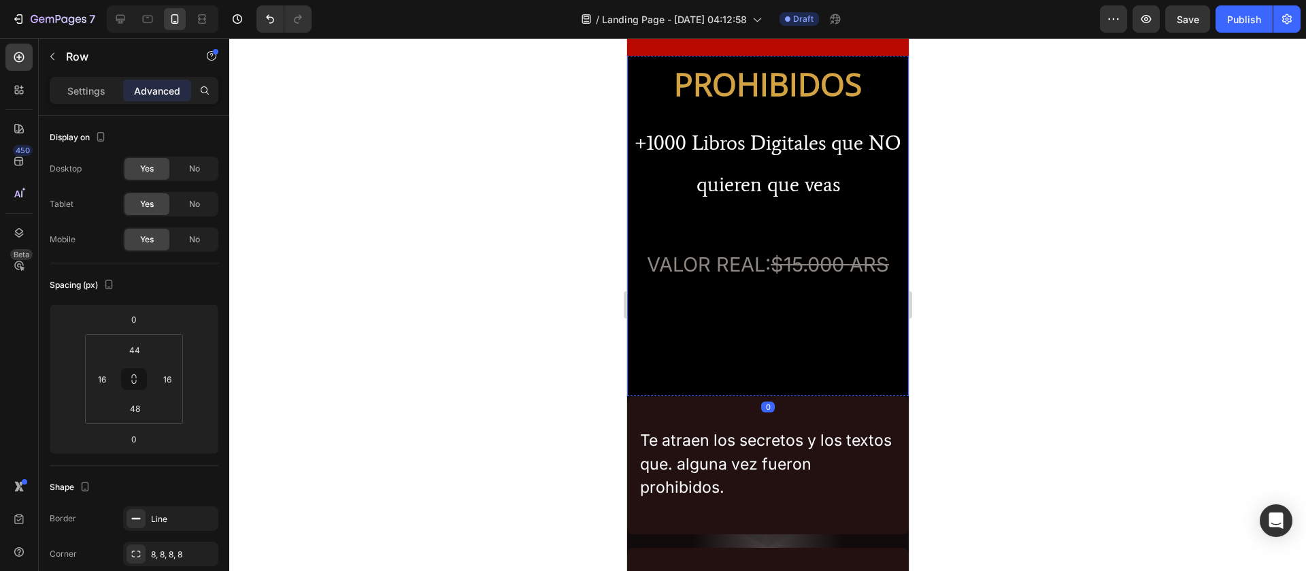
click at [705, 379] on div "MEGA PACK DE LIBROS PROHIBIDOS Heading +1000 Libros Digitales que NO quieren qu…" at bounding box center [767, 226] width 282 height 1062
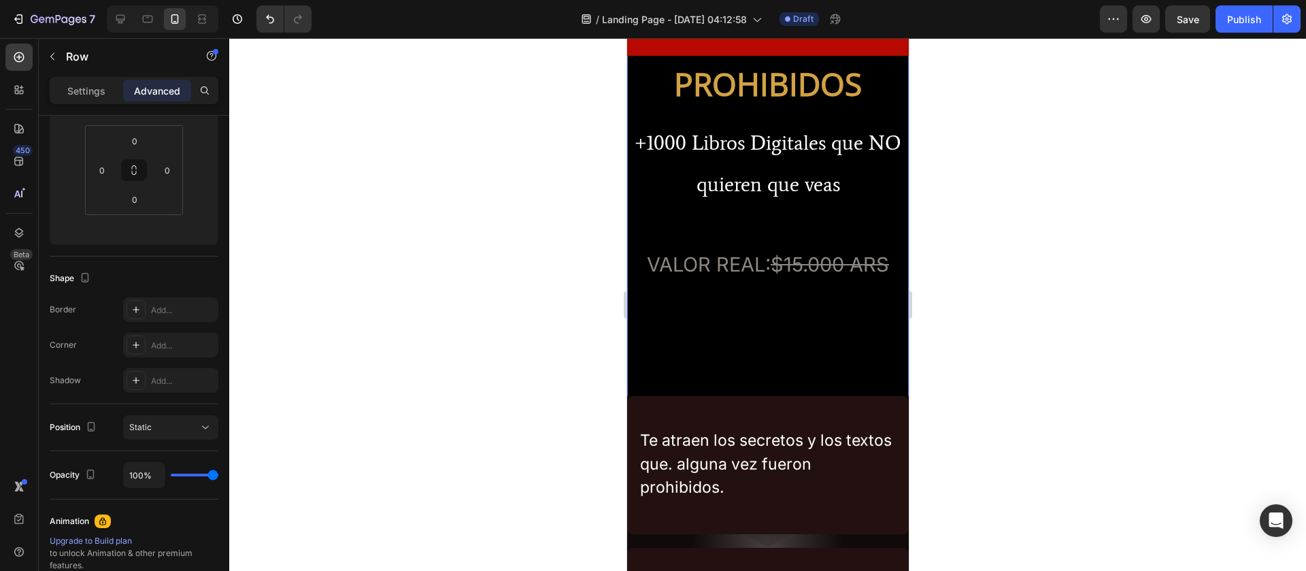
click at [725, 226] on div "MEGA PACK DE LIBROS PROHIBIDOS Heading +1000 Libros Digitales que NO quieren qu…" at bounding box center [767, 226] width 282 height 1062
click at [752, 335] on div "MEGA PACK DE LIBROS PROHIBIDOS Heading +1000 Libros Digitales que NO quieren qu…" at bounding box center [767, 226] width 282 height 1062
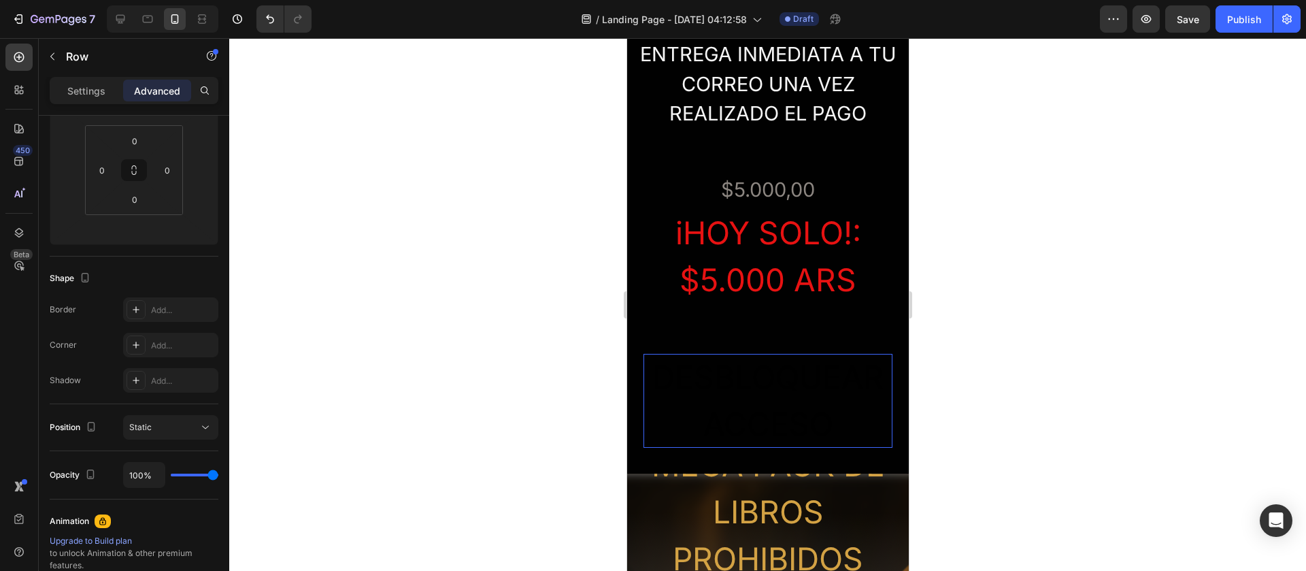
scroll to position [1593, 0]
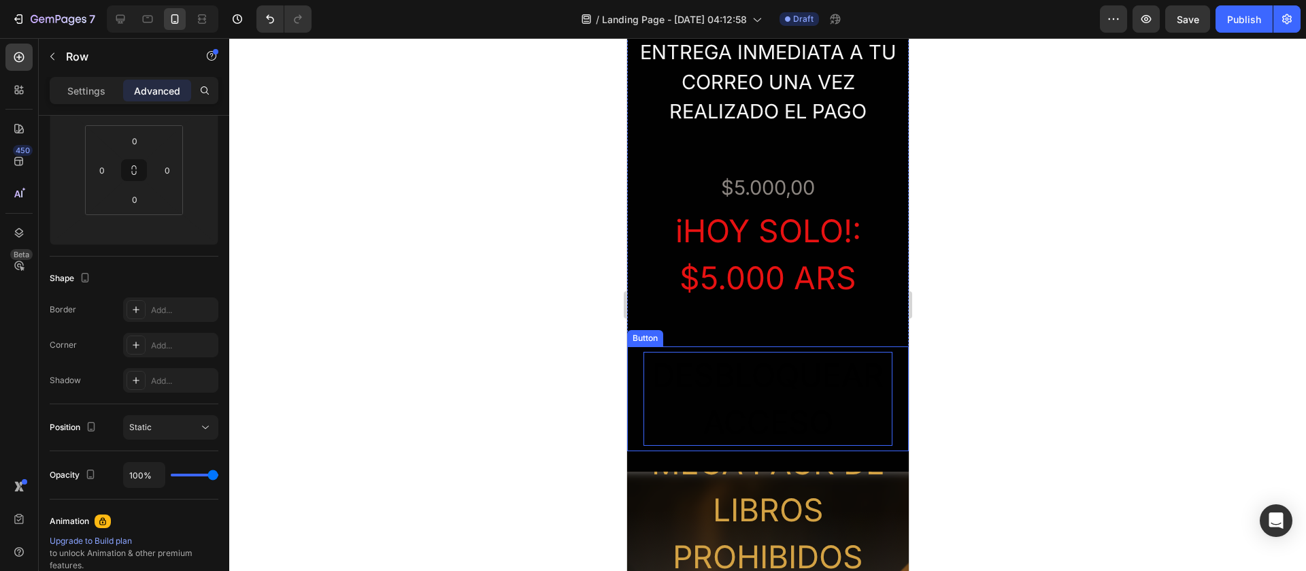
click at [760, 375] on div "DESBLOQUEAR ACCESO" at bounding box center [767, 399] width 249 height 94
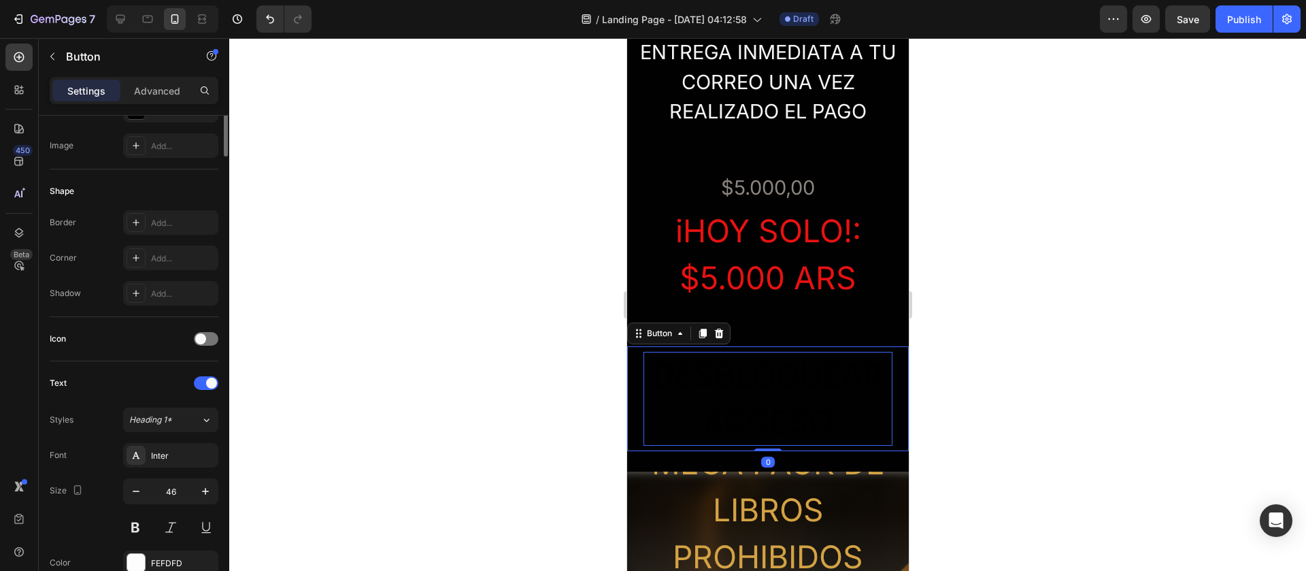
scroll to position [0, 0]
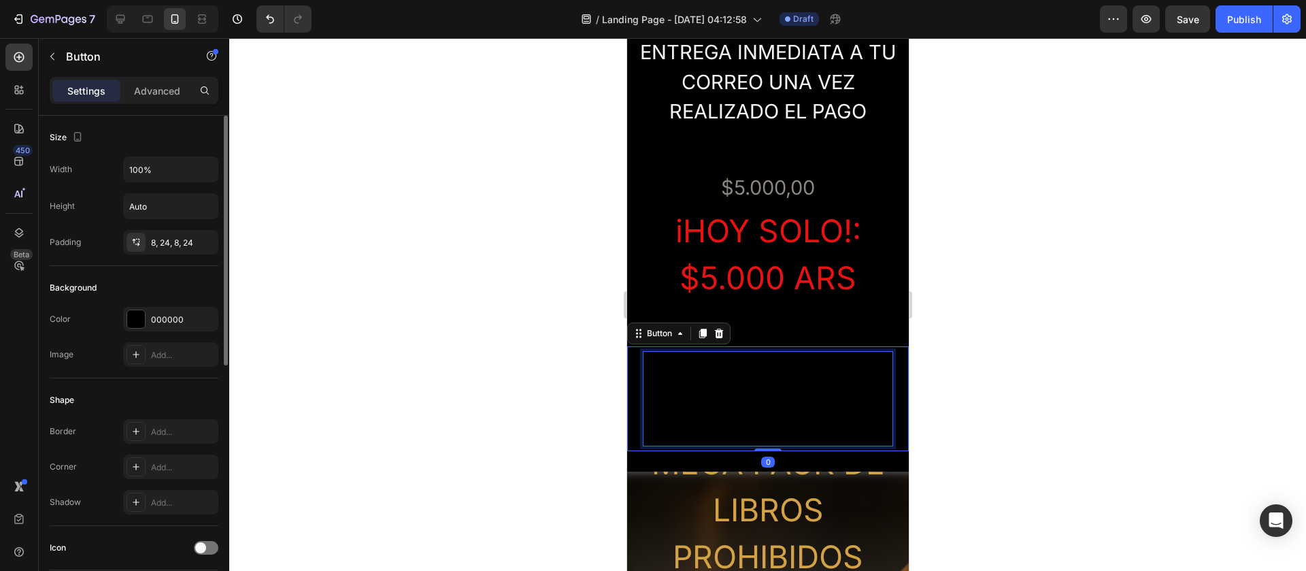
click at [760, 375] on p "DESBLOQUEAR ACCESO" at bounding box center [767, 399] width 249 height 94
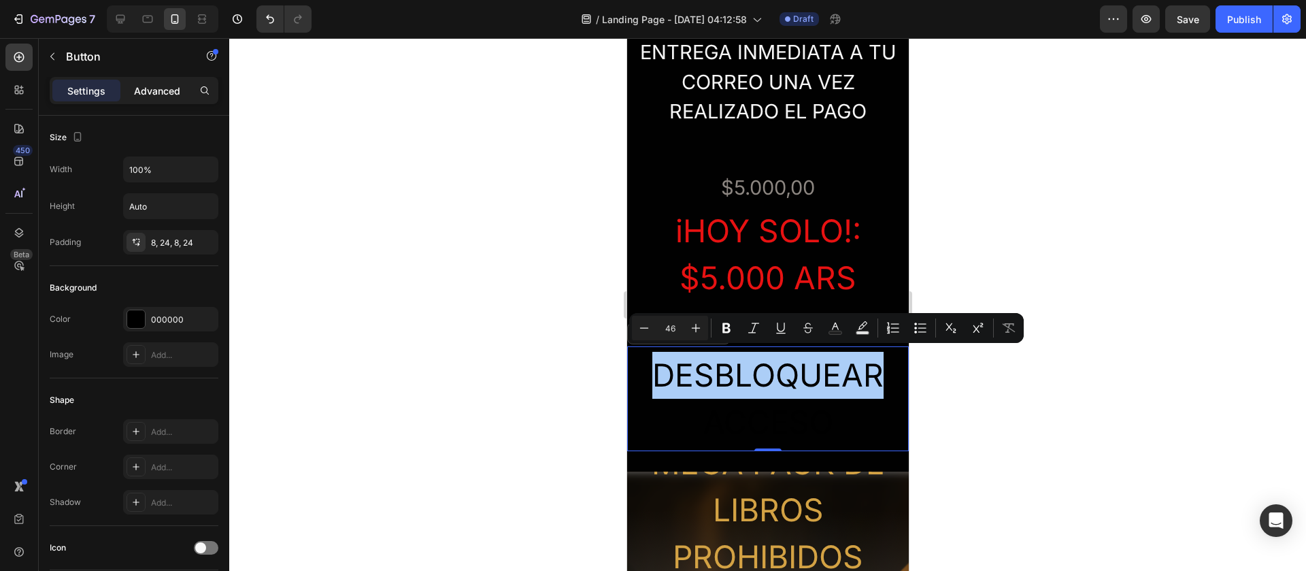
click at [173, 82] on div "Advanced" at bounding box center [157, 91] width 68 height 22
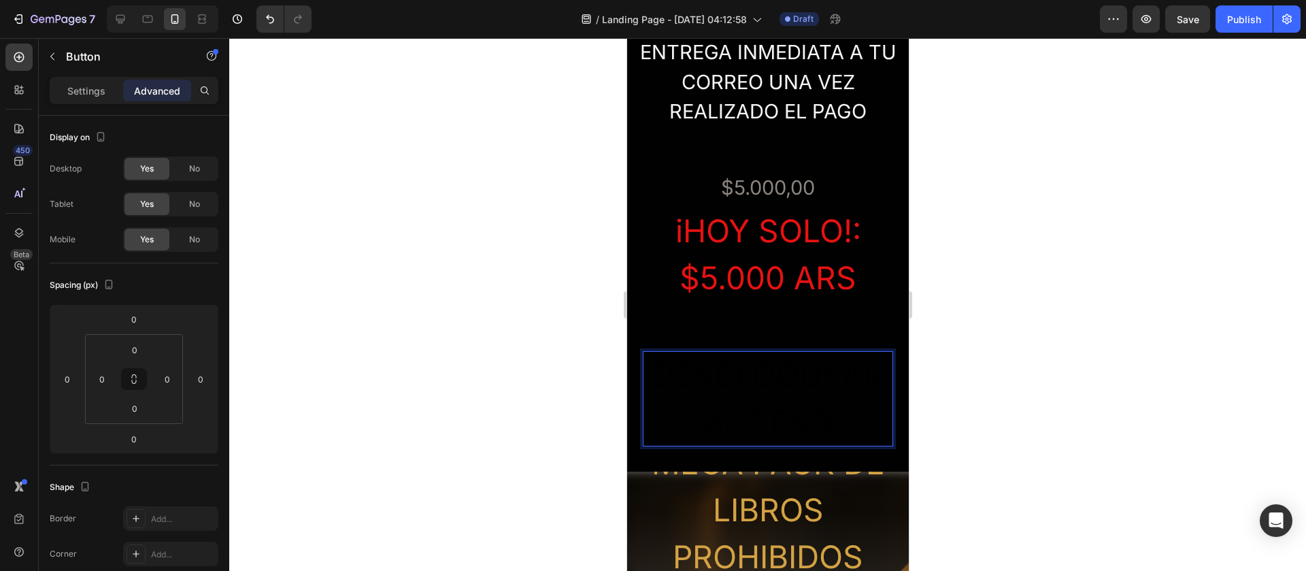
click at [688, 379] on p "DESBLOQUEAR ACCESO" at bounding box center [767, 399] width 249 height 94
click at [791, 376] on p "DESBLOQUEAR ACCESO" at bounding box center [767, 399] width 249 height 94
